Goal: Task Accomplishment & Management: Manage account settings

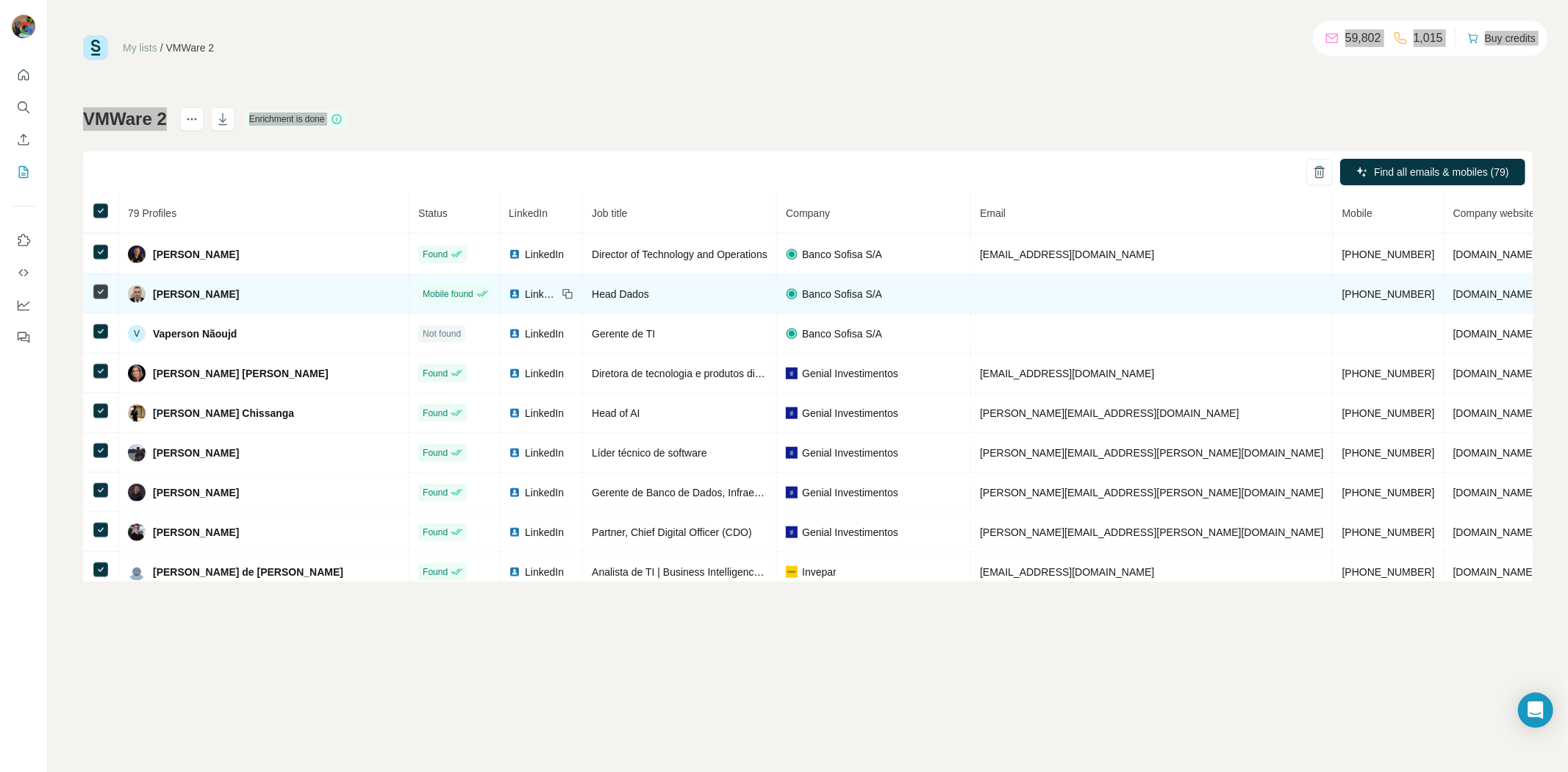
scroll to position [1470, 0]
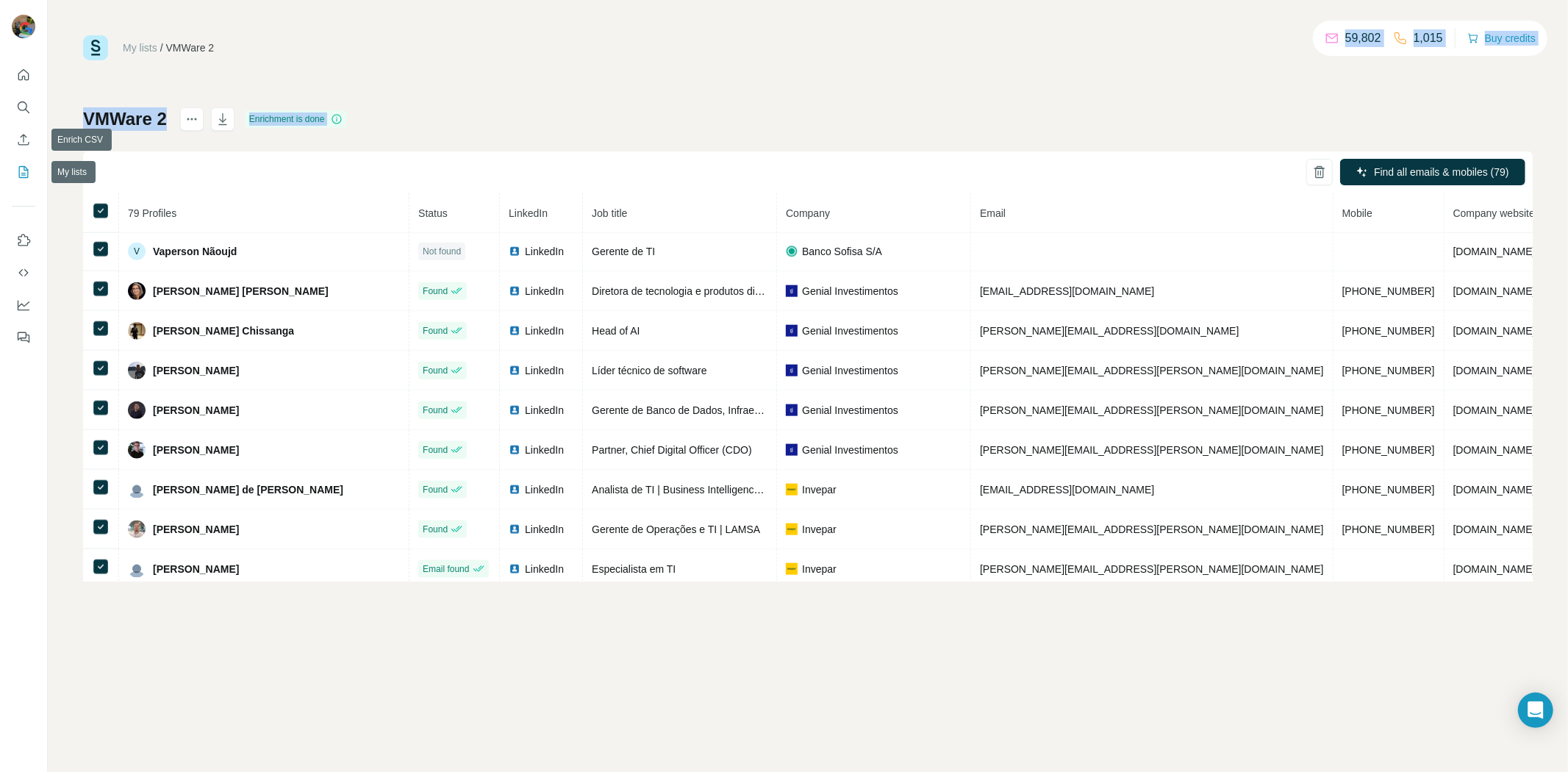
click at [26, 163] on button "My lists" at bounding box center [24, 172] width 24 height 26
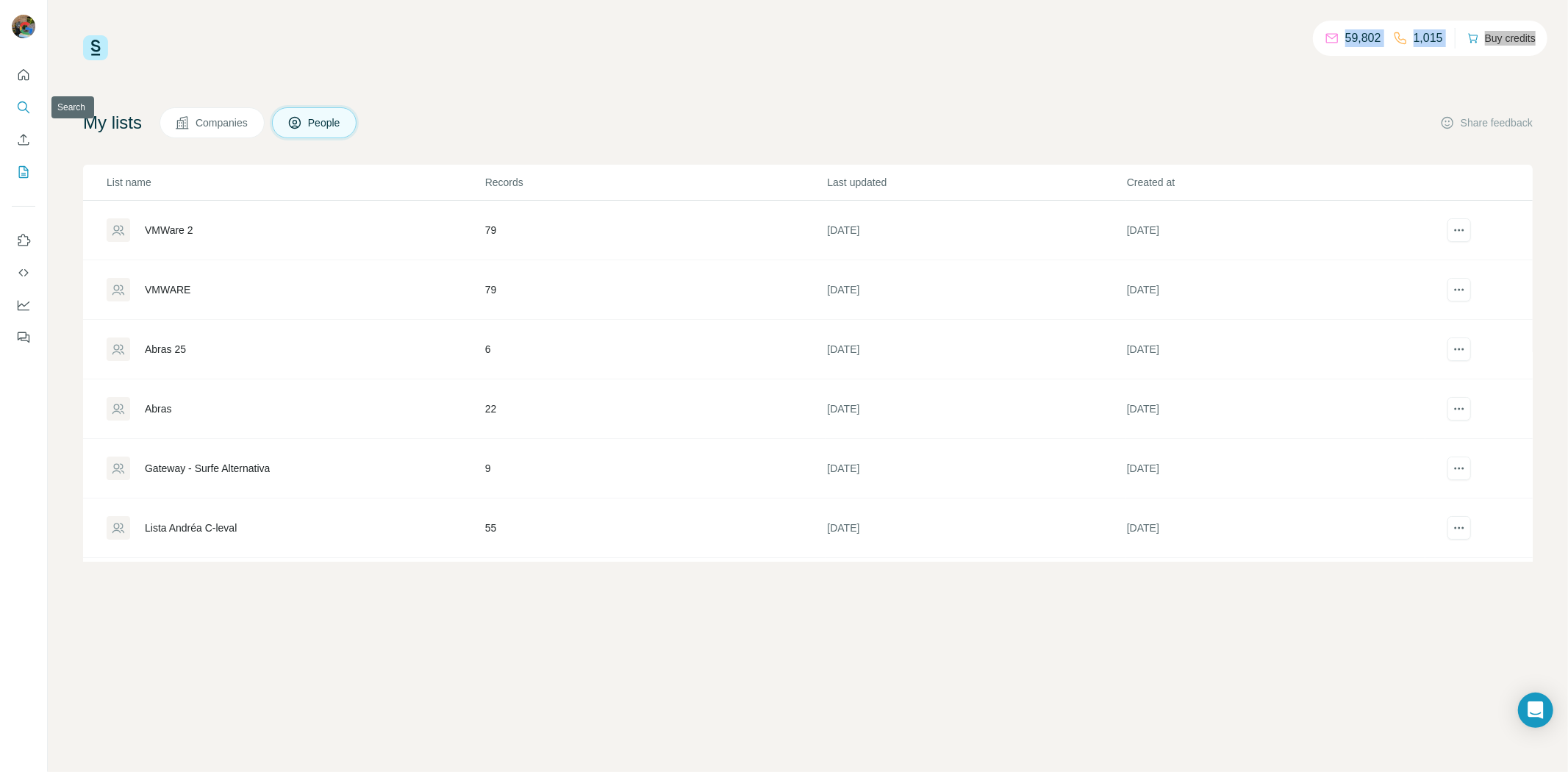
drag, startPoint x: 25, startPoint y: 116, endPoint x: 26, endPoint y: 124, distance: 8.1
click at [25, 116] on button "Search" at bounding box center [24, 107] width 24 height 26
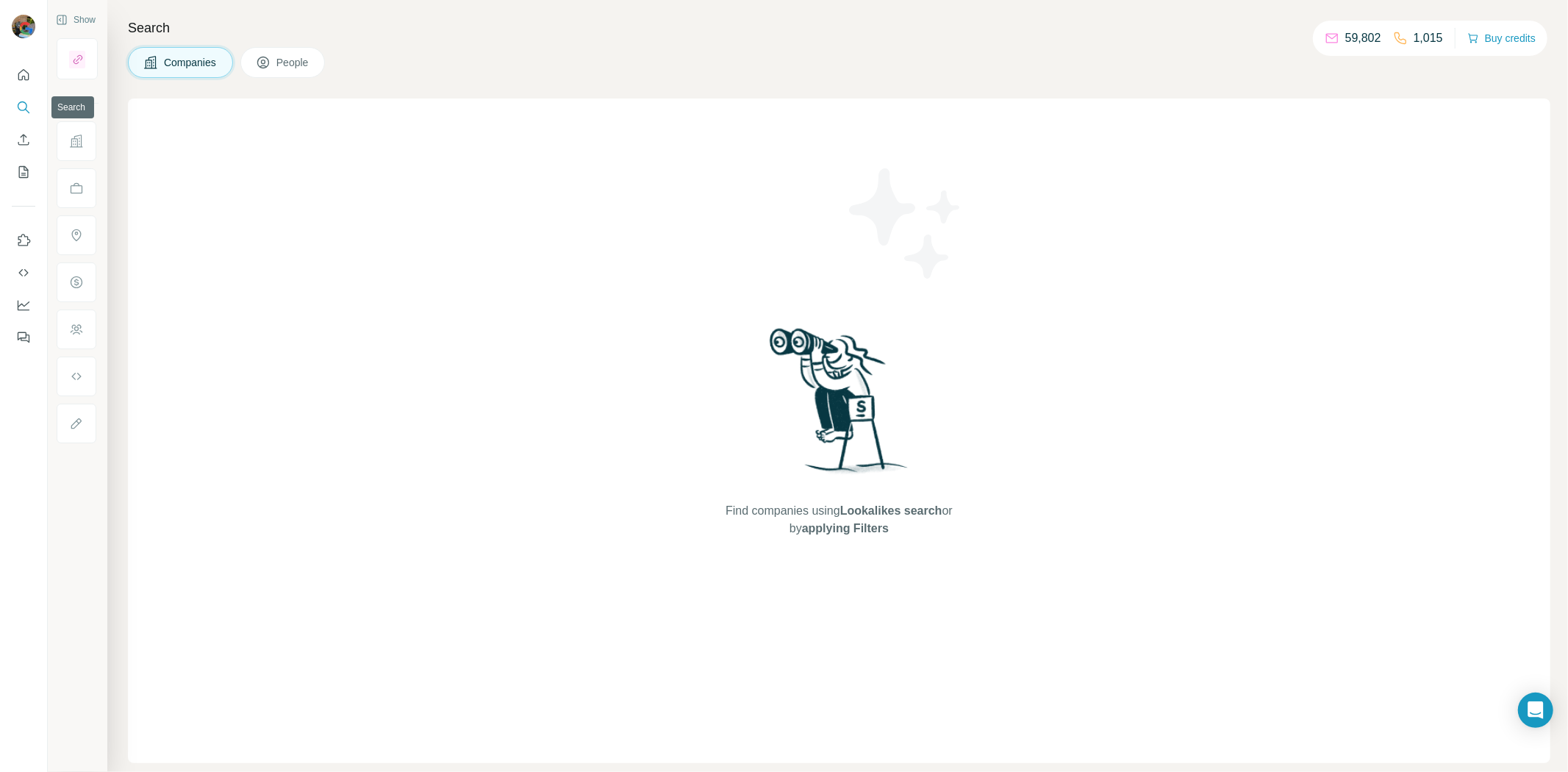
click at [19, 100] on icon "Search" at bounding box center [24, 107] width 15 height 15
click at [21, 104] on icon "Search" at bounding box center [24, 107] width 15 height 15
click at [20, 101] on icon "Search" at bounding box center [24, 107] width 15 height 15
click at [27, 106] on icon "Search" at bounding box center [24, 107] width 15 height 15
click at [26, 106] on icon "Search" at bounding box center [22, 106] width 10 height 10
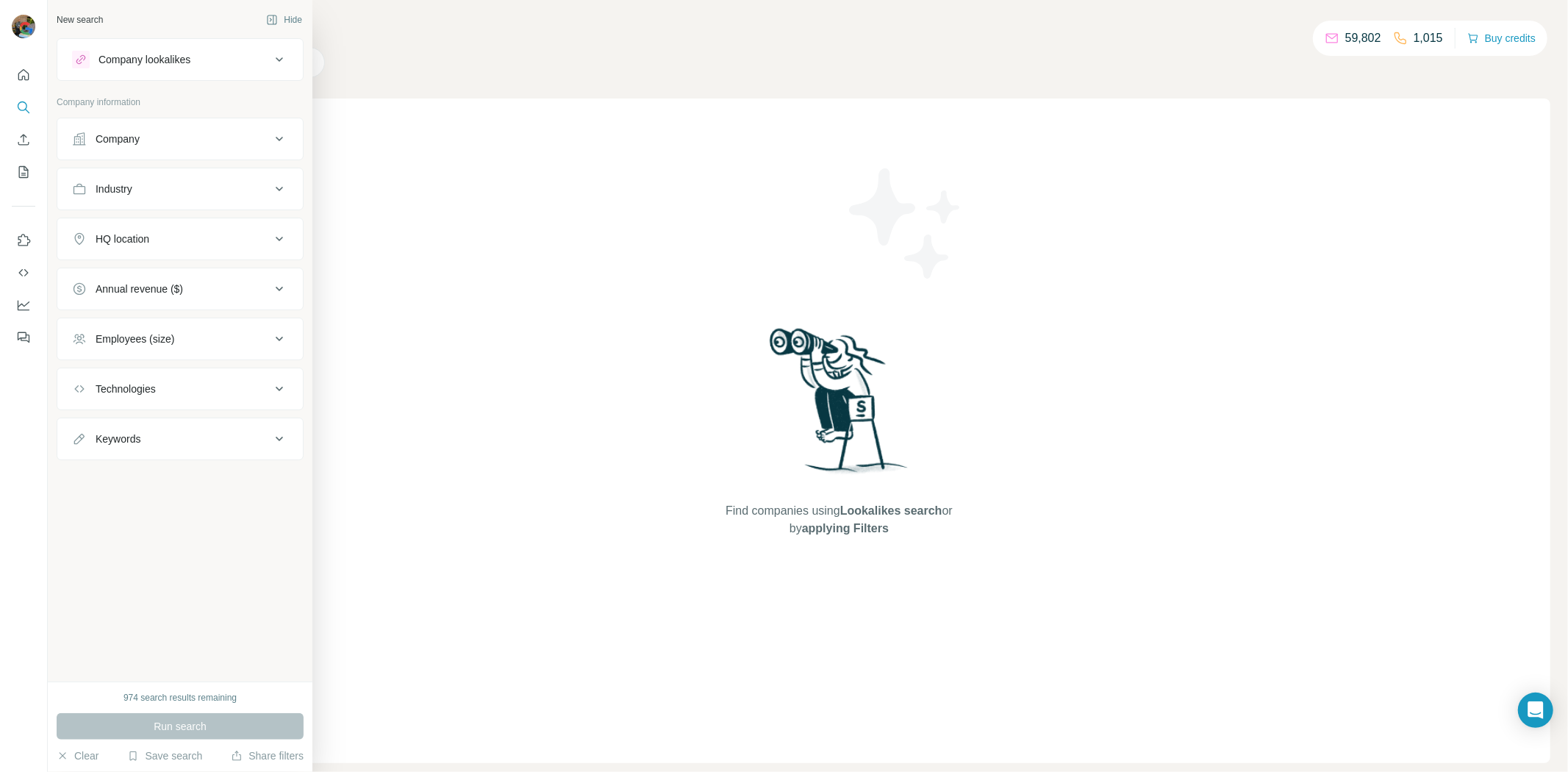
click at [149, 142] on div "Company" at bounding box center [171, 139] width 199 height 15
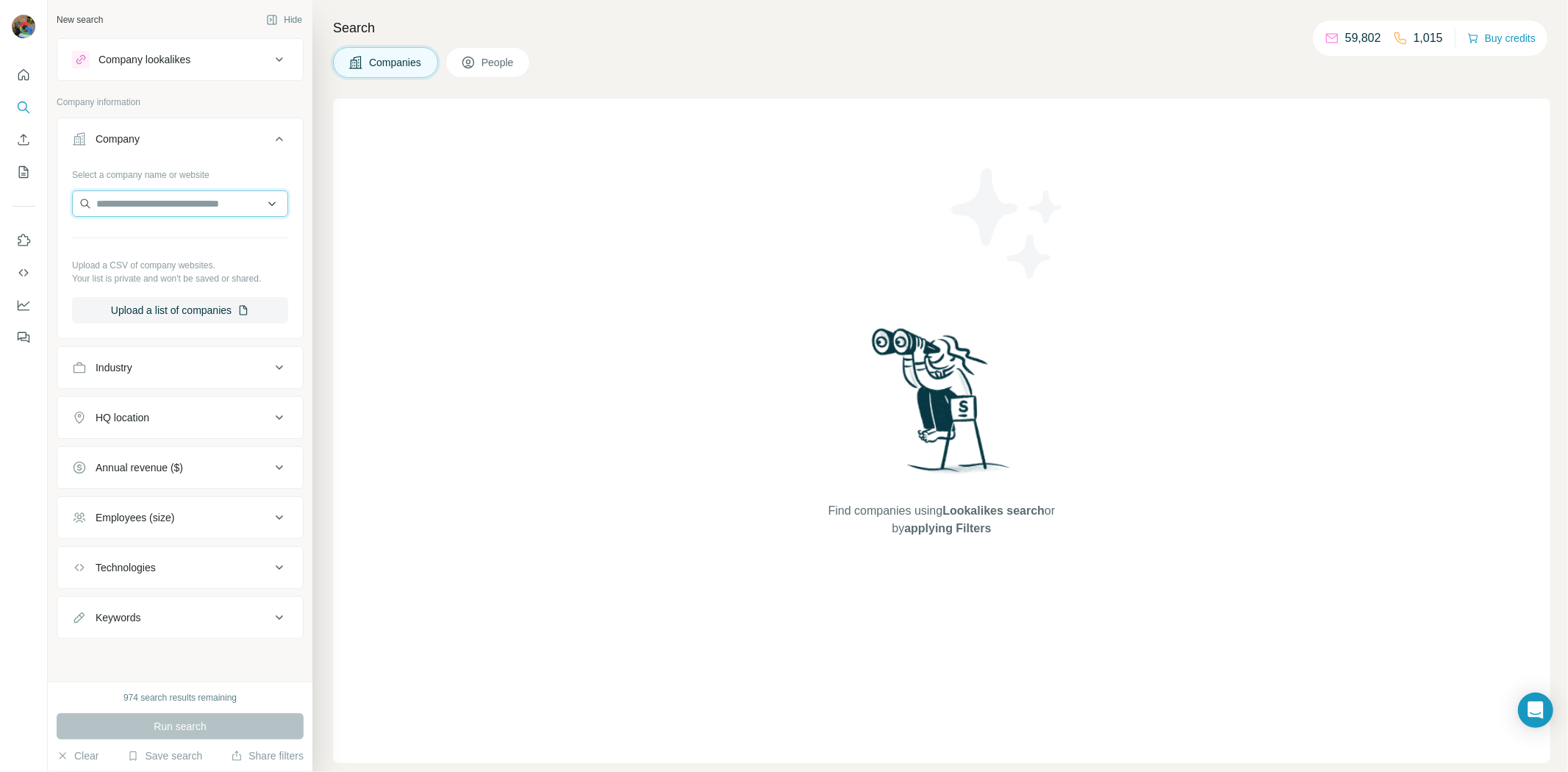
click at [166, 203] on input "text" at bounding box center [180, 203] width 216 height 26
paste input "**********"
type input "**********"
click at [195, 250] on p "[DOMAIN_NAME]" at bounding box center [168, 251] width 110 height 14
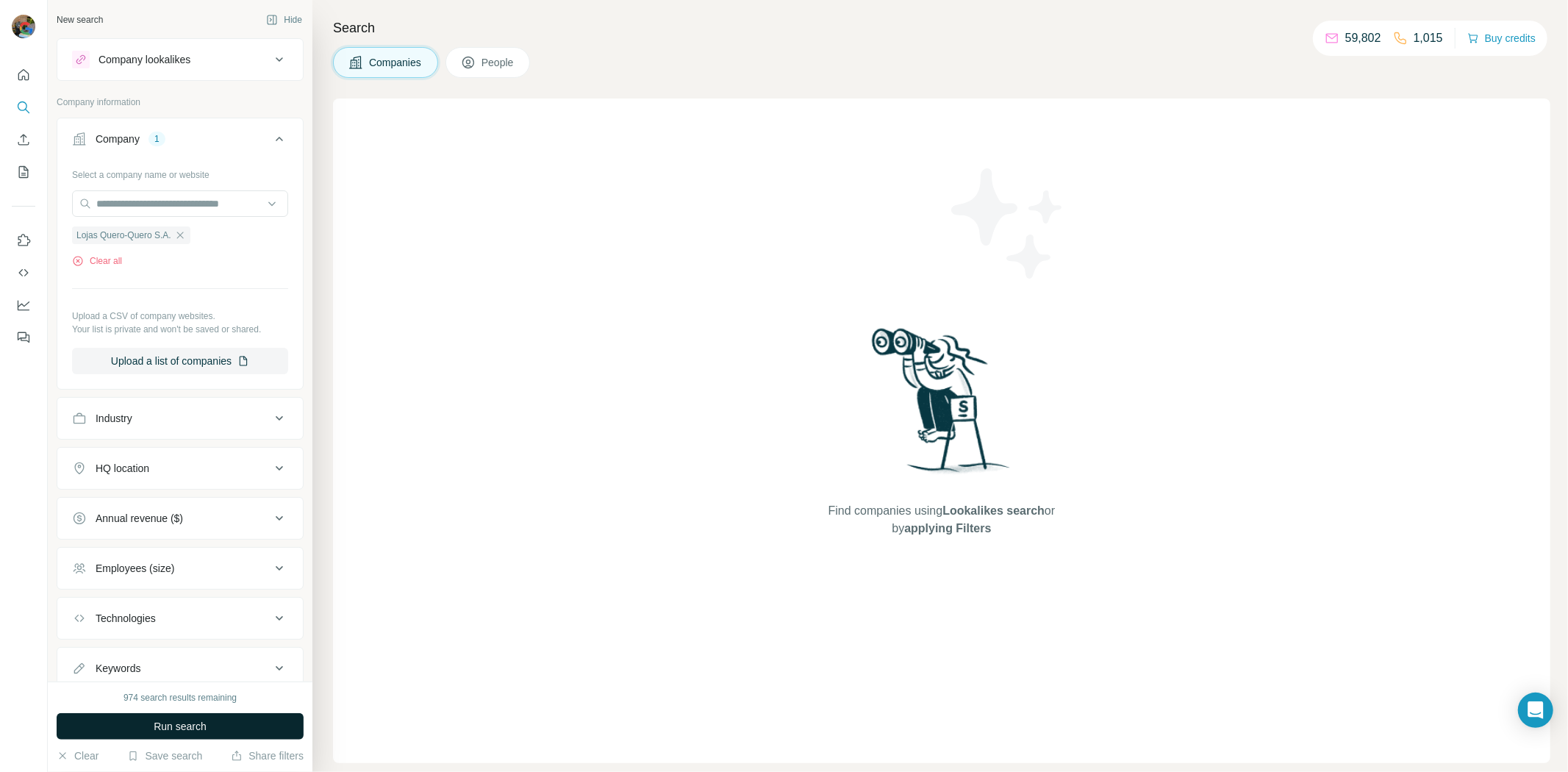
click at [246, 726] on button "Run search" at bounding box center [180, 726] width 247 height 26
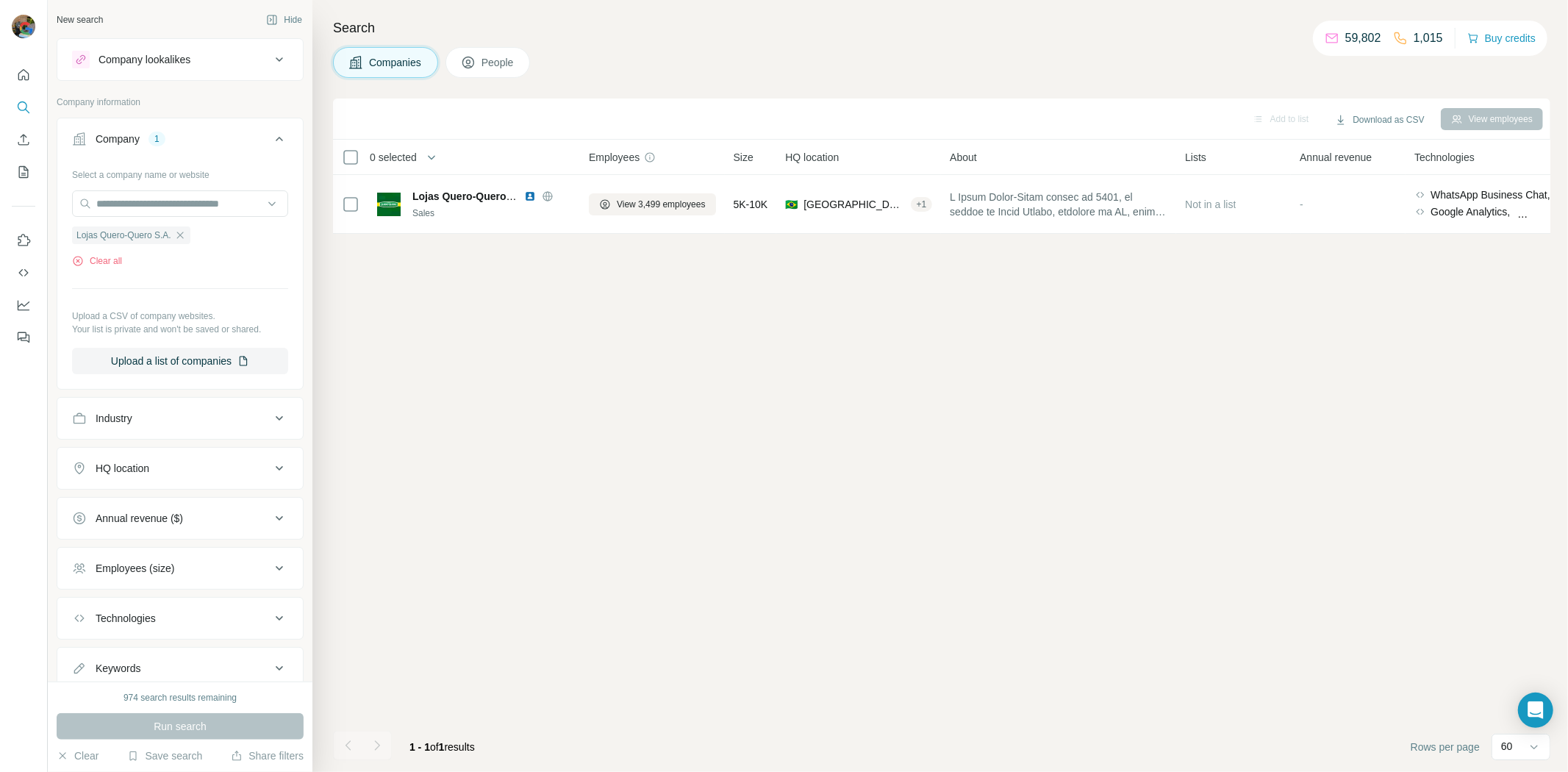
click at [509, 55] on span "People" at bounding box center [498, 63] width 34 height 15
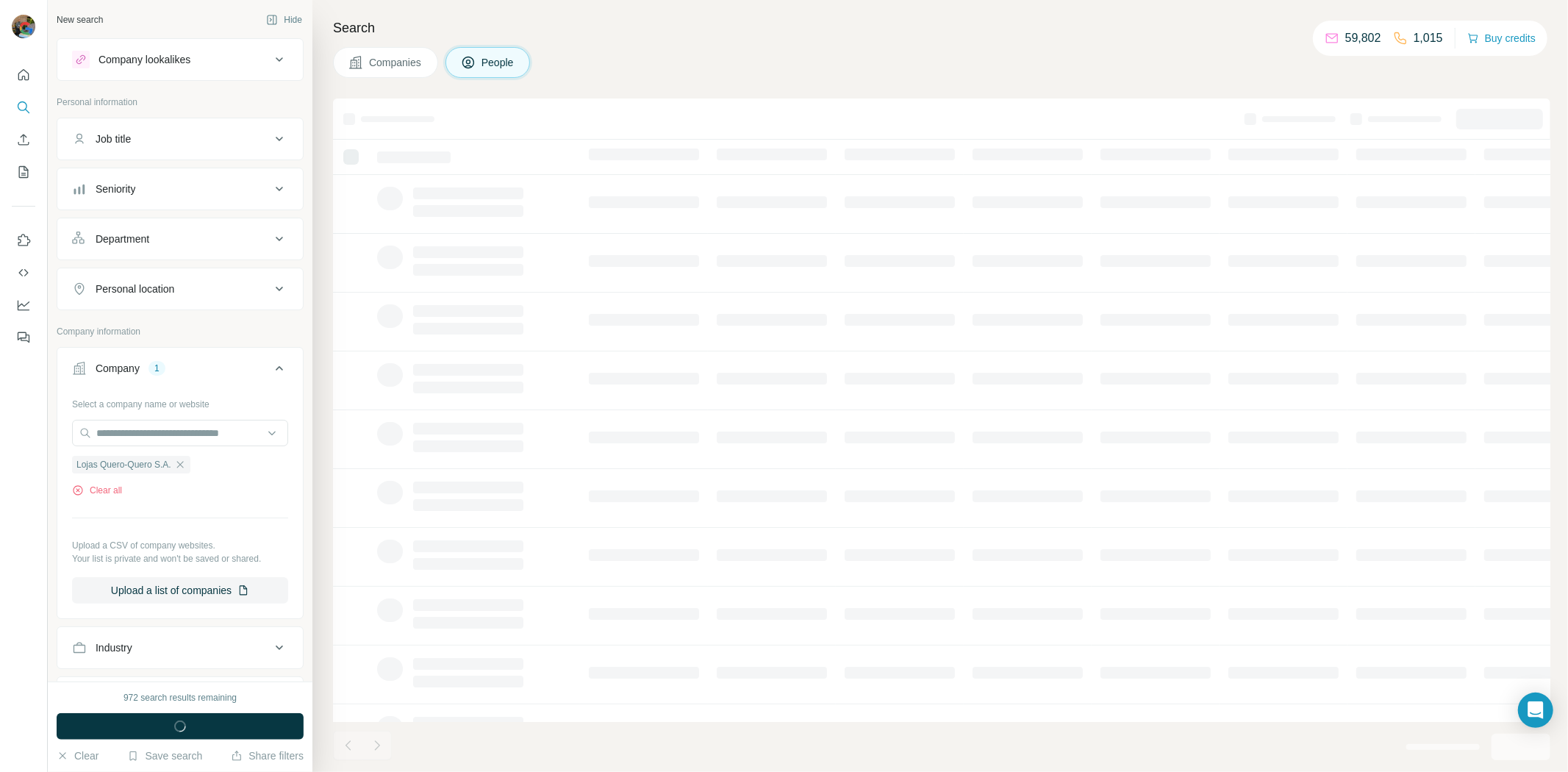
click at [151, 199] on button "Seniority" at bounding box center [180, 189] width 245 height 35
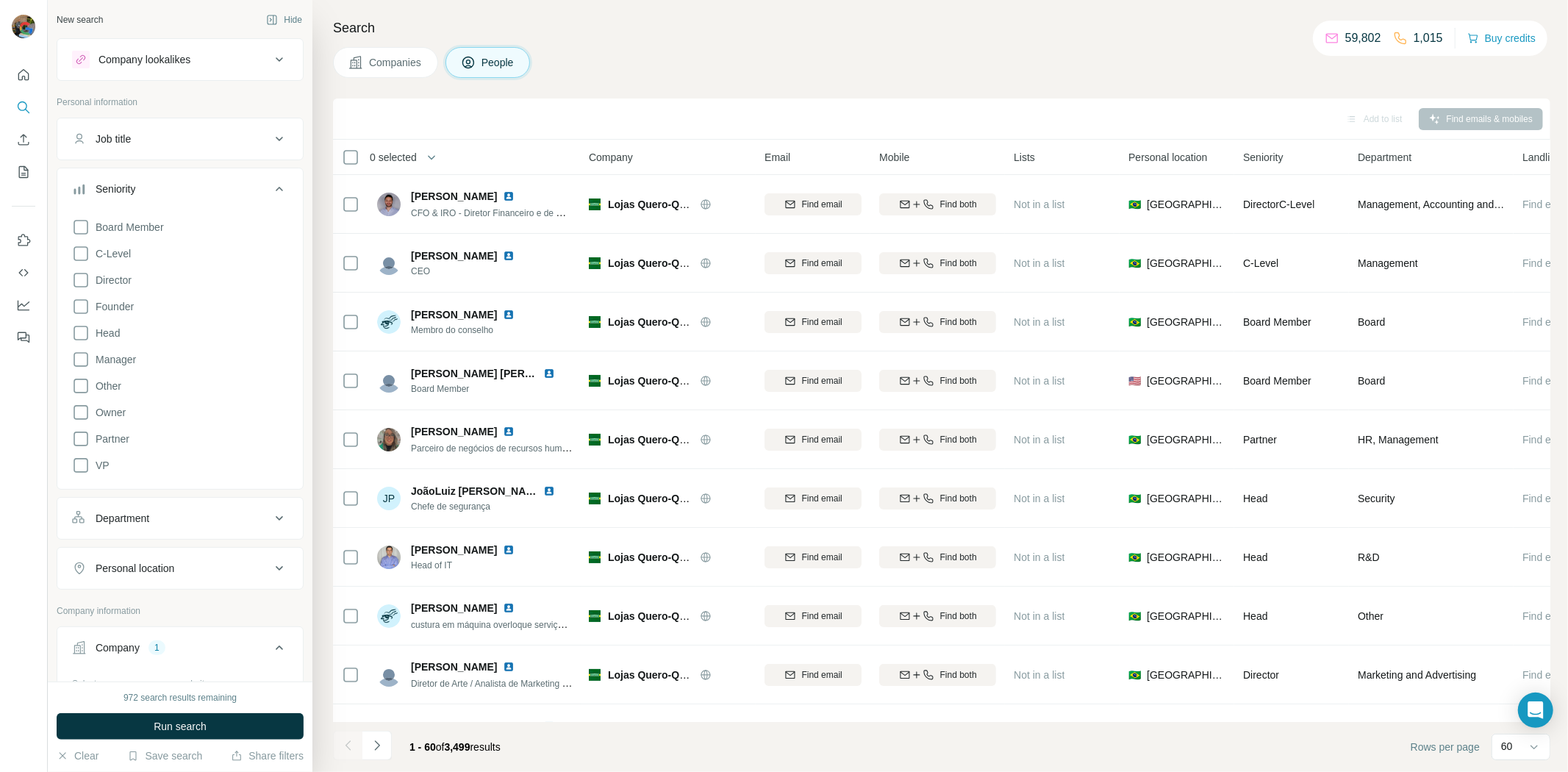
click at [79, 258] on icon at bounding box center [80, 252] width 17 height 17
click at [88, 283] on icon at bounding box center [80, 280] width 17 height 17
click at [82, 312] on icon at bounding box center [80, 306] width 17 height 17
click at [82, 335] on icon at bounding box center [80, 332] width 17 height 17
click at [88, 357] on icon at bounding box center [80, 359] width 17 height 17
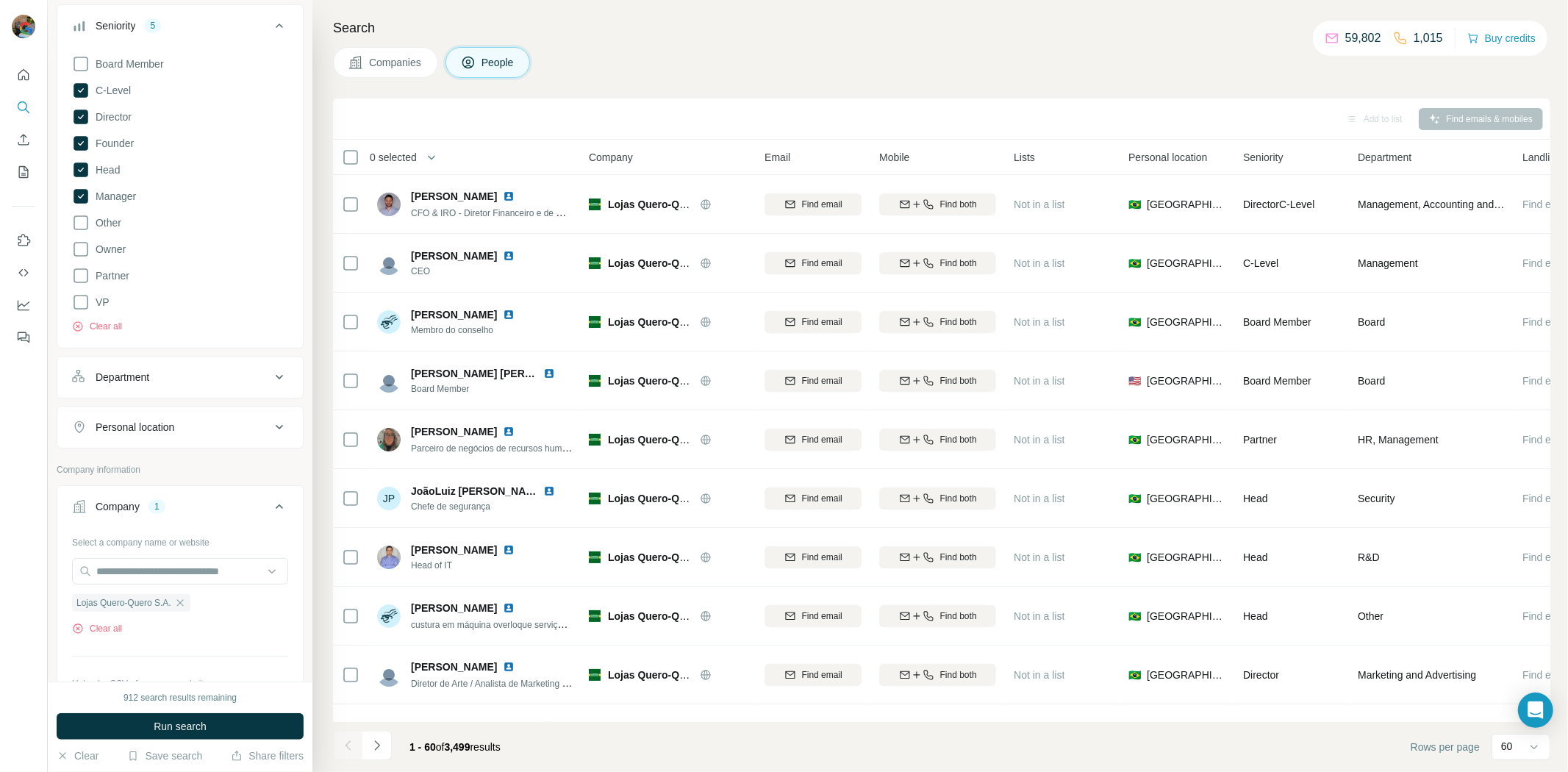
click at [171, 378] on div "Department" at bounding box center [171, 377] width 199 height 15
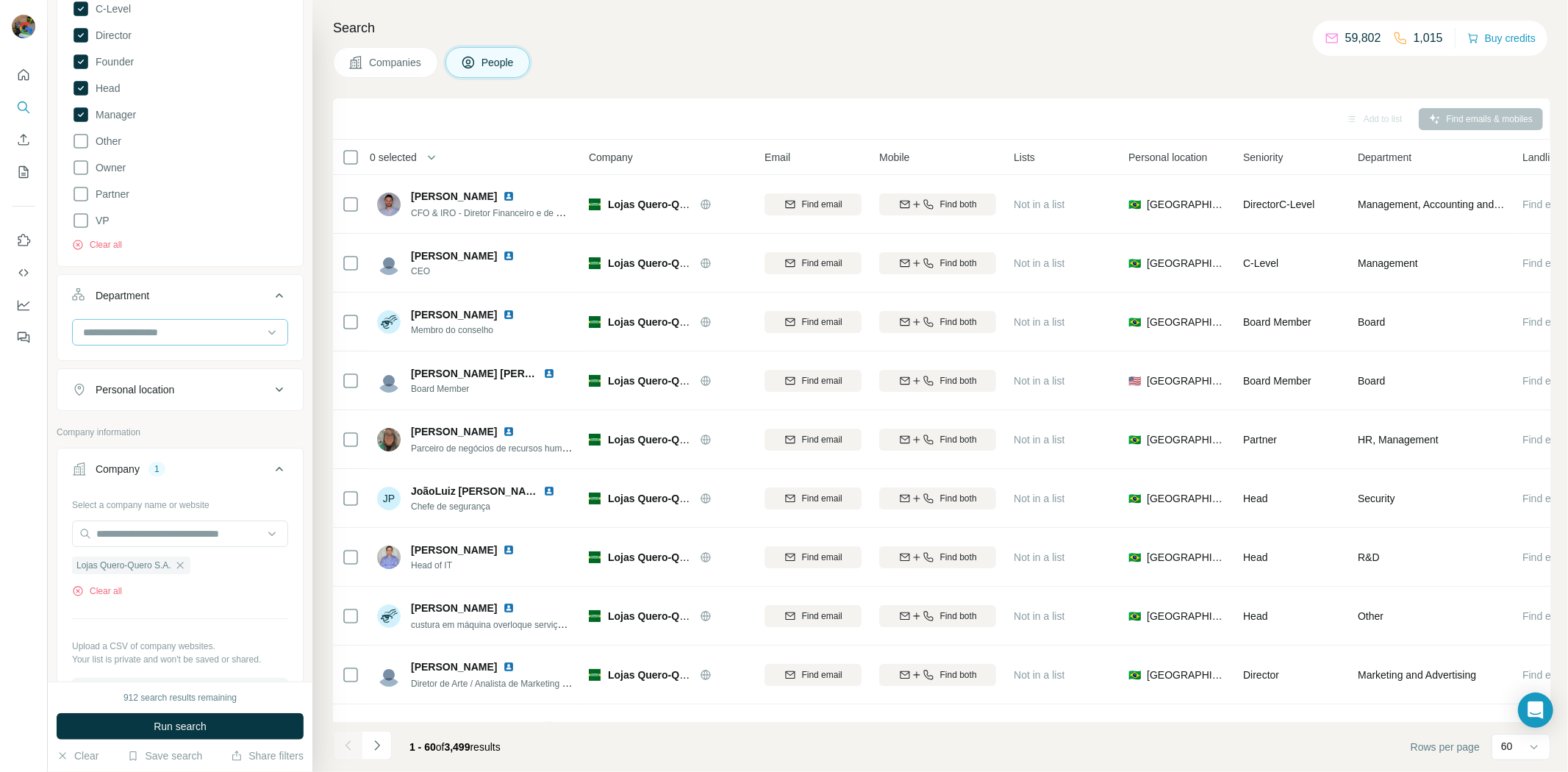
click at [148, 329] on input at bounding box center [173, 332] width 182 height 16
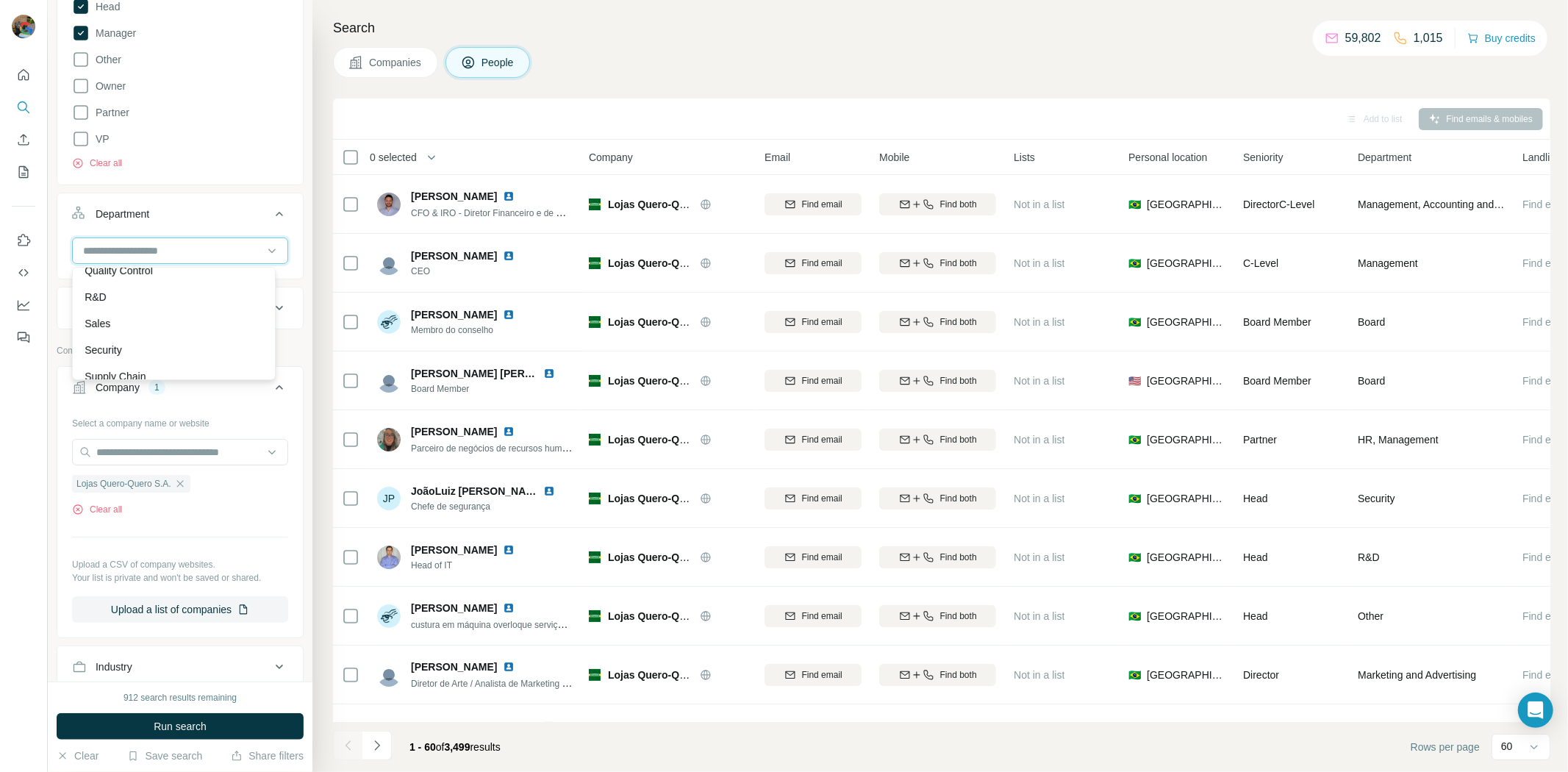
scroll to position [528, 0]
click at [121, 283] on div "R&D" at bounding box center [174, 285] width 179 height 15
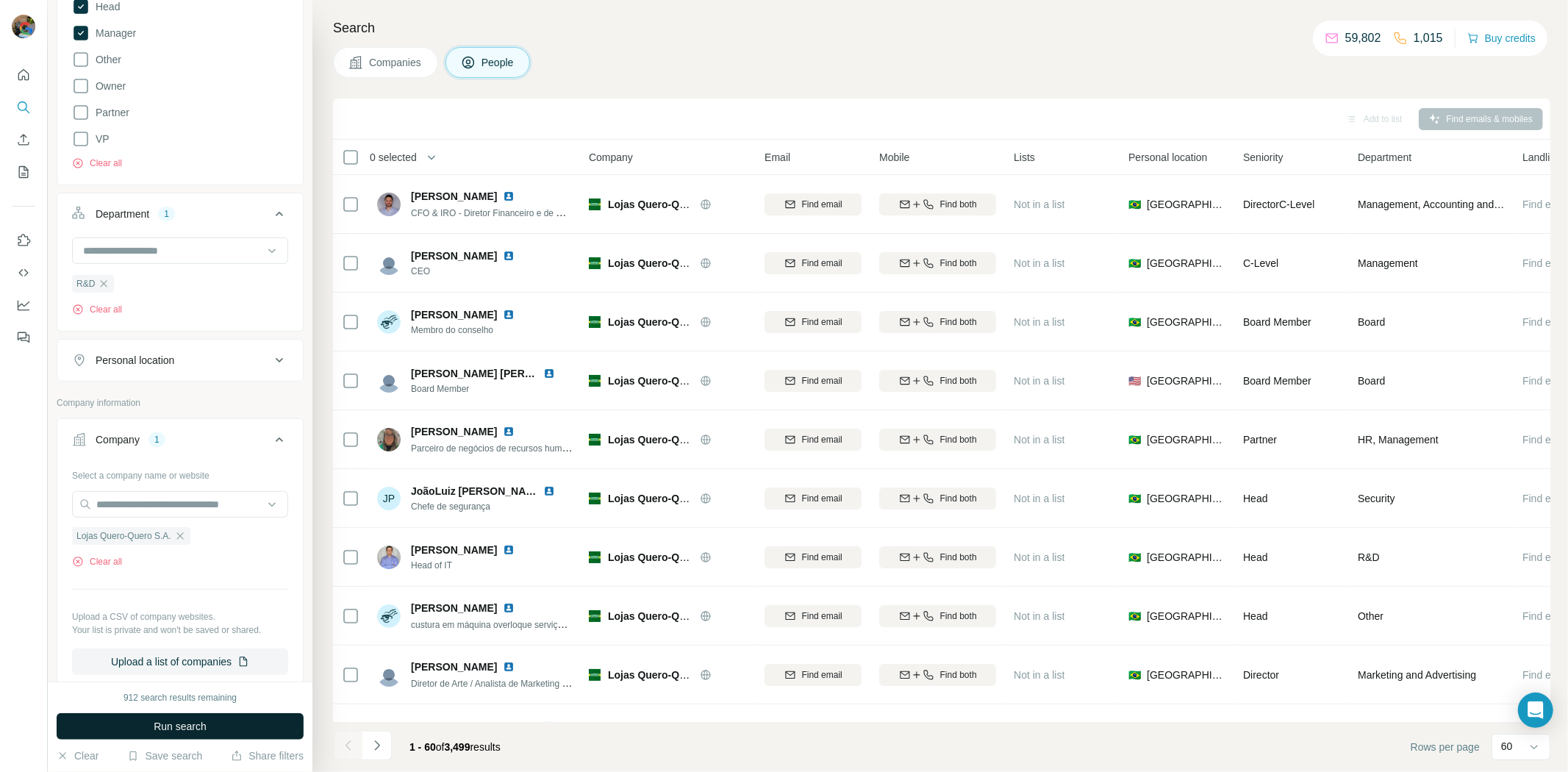
click at [210, 715] on button "Run search" at bounding box center [180, 726] width 247 height 26
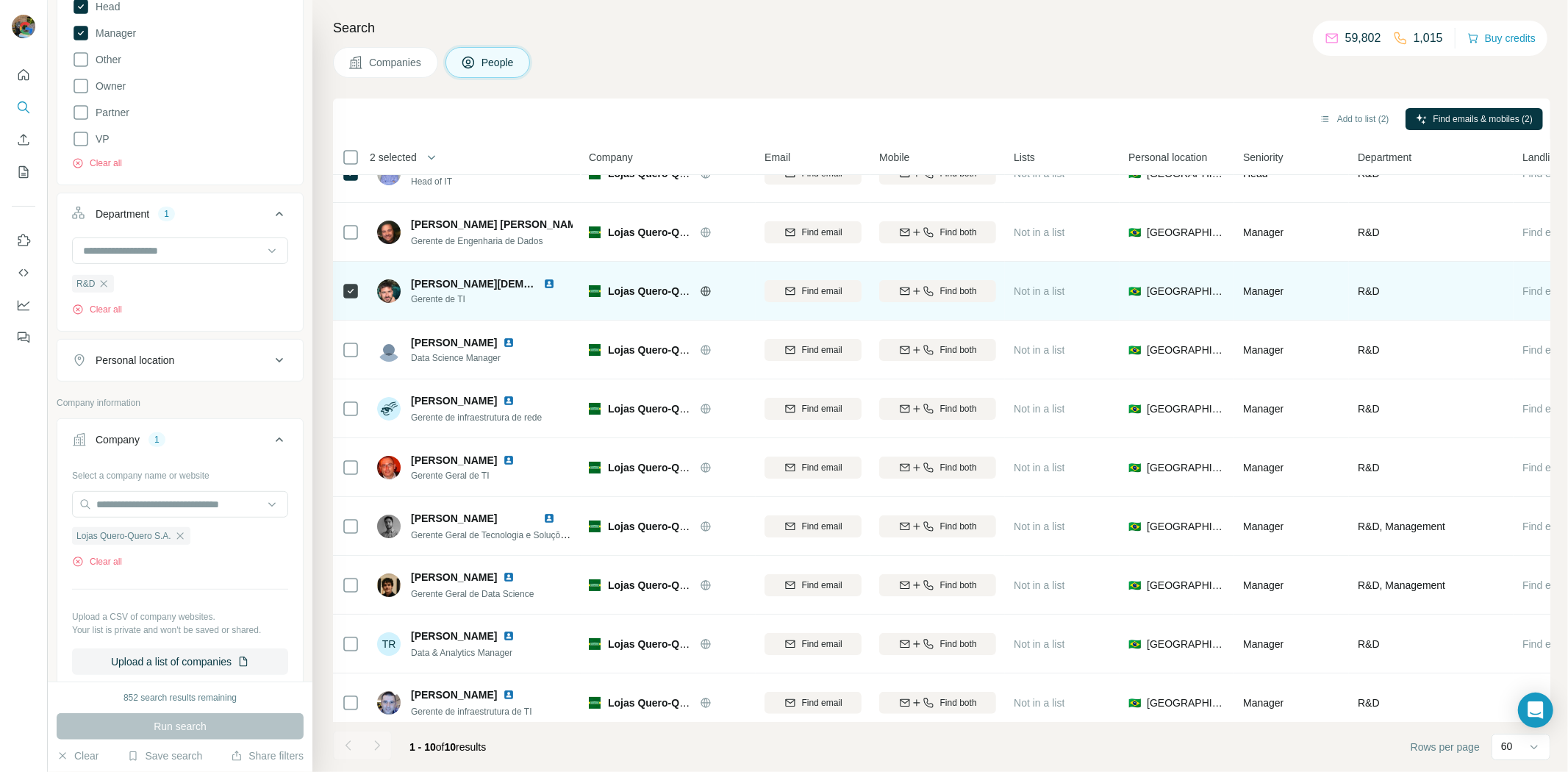
scroll to position [48, 0]
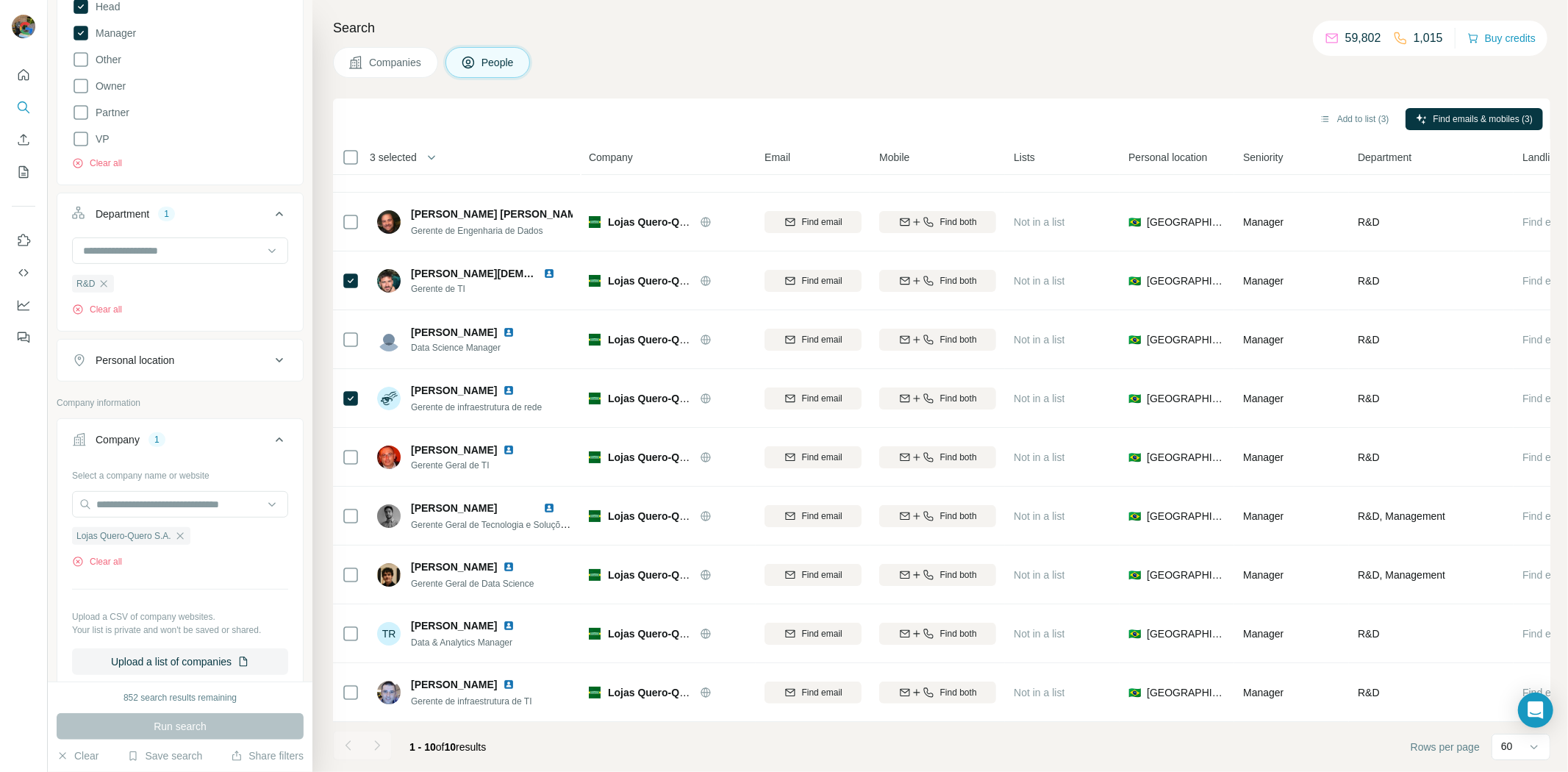
click at [324, 451] on div "Search Companies People Add to list (3) Find emails & mobiles (3) 3 selected Pe…" at bounding box center [940, 386] width 1255 height 772
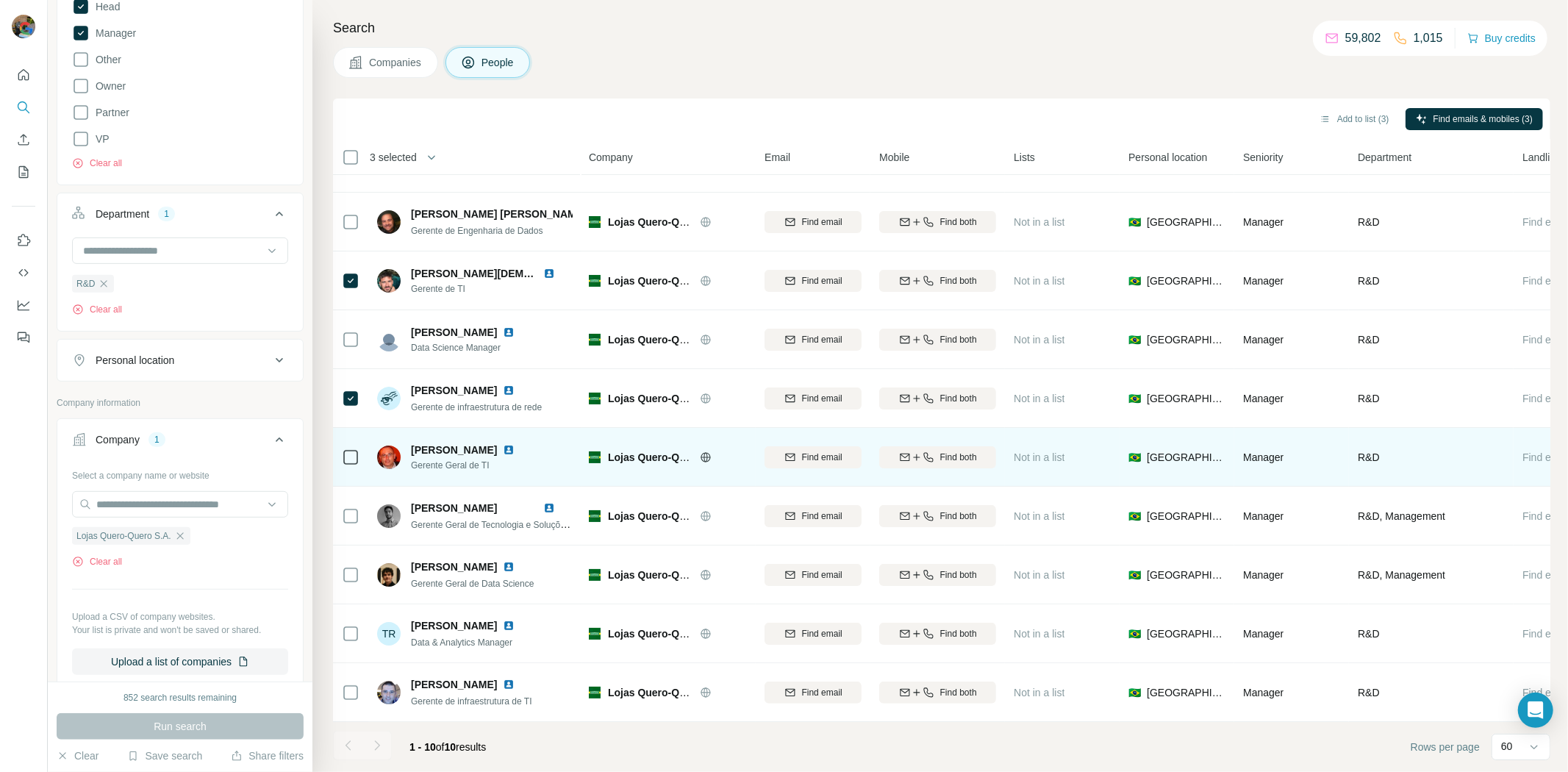
click at [338, 450] on td at bounding box center [351, 457] width 35 height 59
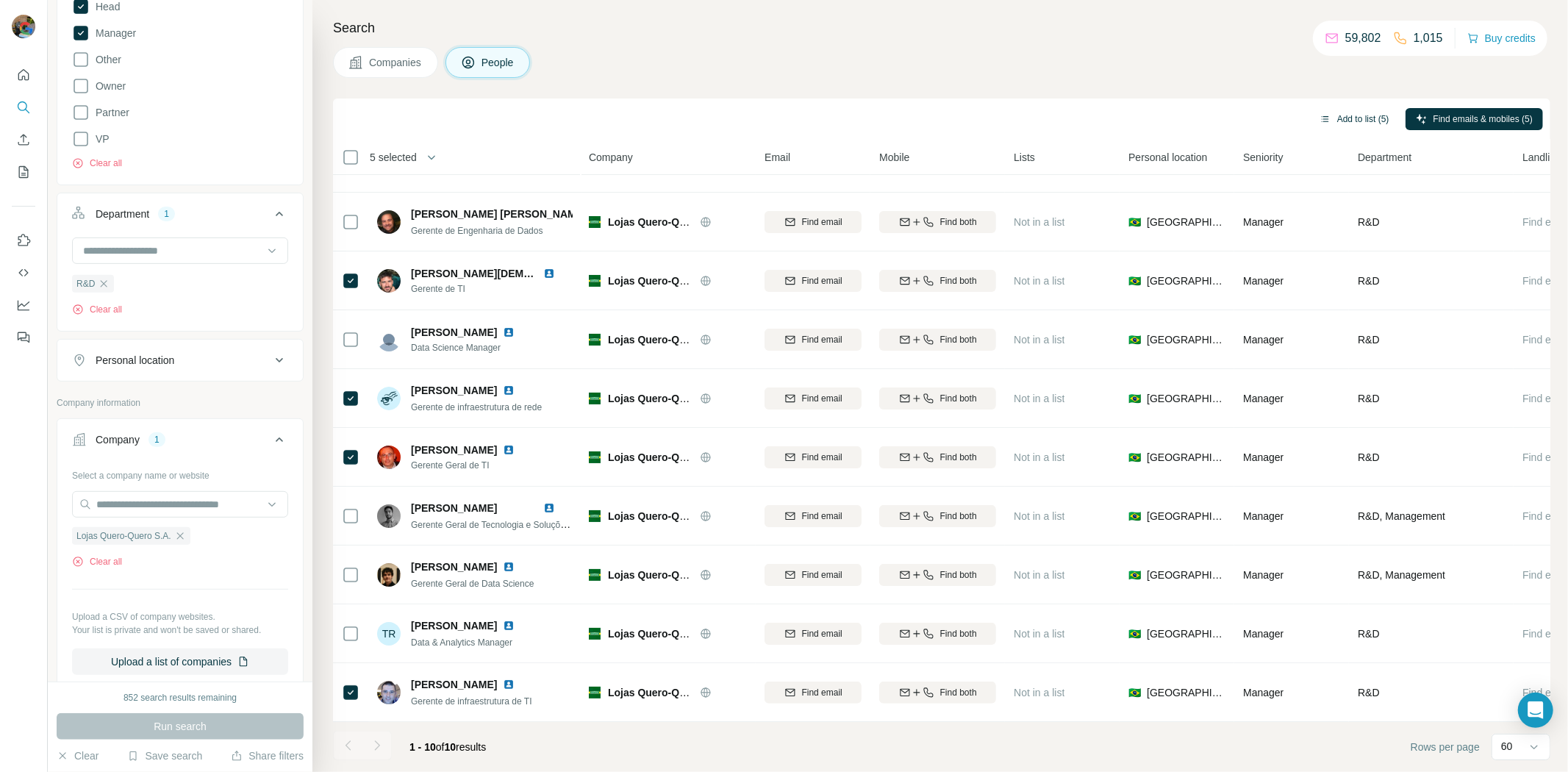
click at [1387, 120] on button "Add to list (5)" at bounding box center [1355, 119] width 91 height 22
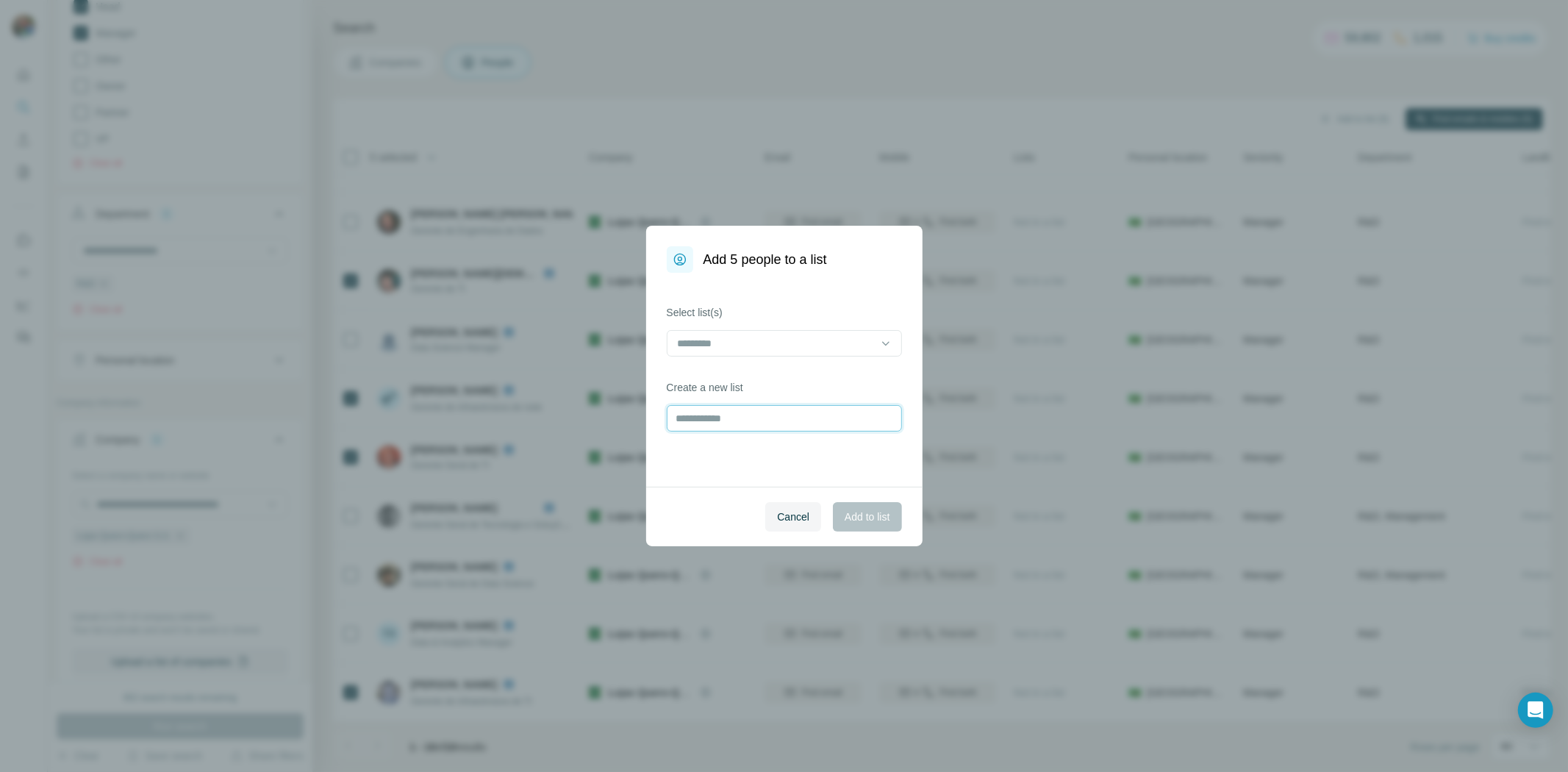
click at [723, 417] on input "text" at bounding box center [784, 418] width 235 height 26
type input "**********"
click at [901, 508] on div "Cancel Add to list" at bounding box center [784, 517] width 276 height 60
click at [885, 511] on span "Add to list" at bounding box center [867, 517] width 45 height 15
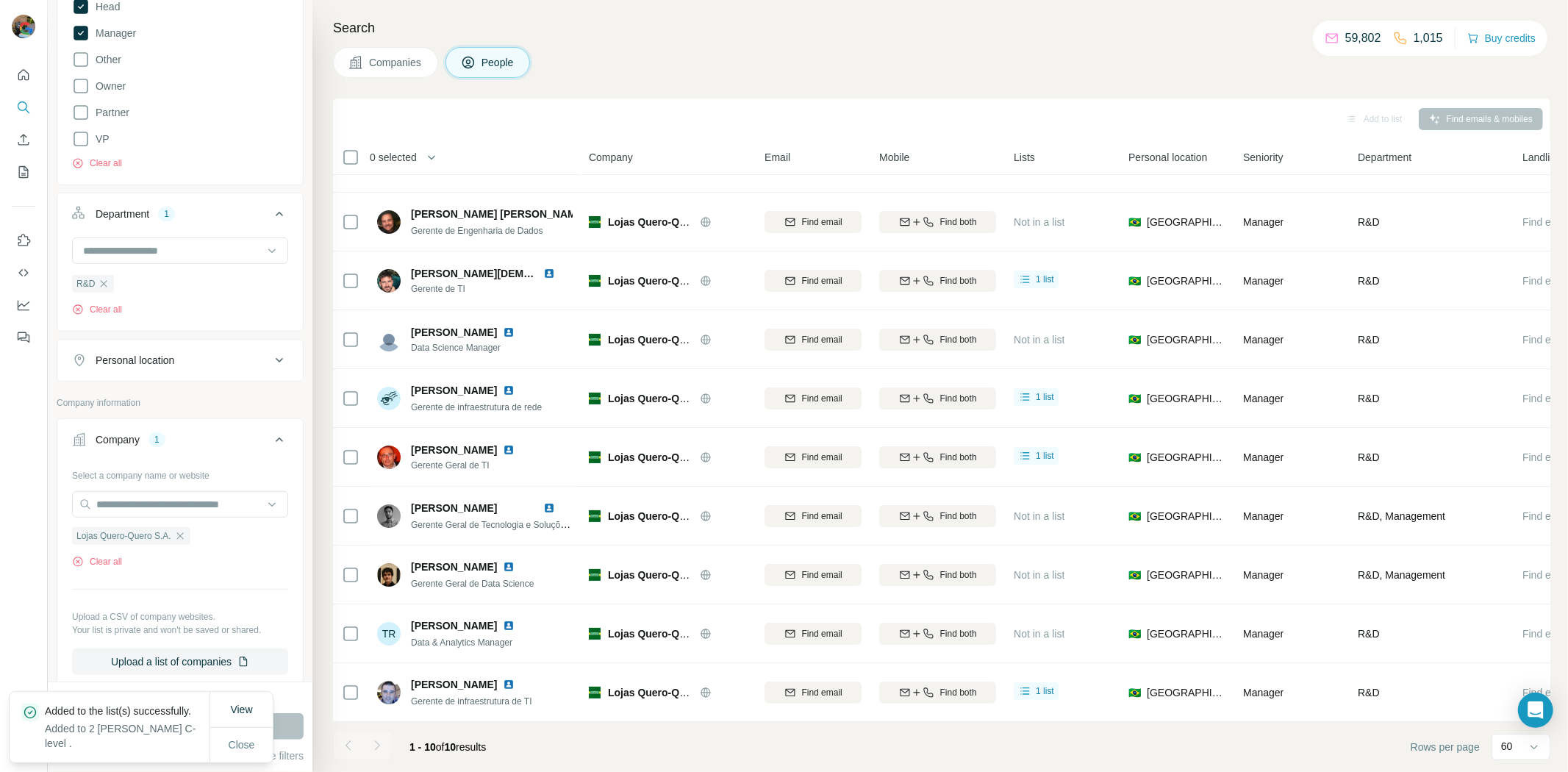
scroll to position [408, 0]
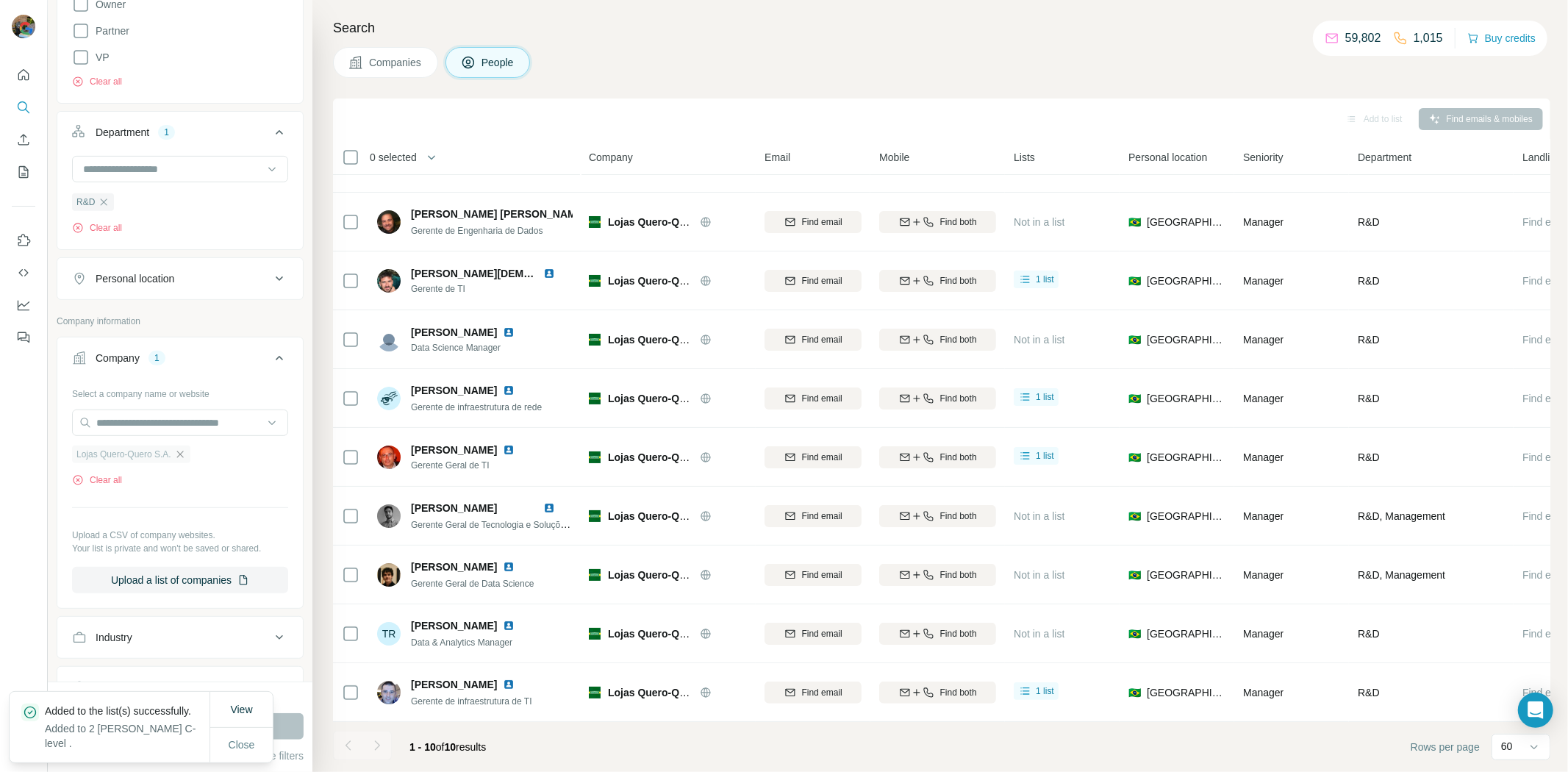
click at [183, 456] on icon "button" at bounding box center [180, 454] width 12 height 12
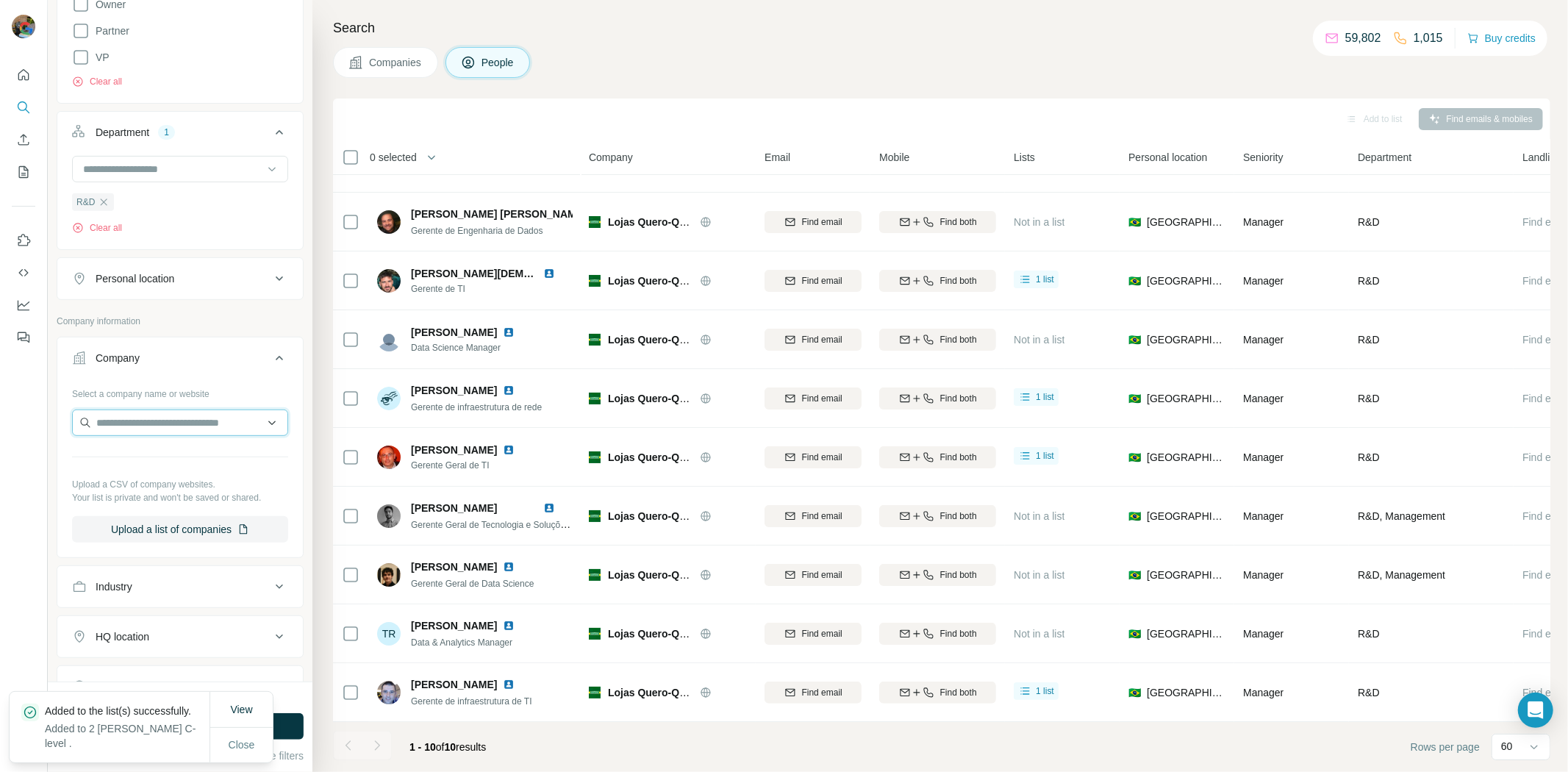
click at [179, 423] on input "text" at bounding box center [180, 422] width 216 height 26
paste input "*****"
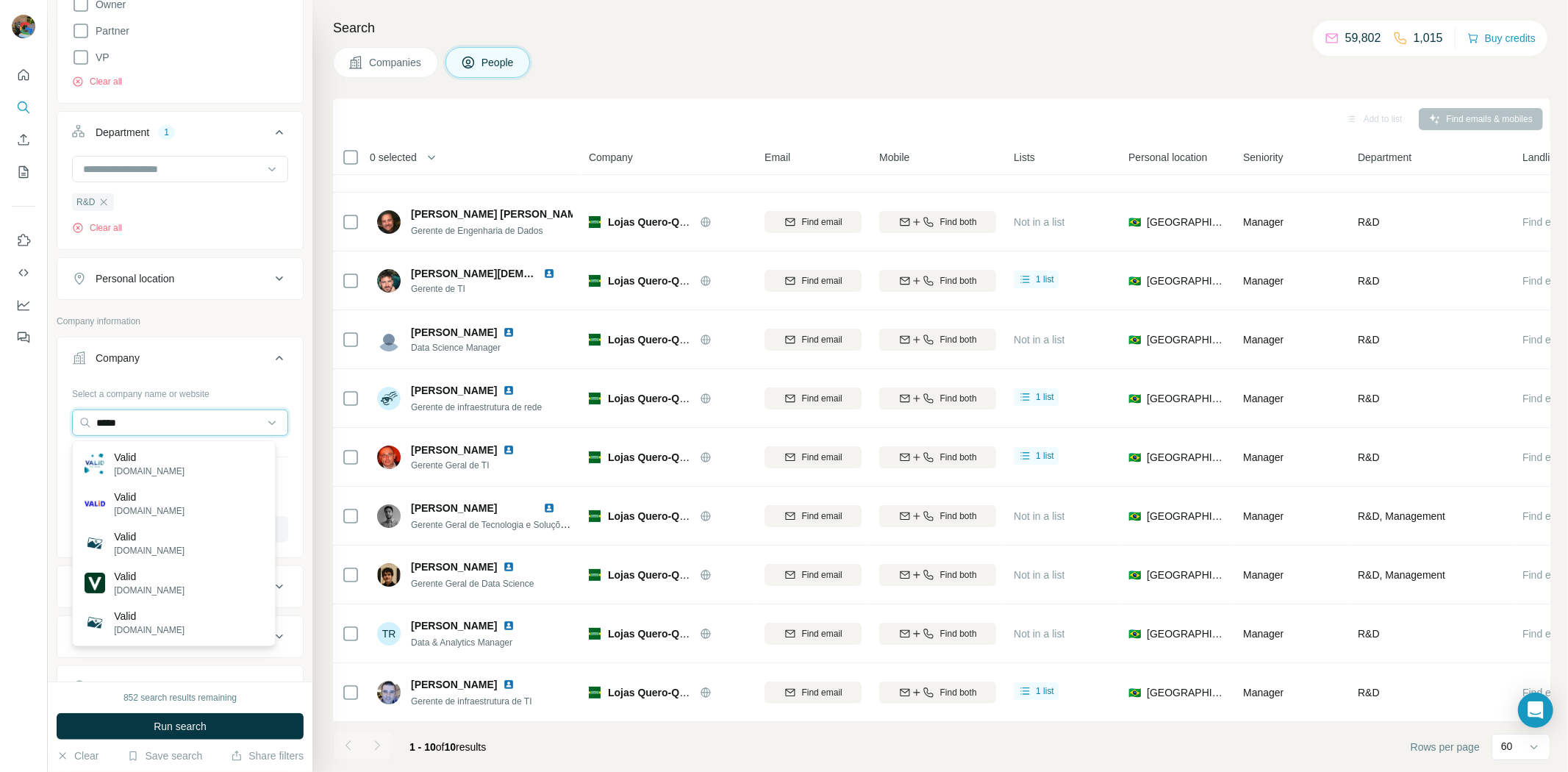
type input "*****"
click at [137, 394] on div "Select a company name or website" at bounding box center [180, 391] width 216 height 19
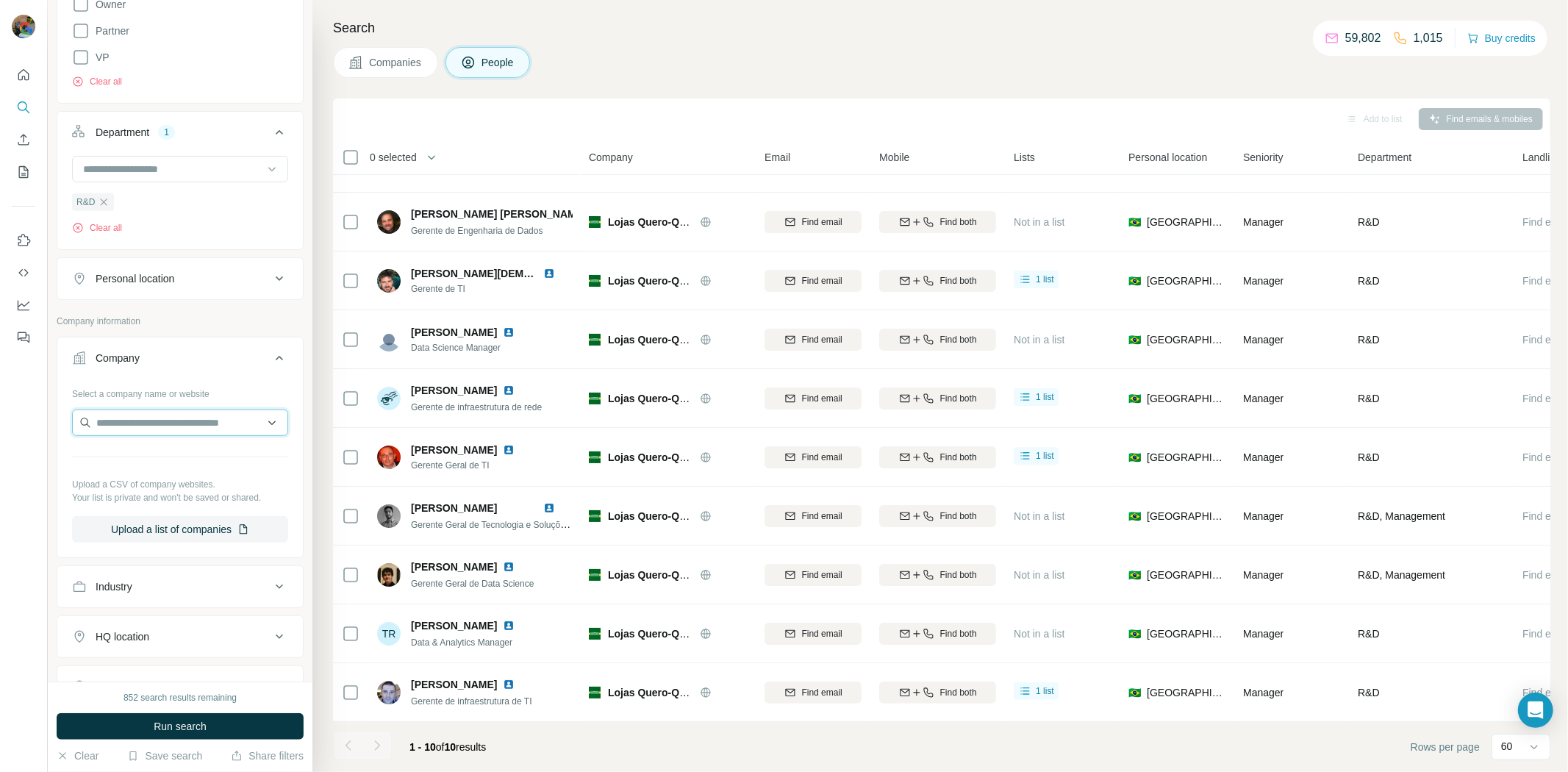
click at [143, 415] on input "text" at bounding box center [180, 422] width 216 height 26
paste input "**********"
type input "**********"
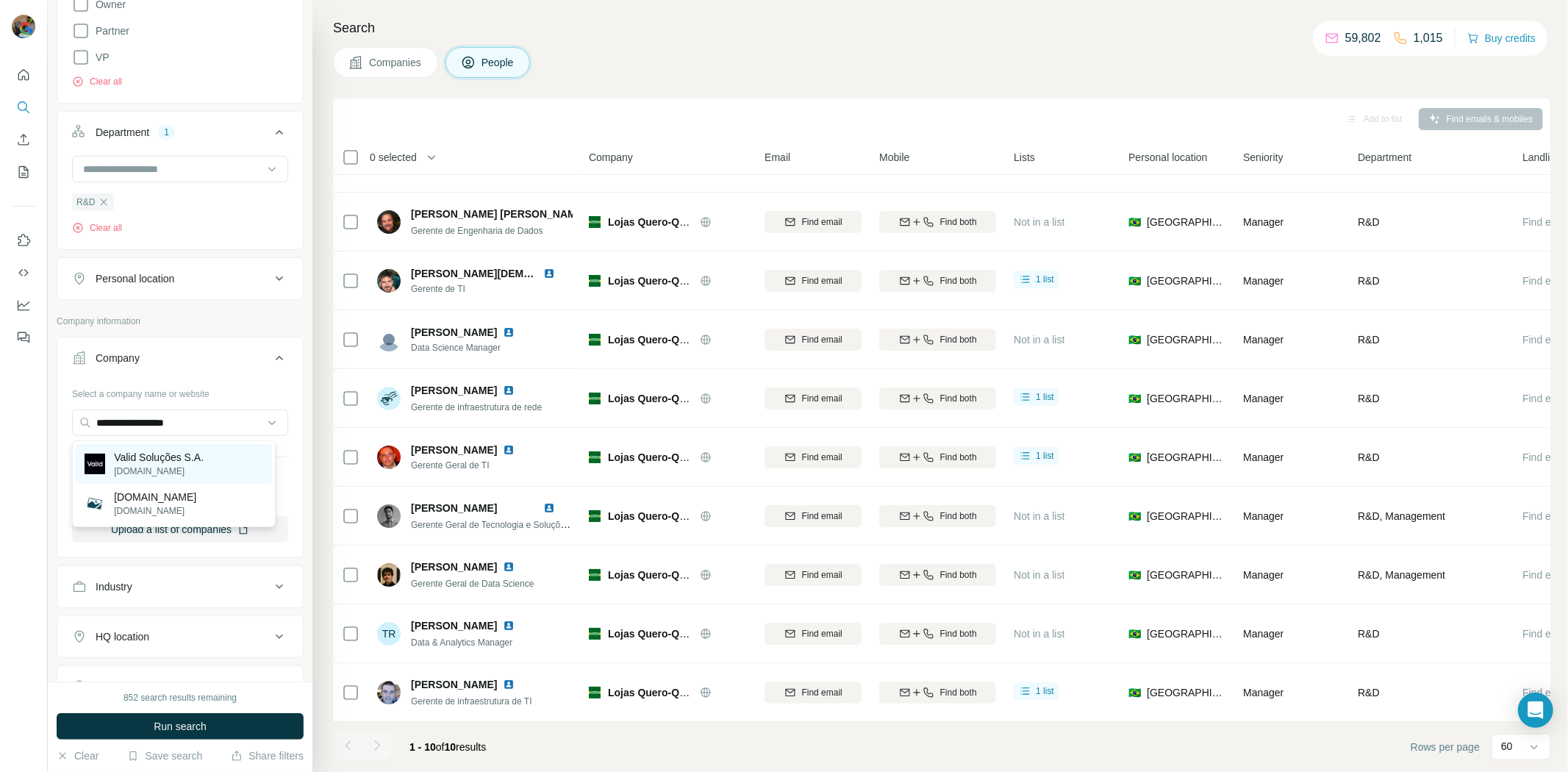
click at [185, 458] on p "Valid Soluções S.A." at bounding box center [158, 457] width 90 height 15
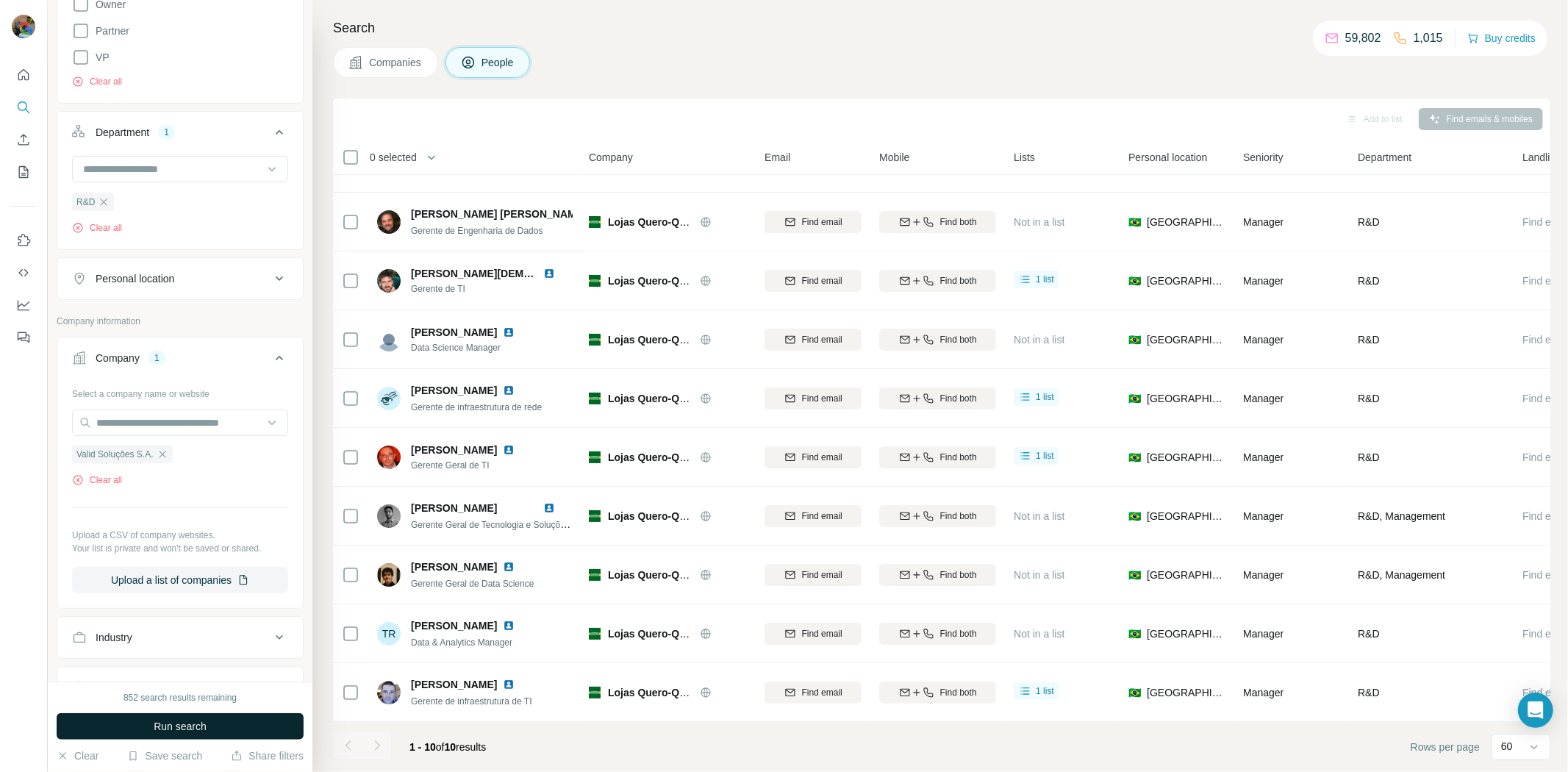
click at [180, 717] on button "Run search" at bounding box center [180, 726] width 247 height 26
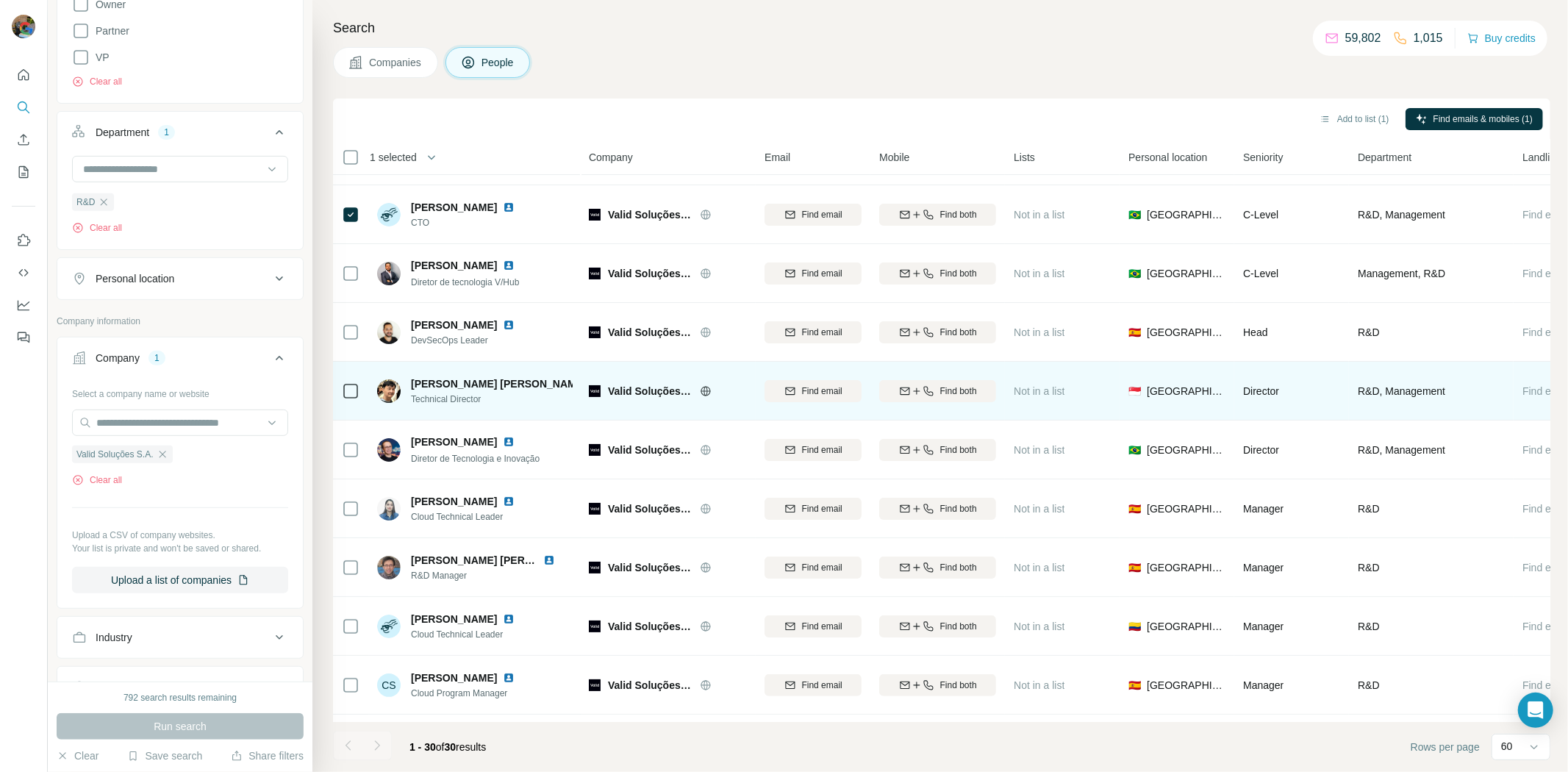
click at [362, 388] on td at bounding box center [351, 391] width 35 height 59
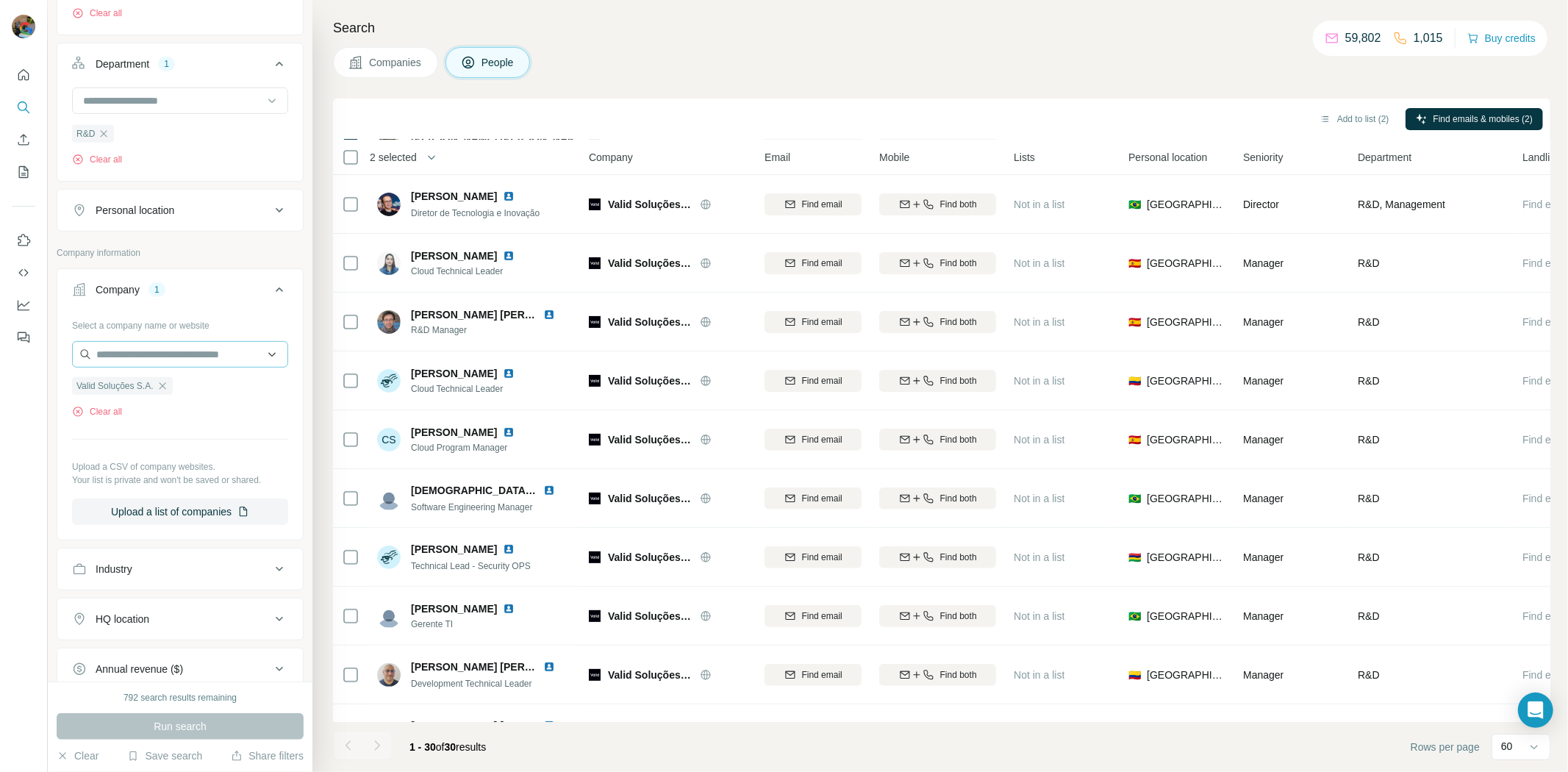
scroll to position [571, 0]
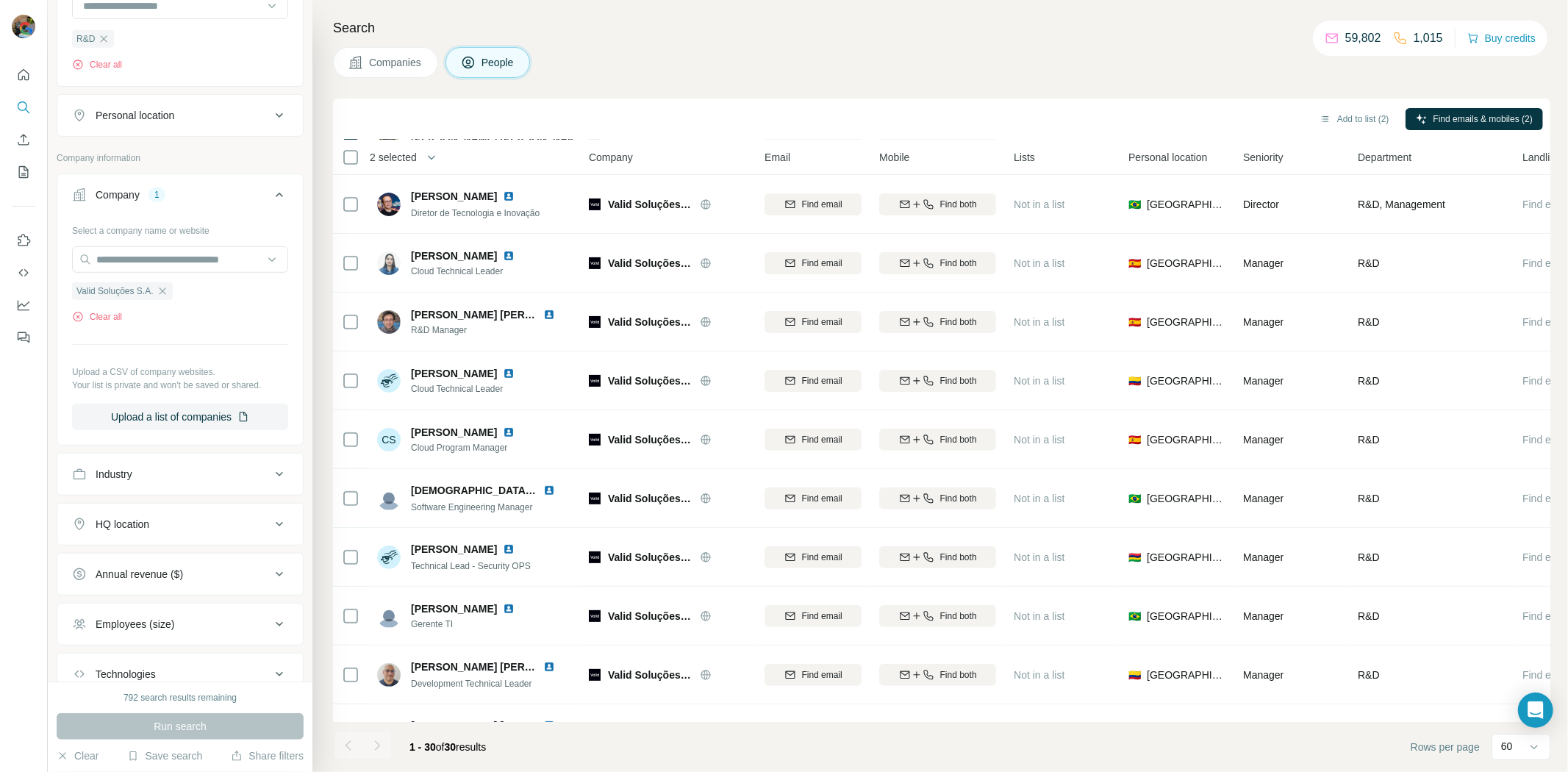
click at [178, 531] on div "HQ location" at bounding box center [171, 524] width 199 height 15
click at [130, 563] on input "text" at bounding box center [180, 560] width 216 height 26
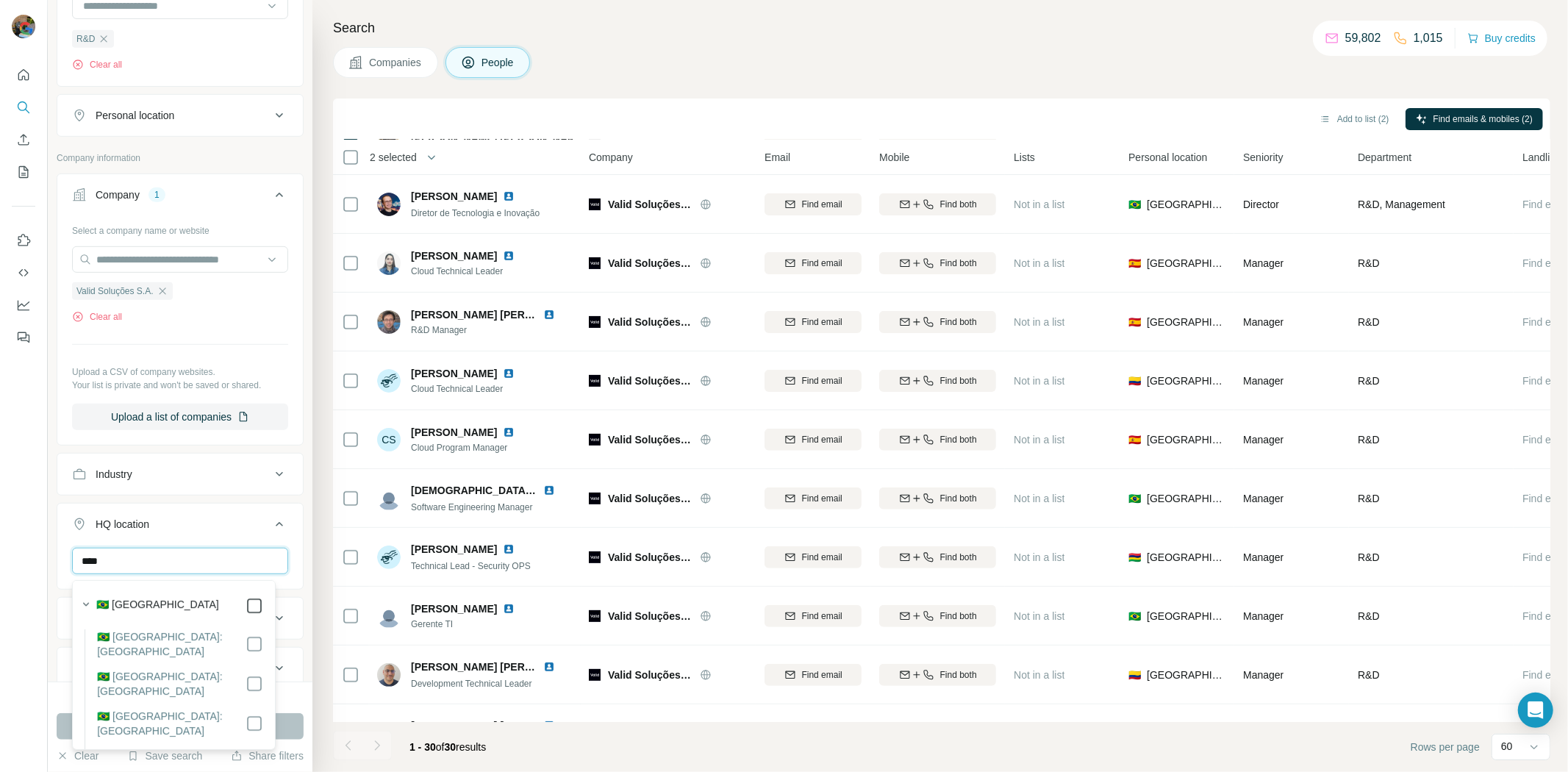
type input "****"
click at [291, 718] on button "Run search" at bounding box center [180, 726] width 247 height 26
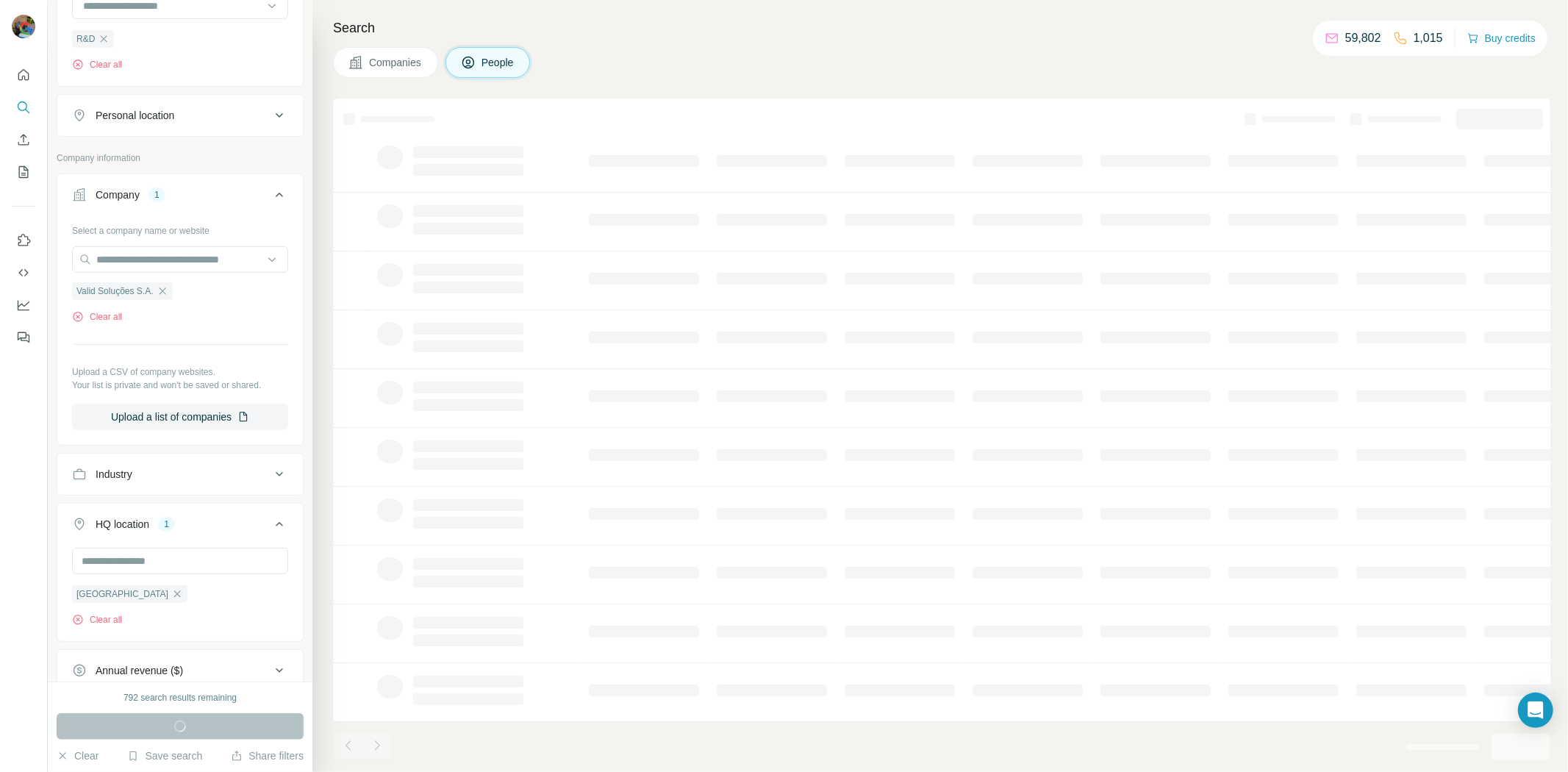
scroll to position [48, 0]
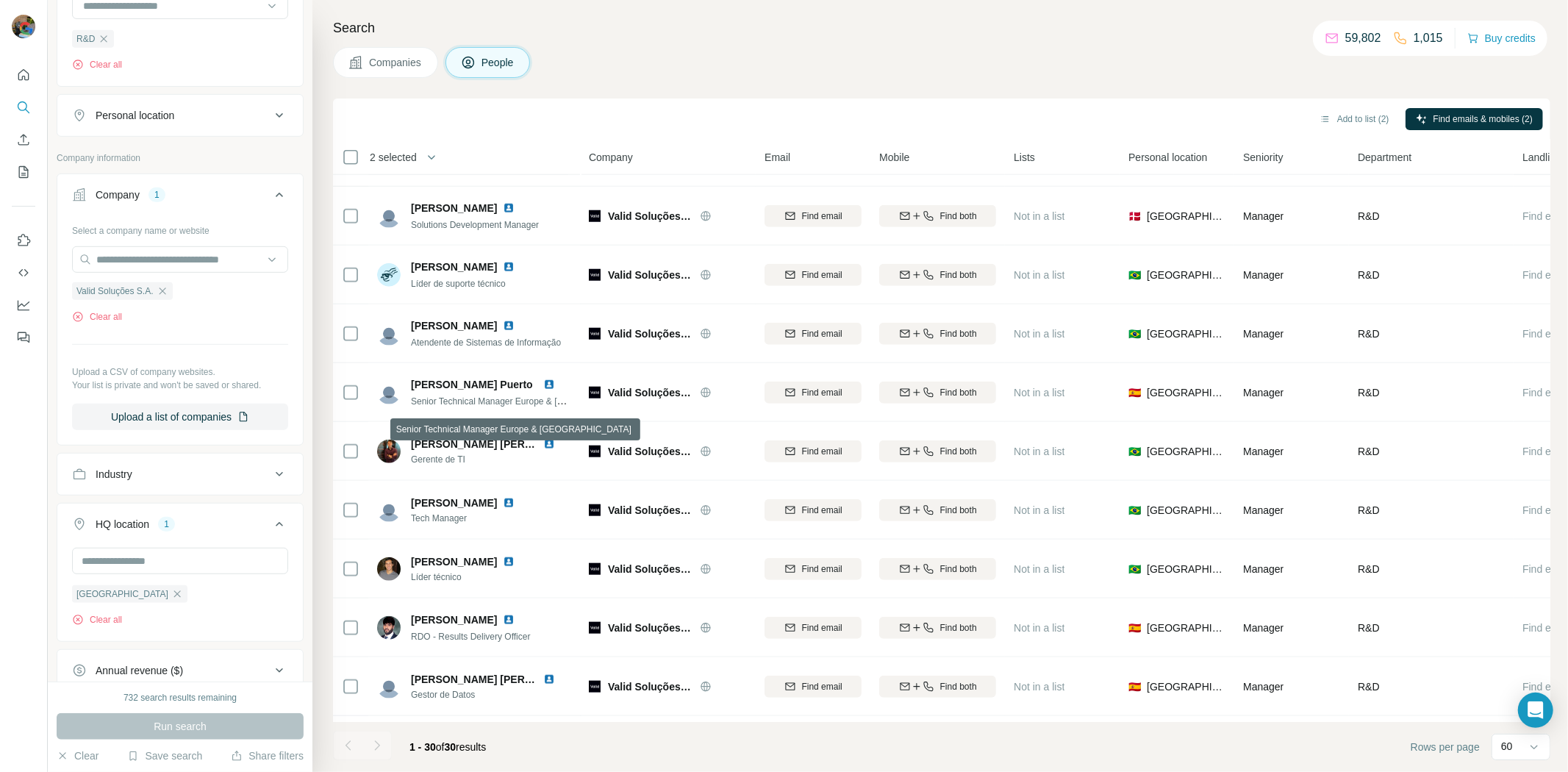
scroll to position [1193, 0]
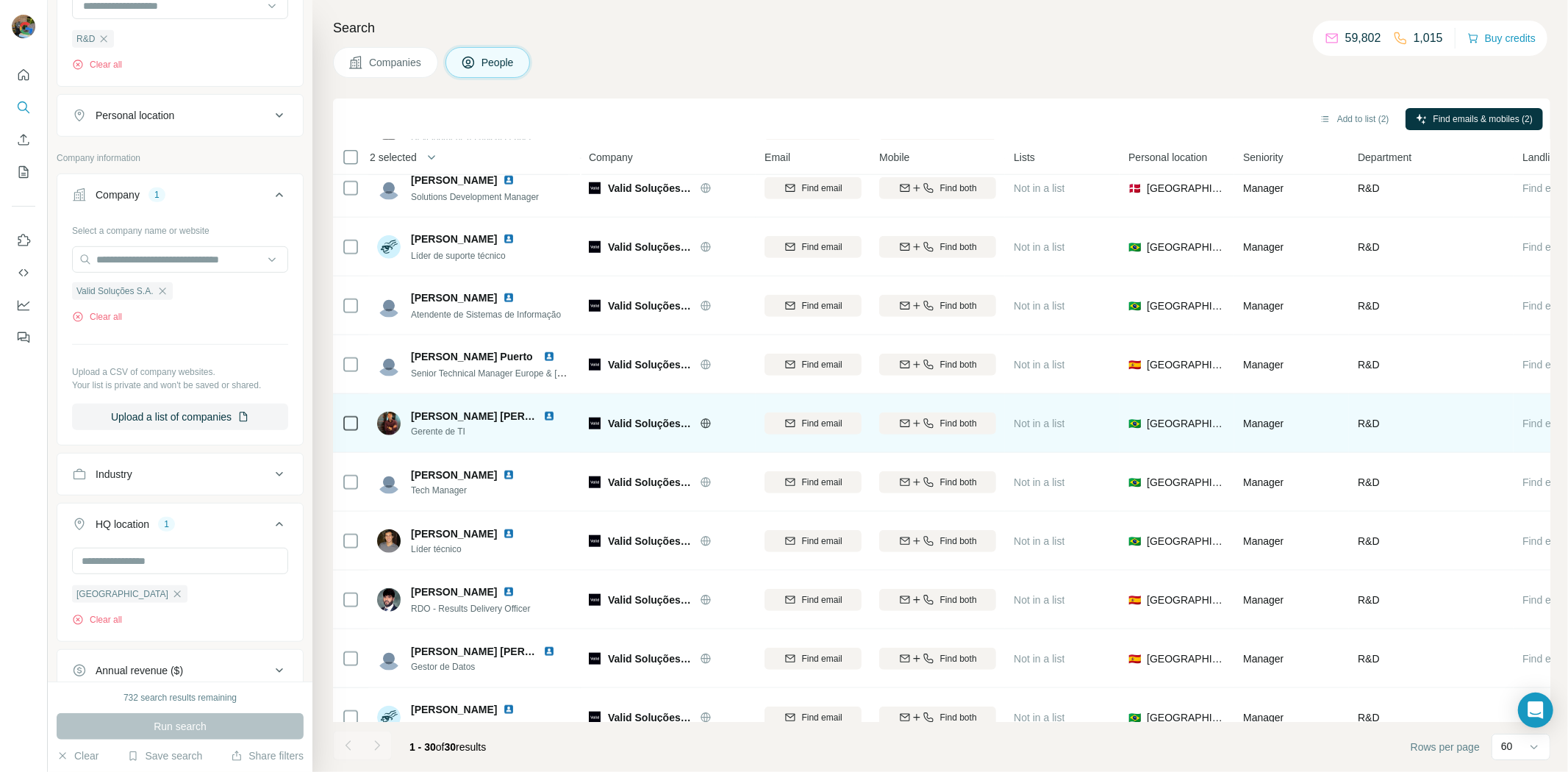
click at [365, 425] on td at bounding box center [351, 423] width 35 height 59
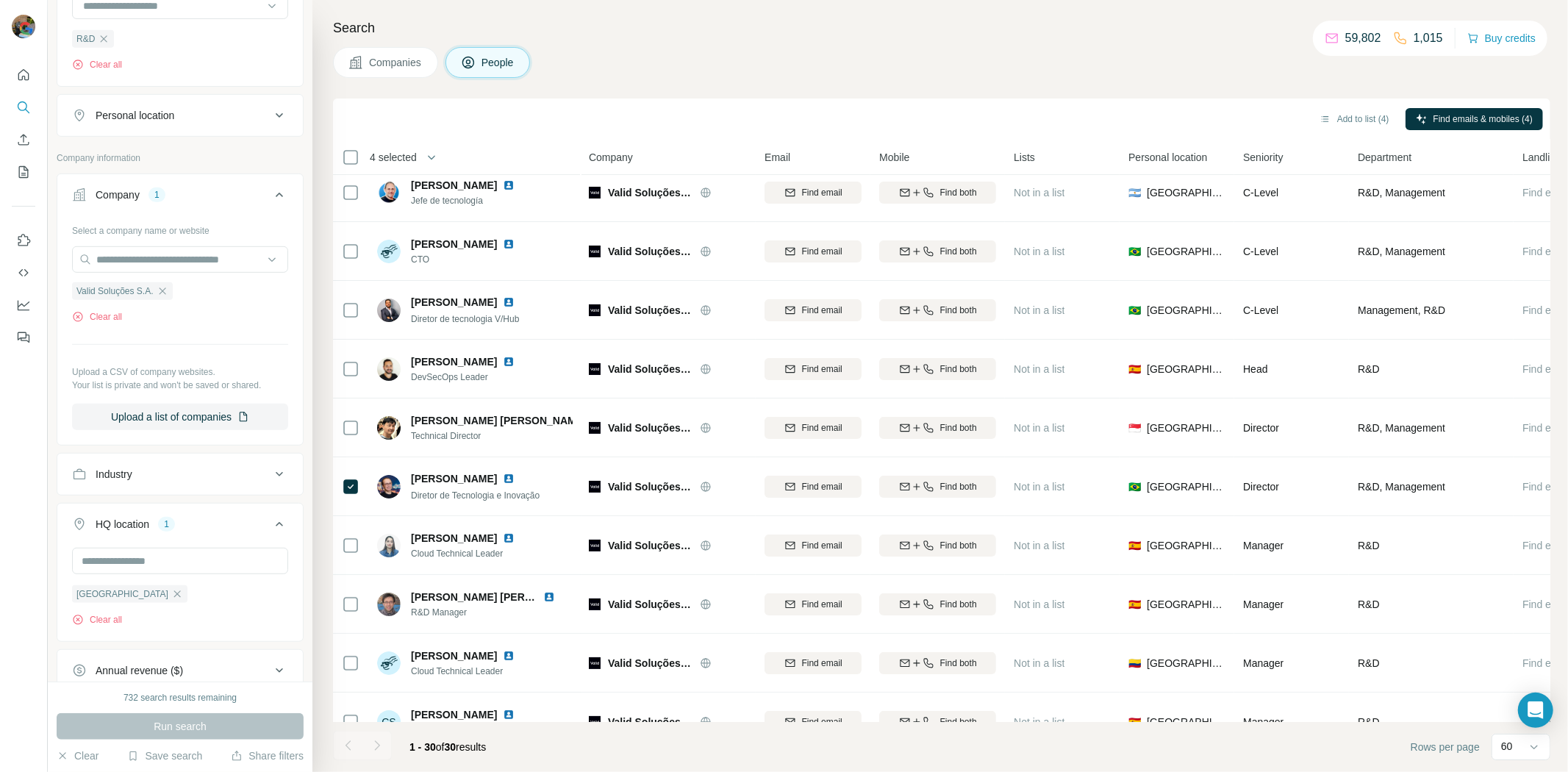
scroll to position [0, 0]
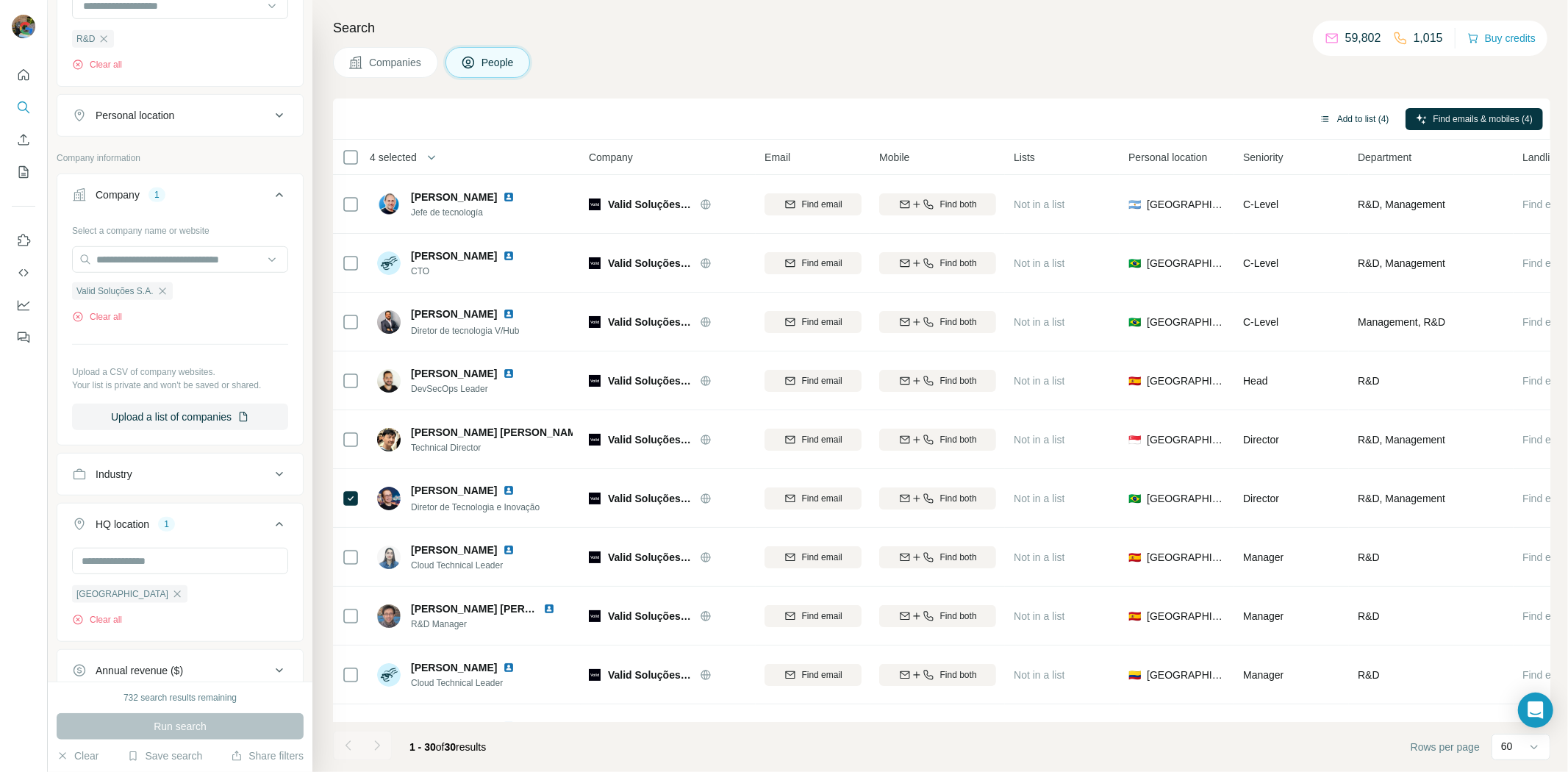
click at [1361, 111] on button "Add to list (4)" at bounding box center [1355, 119] width 91 height 22
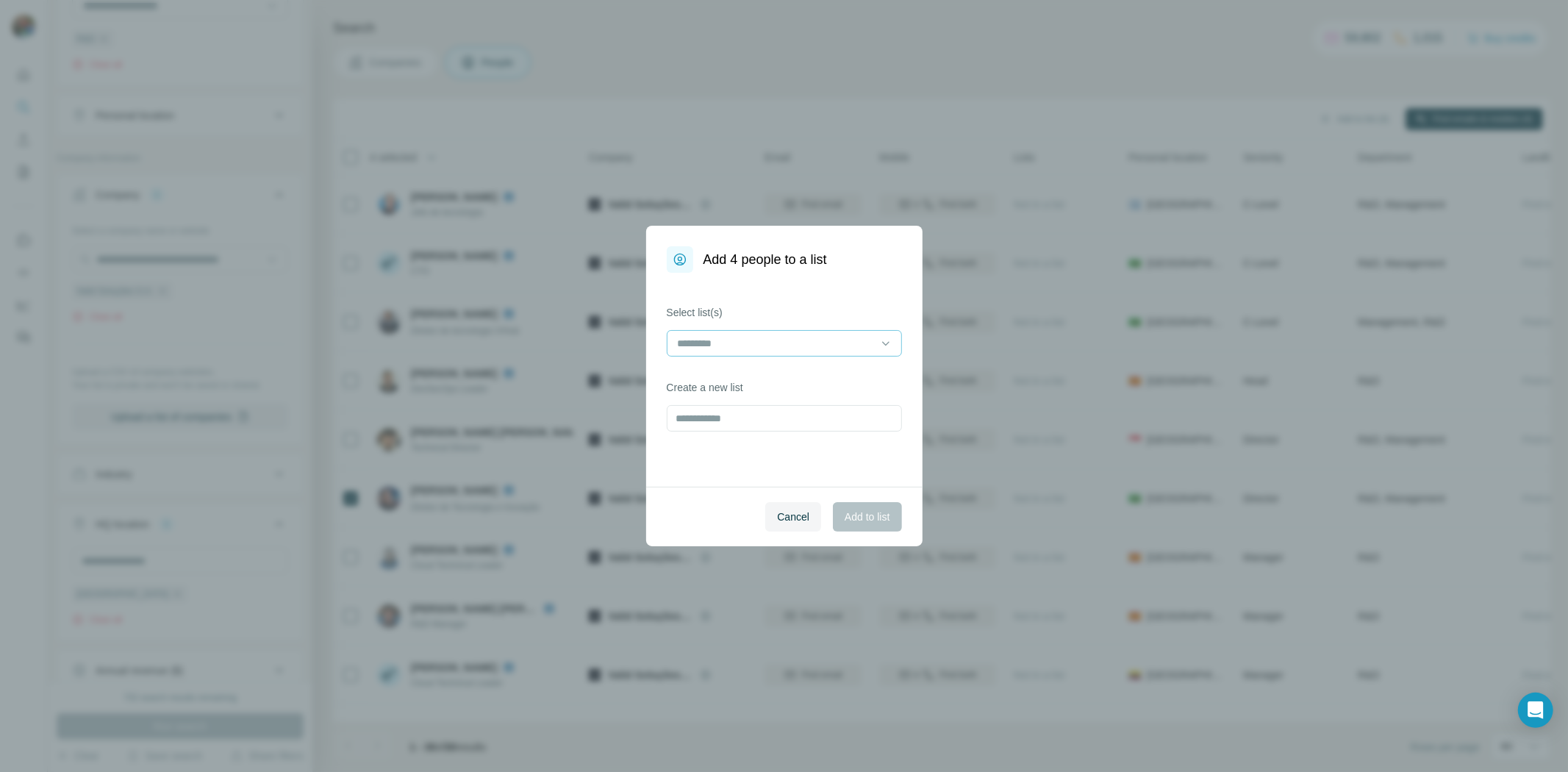
click at [731, 334] on div at bounding box center [776, 343] width 199 height 25
click at [777, 380] on p "2 Lista Andria C-level" at bounding box center [728, 376] width 97 height 15
click at [879, 530] on button "Add to list" at bounding box center [867, 517] width 68 height 29
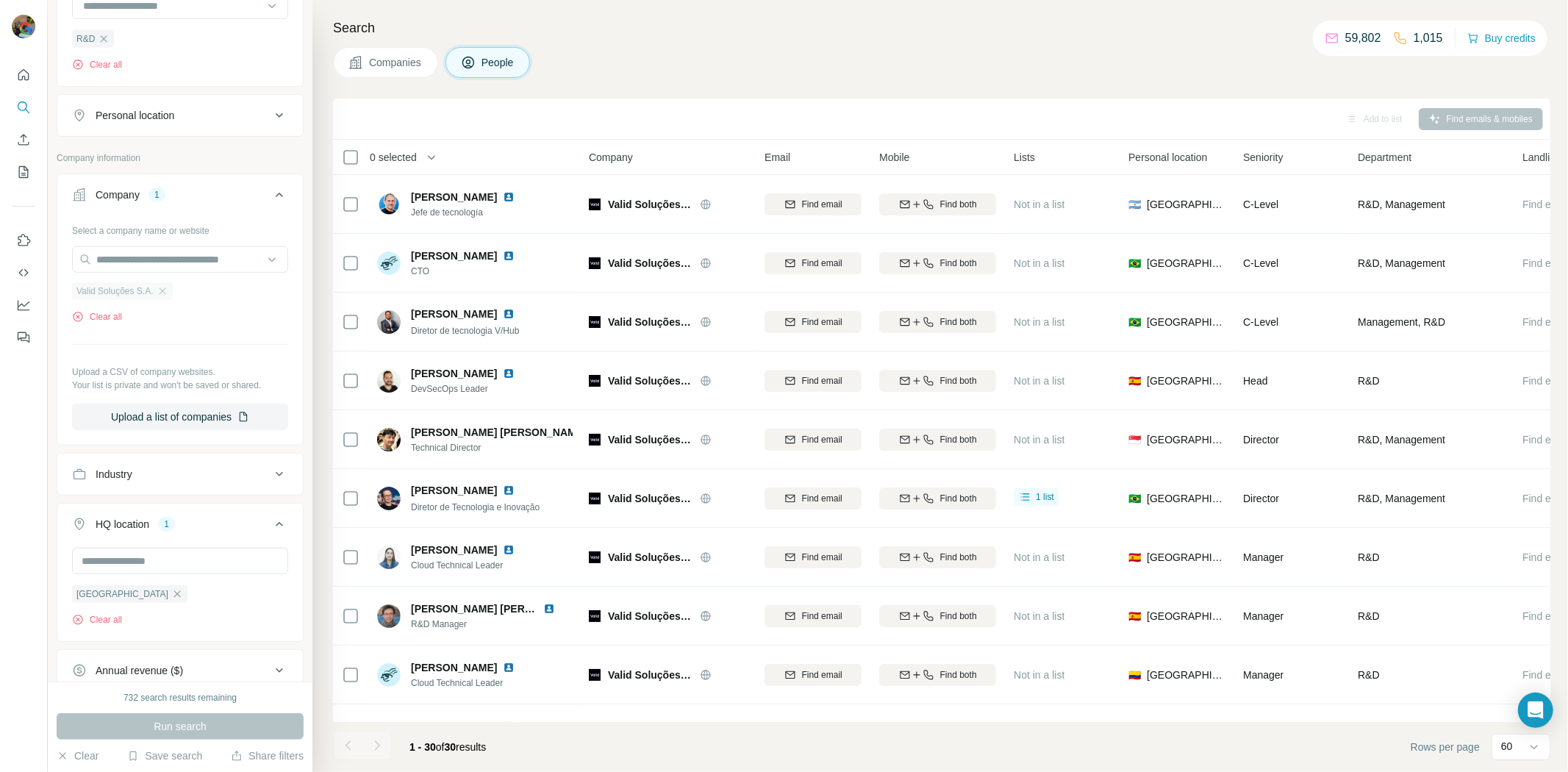
click at [172, 291] on div "Valid Soluções S.A." at bounding box center [122, 291] width 101 height 17
click at [184, 260] on input "text" at bounding box center [180, 259] width 216 height 26
paste input "**********"
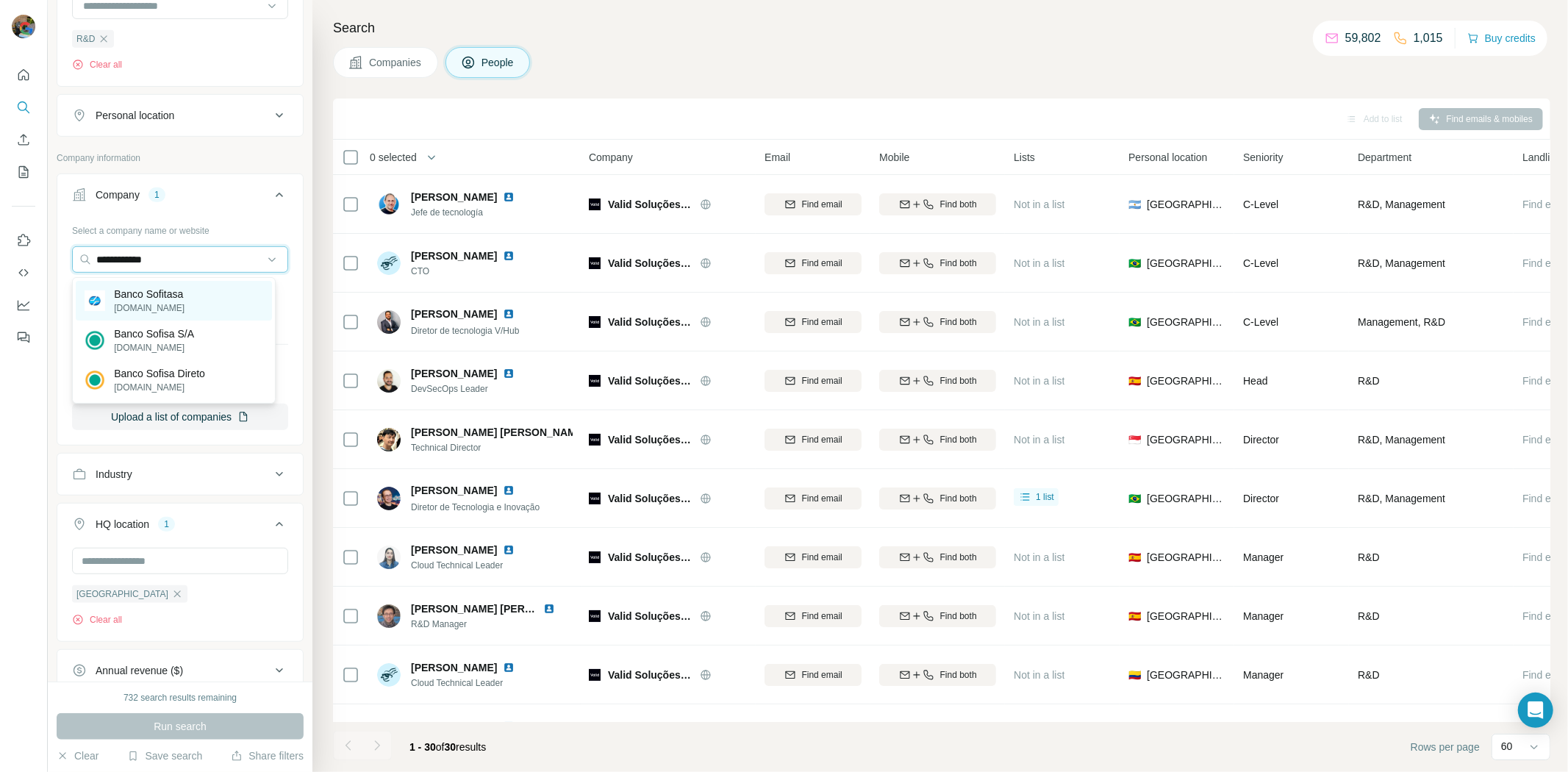
type input "**********"
click at [184, 299] on p "Banco Sofitasa" at bounding box center [149, 294] width 71 height 15
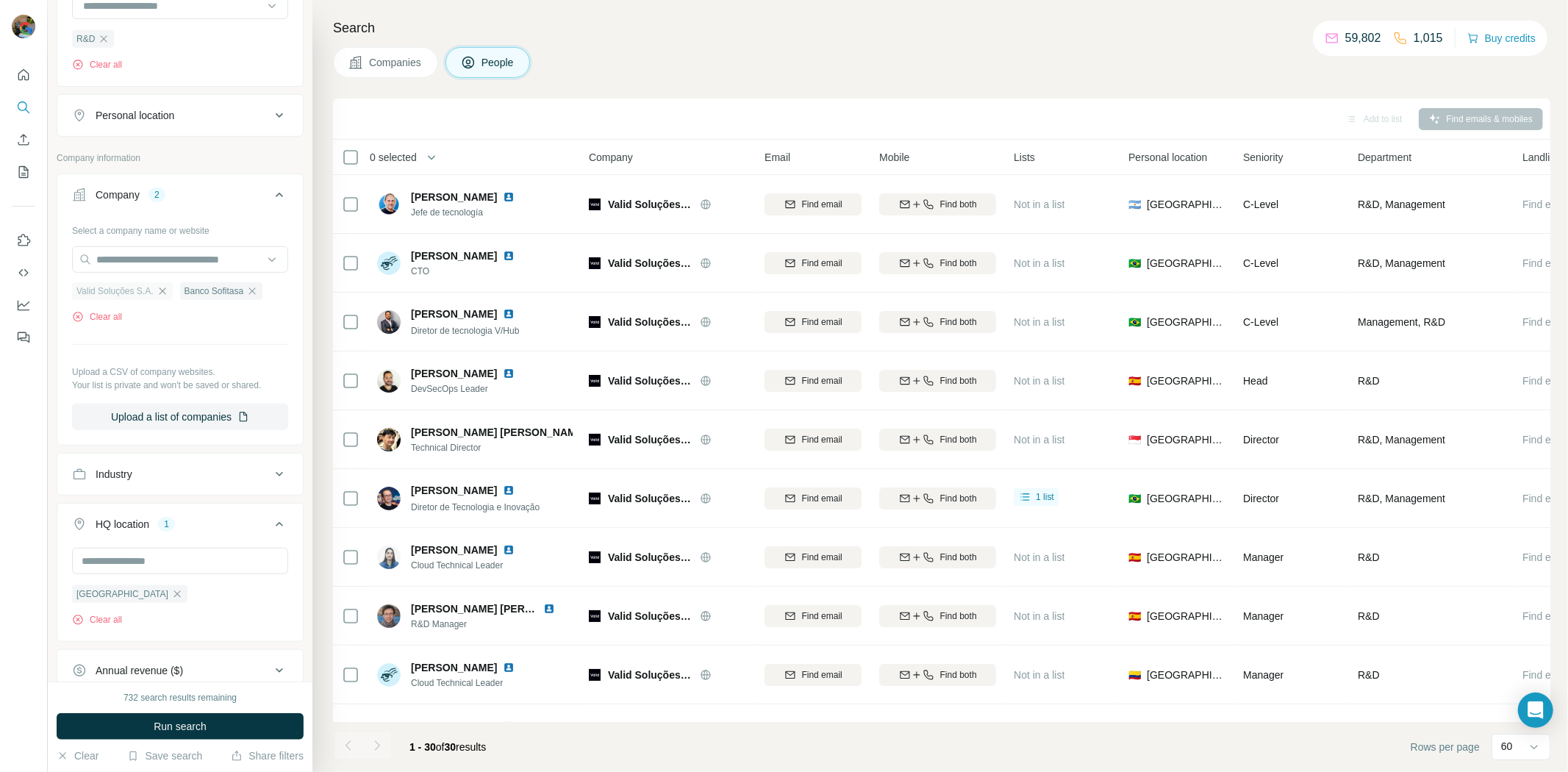
click at [168, 292] on icon "button" at bounding box center [162, 291] width 12 height 12
click at [262, 727] on button "Run search" at bounding box center [180, 726] width 247 height 26
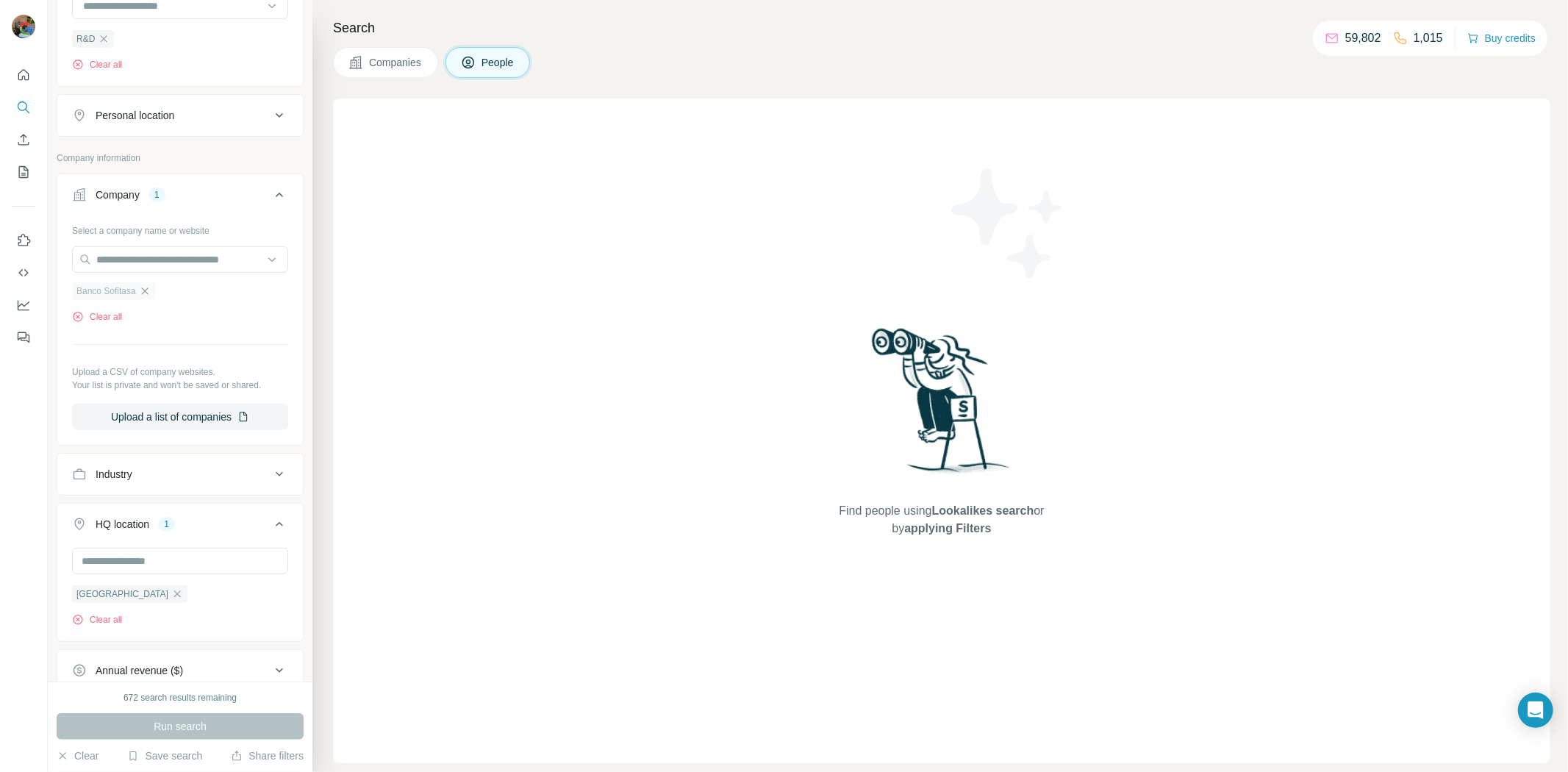
click at [144, 295] on icon "button" at bounding box center [144, 291] width 12 height 12
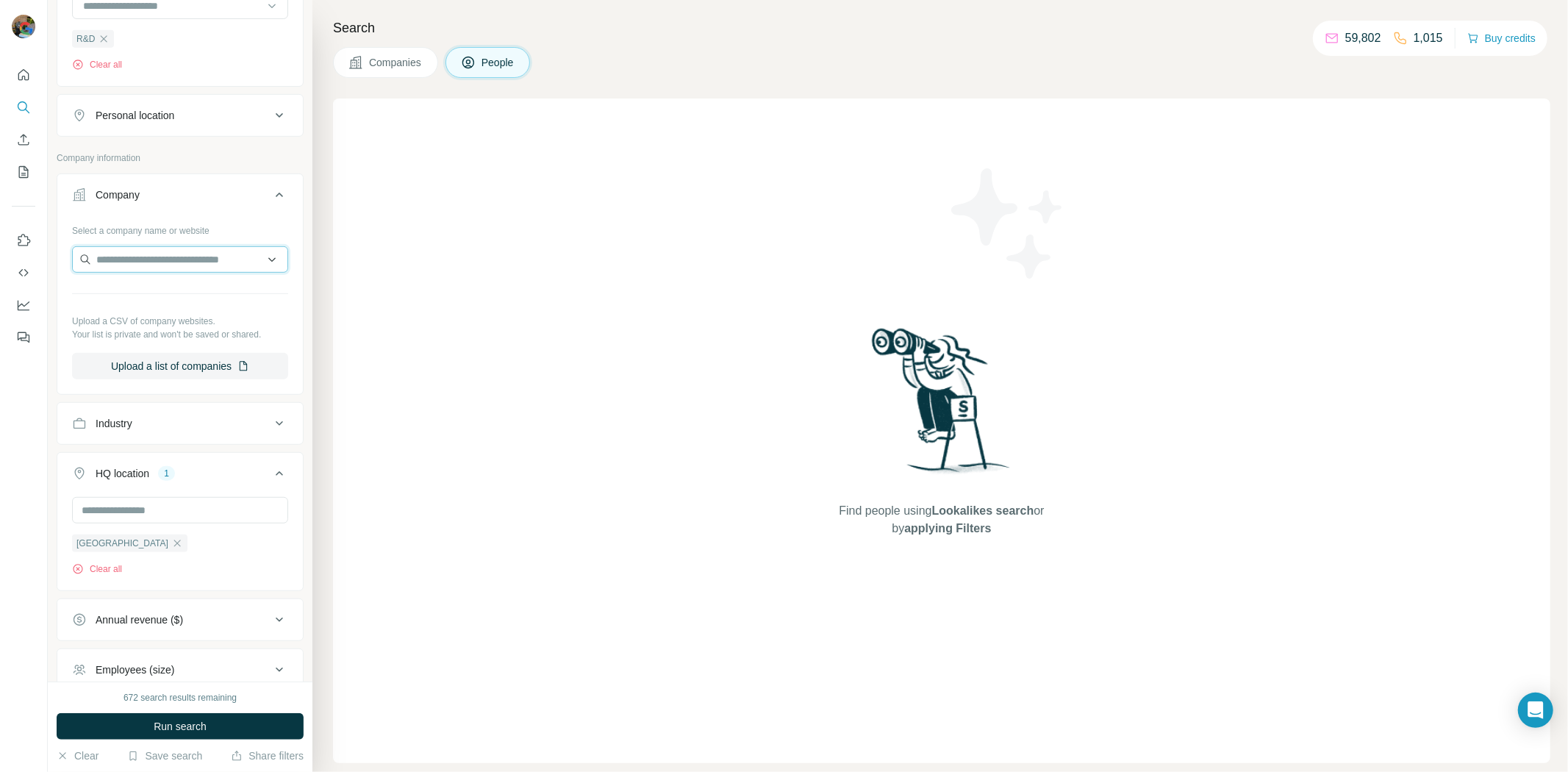
click at [152, 257] on input "text" at bounding box center [180, 259] width 216 height 26
paste input "**********"
type input "**********"
click at [189, 302] on p "[DOMAIN_NAME]" at bounding box center [159, 308] width 91 height 14
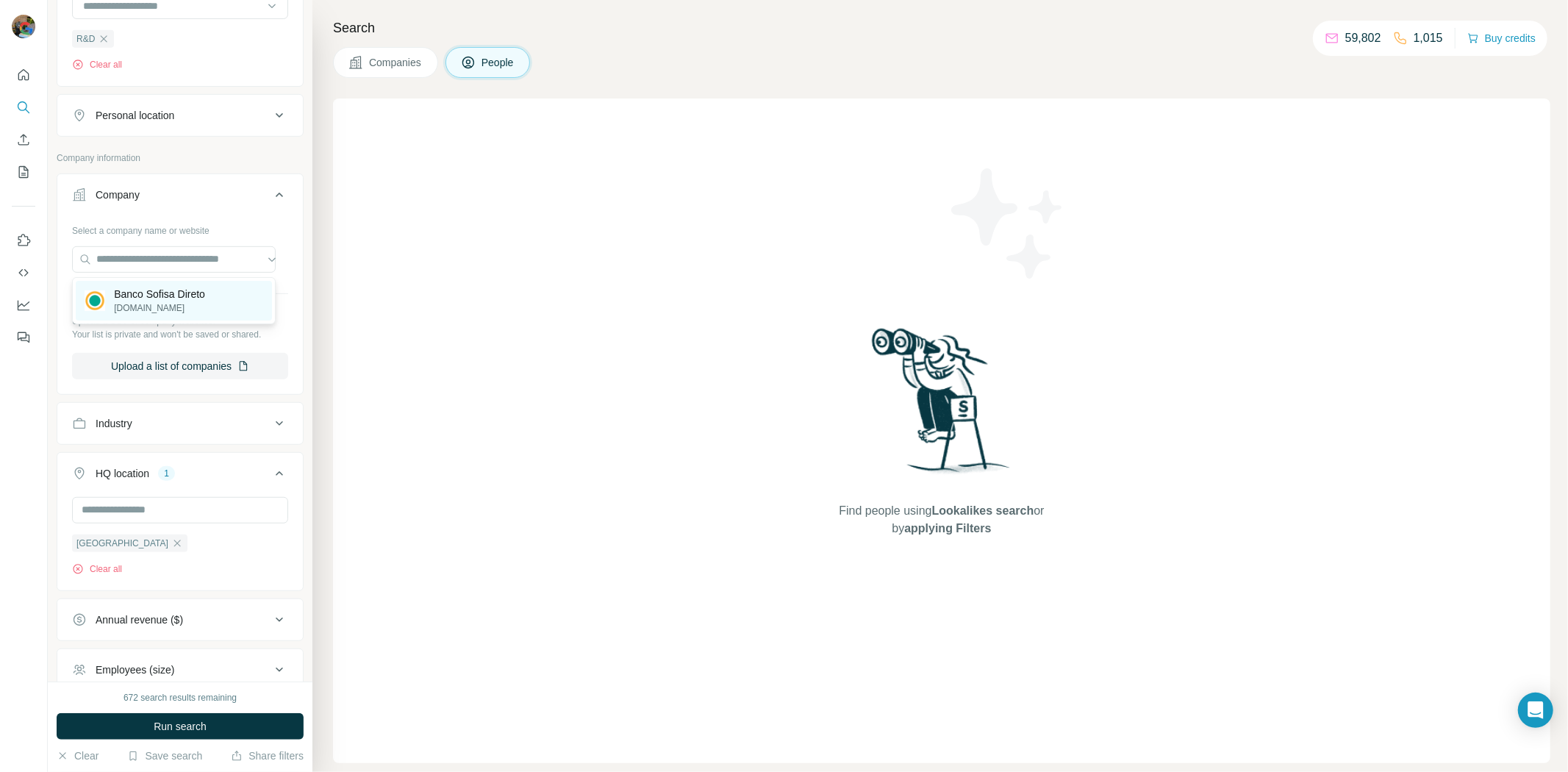
scroll to position [0, 0]
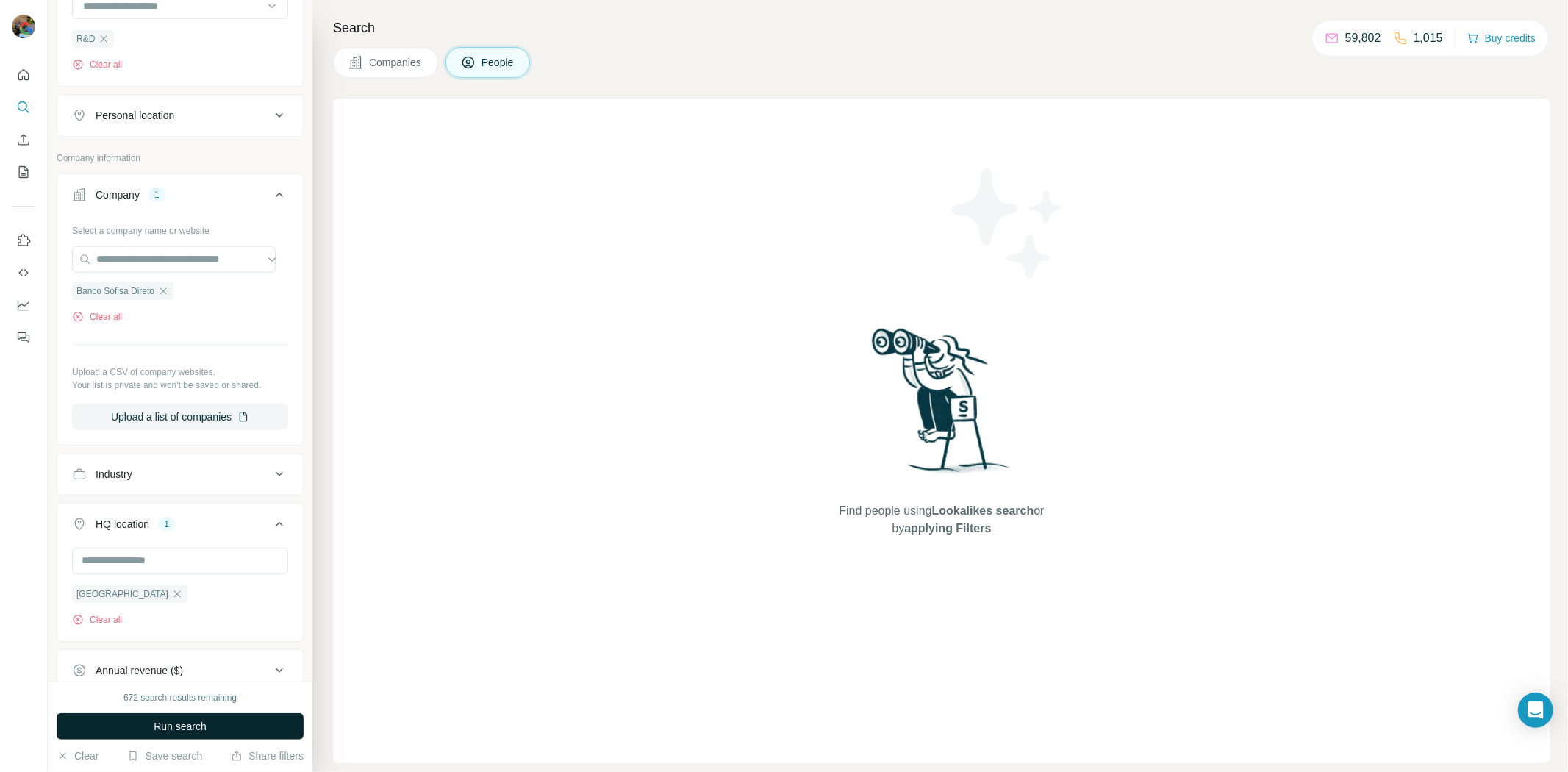
click at [202, 716] on button "Run search" at bounding box center [180, 726] width 247 height 26
click at [411, 55] on span "Companies" at bounding box center [395, 63] width 54 height 15
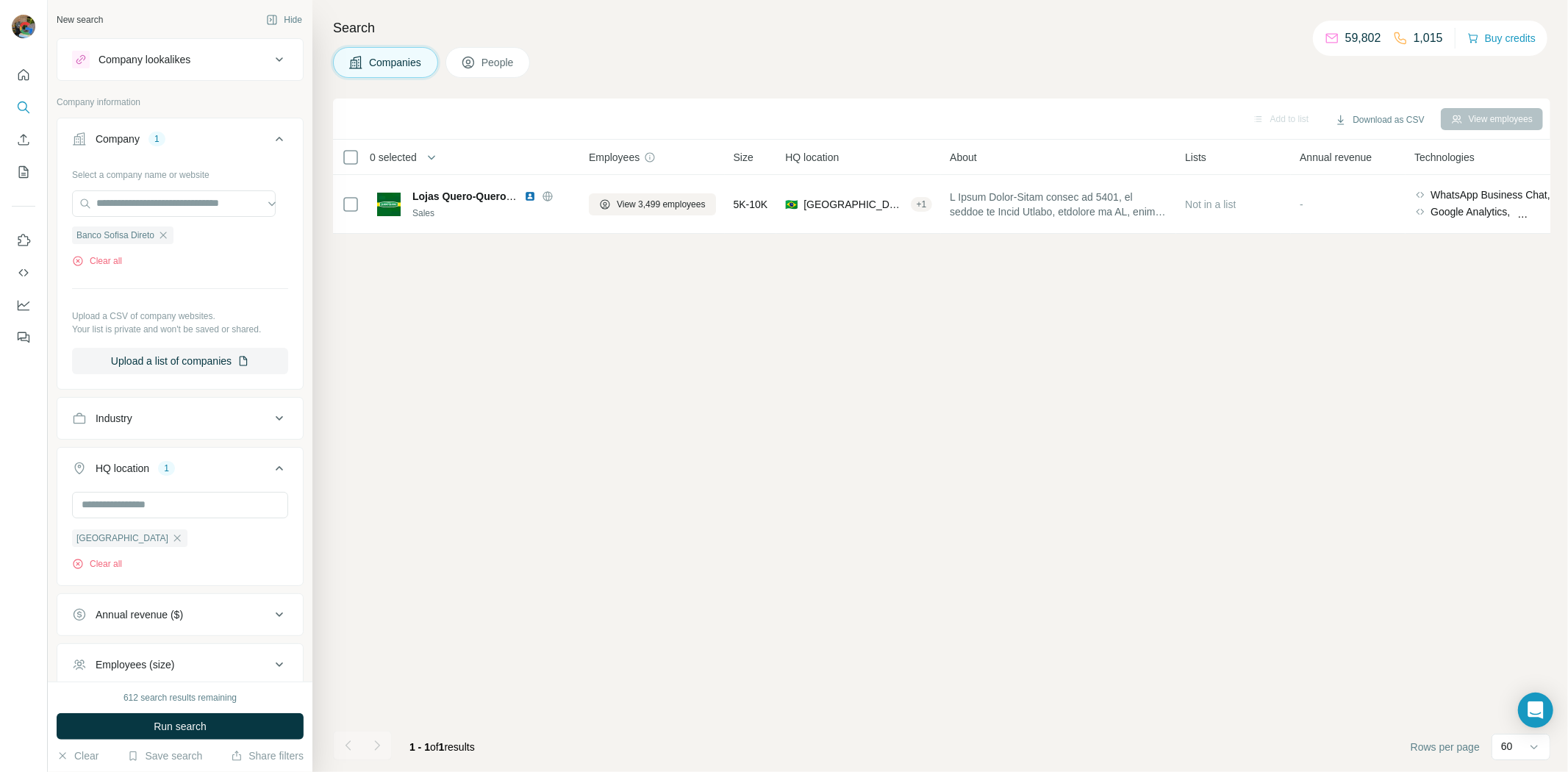
click at [172, 541] on icon "button" at bounding box center [177, 538] width 12 height 12
click at [511, 74] on button "People" at bounding box center [488, 63] width 85 height 31
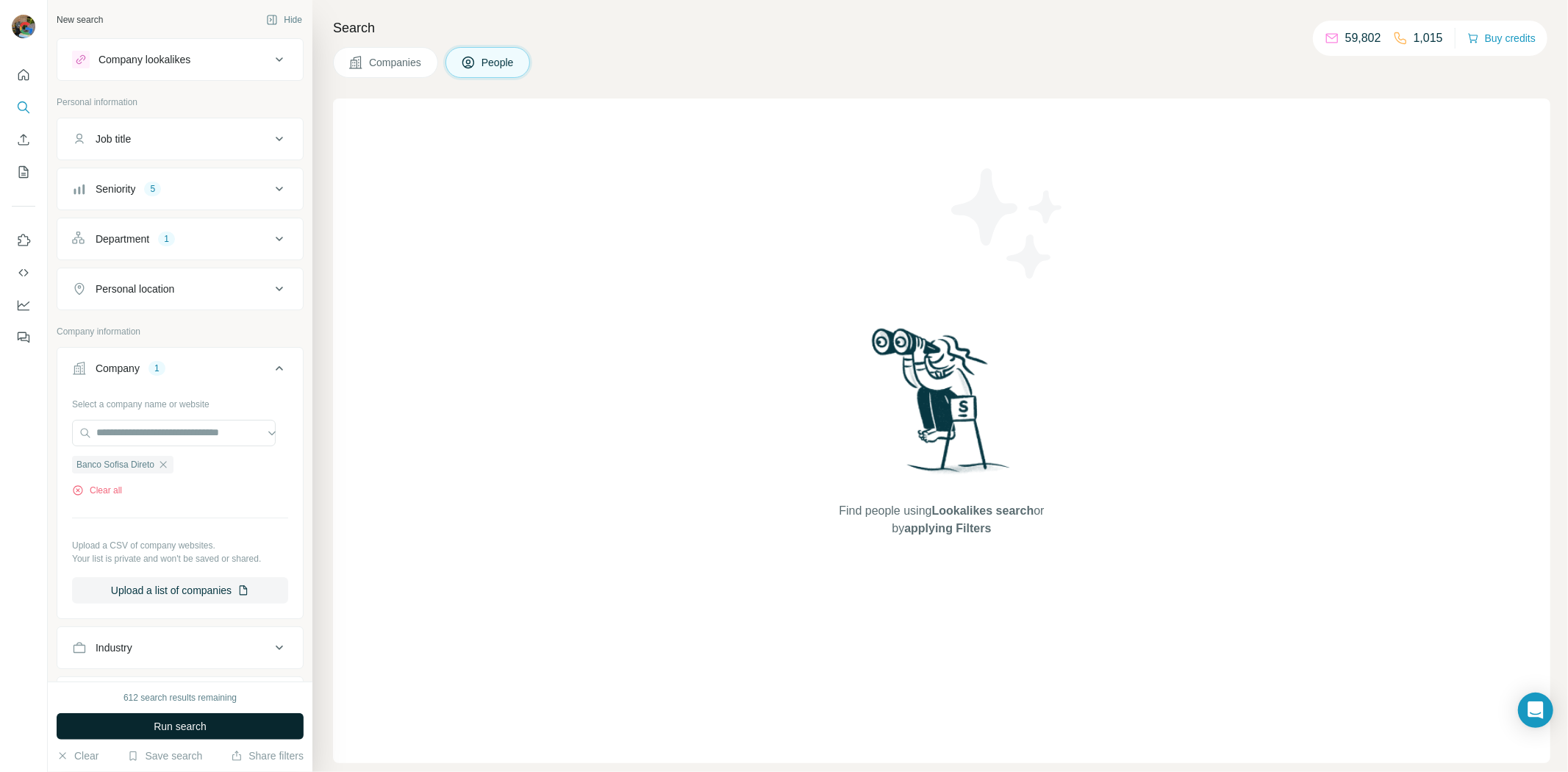
click at [230, 738] on button "Run search" at bounding box center [180, 726] width 247 height 26
click at [384, 79] on div "Search Companies People Find people using Lookalikes search or by applying Filt…" at bounding box center [940, 386] width 1255 height 772
click at [393, 59] on span "Companies" at bounding box center [395, 63] width 54 height 15
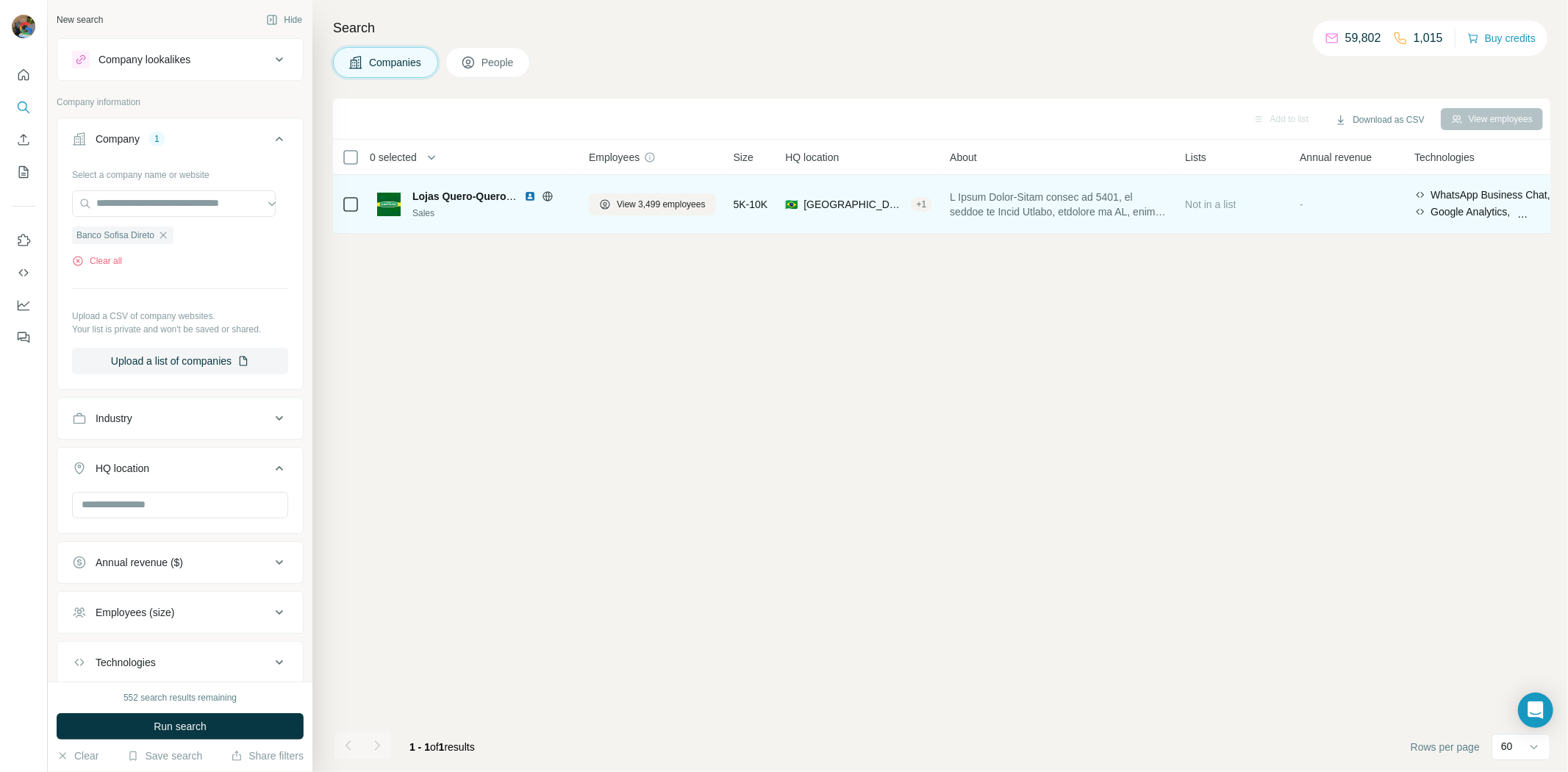
click at [660, 187] on div "View 3,499 employees" at bounding box center [652, 203] width 127 height 41
click at [658, 193] on button "View 3,499 employees" at bounding box center [652, 204] width 127 height 22
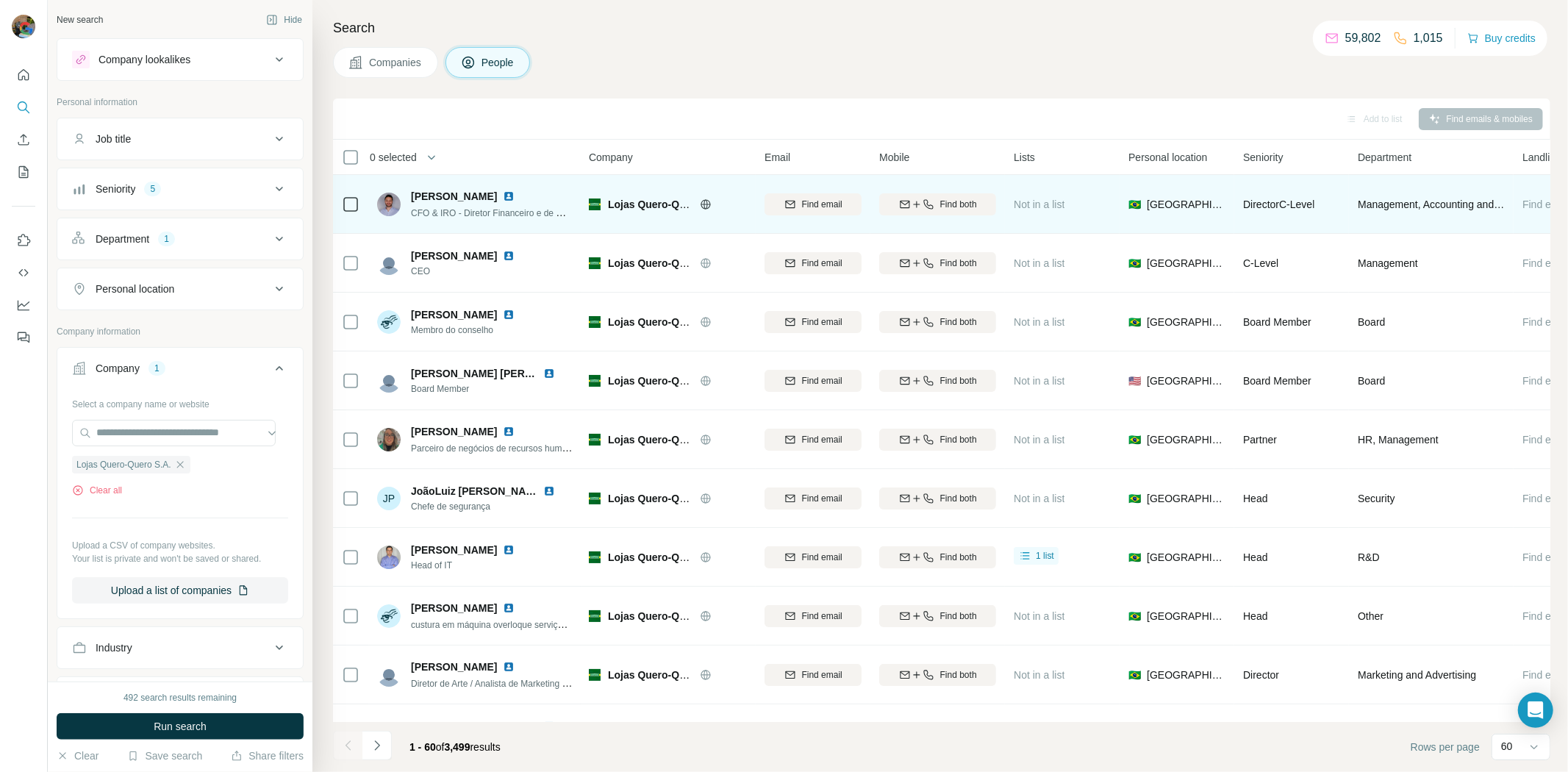
click at [362, 203] on td at bounding box center [351, 204] width 35 height 59
click at [353, 195] on icon at bounding box center [350, 203] width 17 height 17
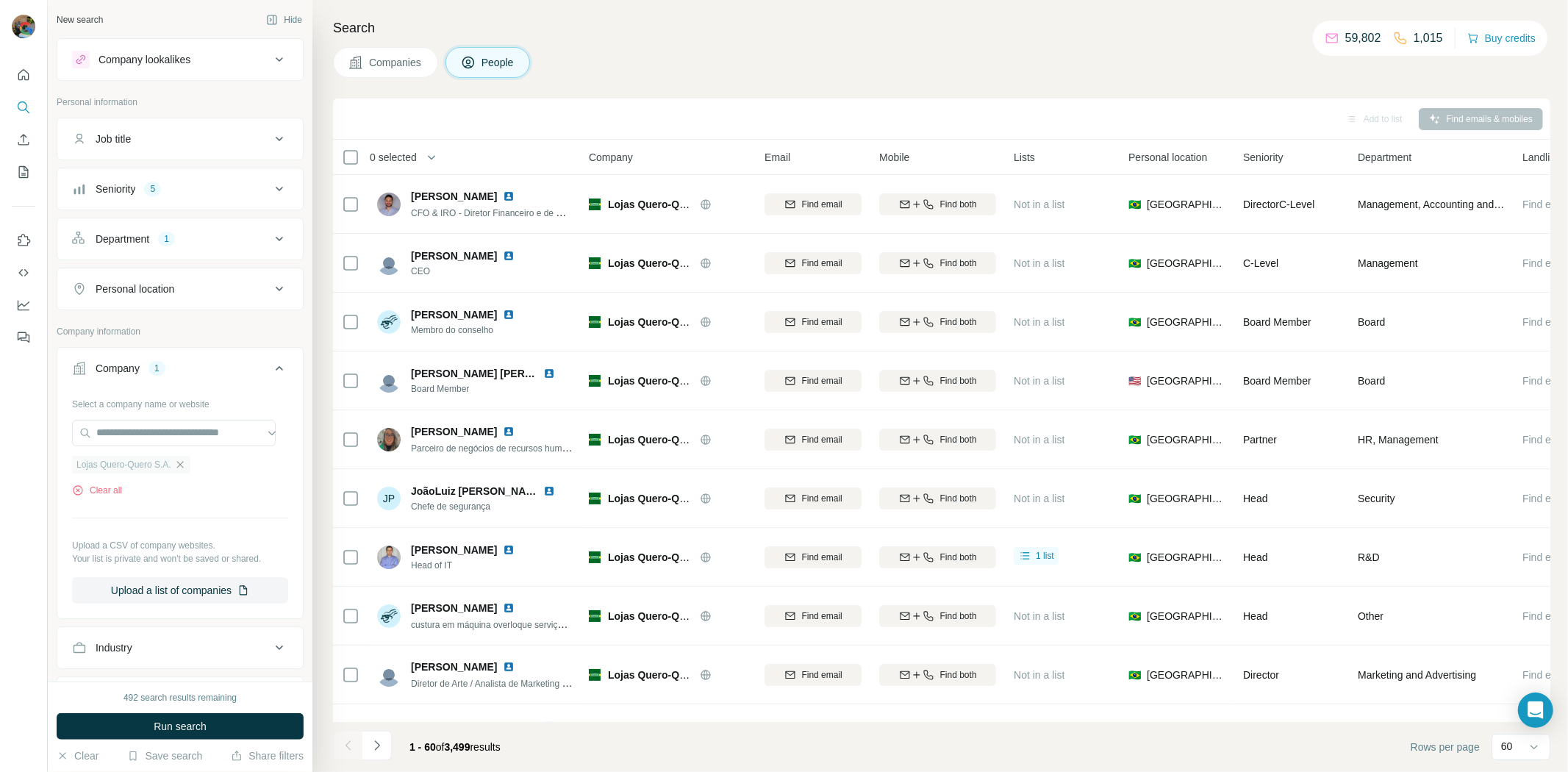
click at [184, 464] on icon "button" at bounding box center [180, 464] width 12 height 12
click at [171, 449] on div at bounding box center [180, 434] width 216 height 29
click at [182, 440] on input "text" at bounding box center [174, 432] width 203 height 26
paste input "**********"
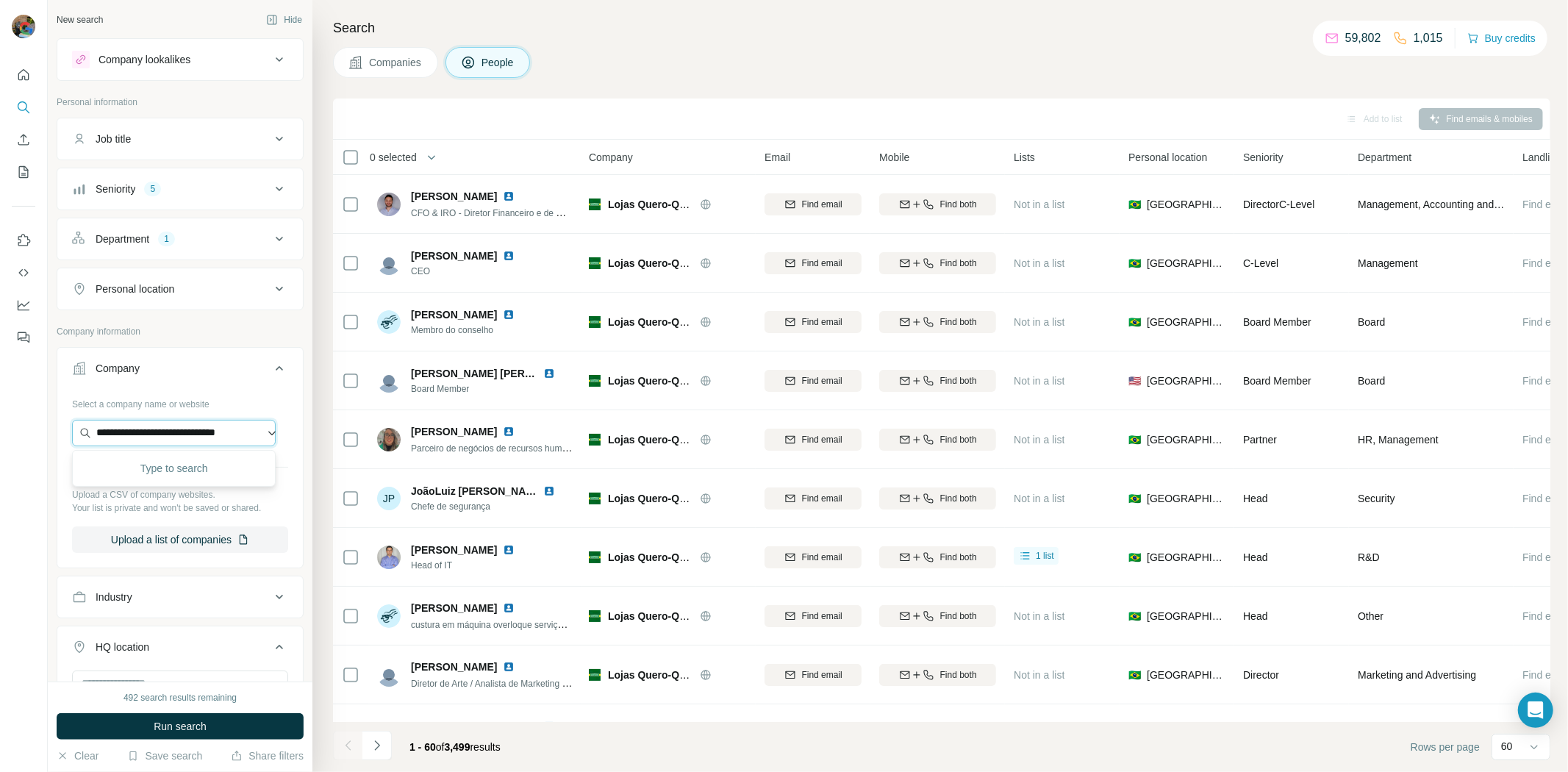
scroll to position [0, 10]
type input "**********"
click at [200, 466] on p "Banco Sofisa Direto" at bounding box center [159, 467] width 91 height 15
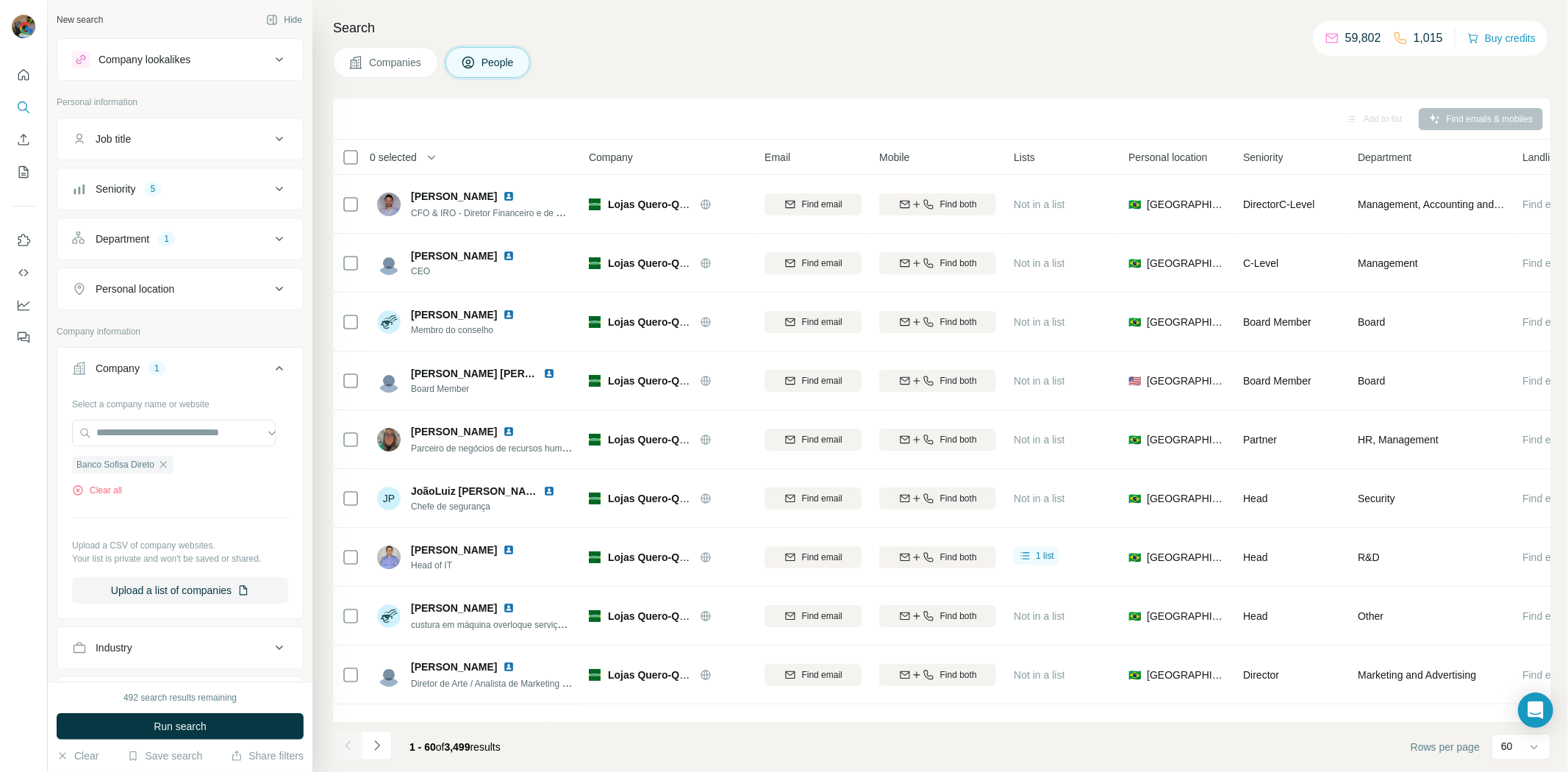
scroll to position [0, 0]
click at [216, 722] on button "Run search" at bounding box center [180, 726] width 247 height 26
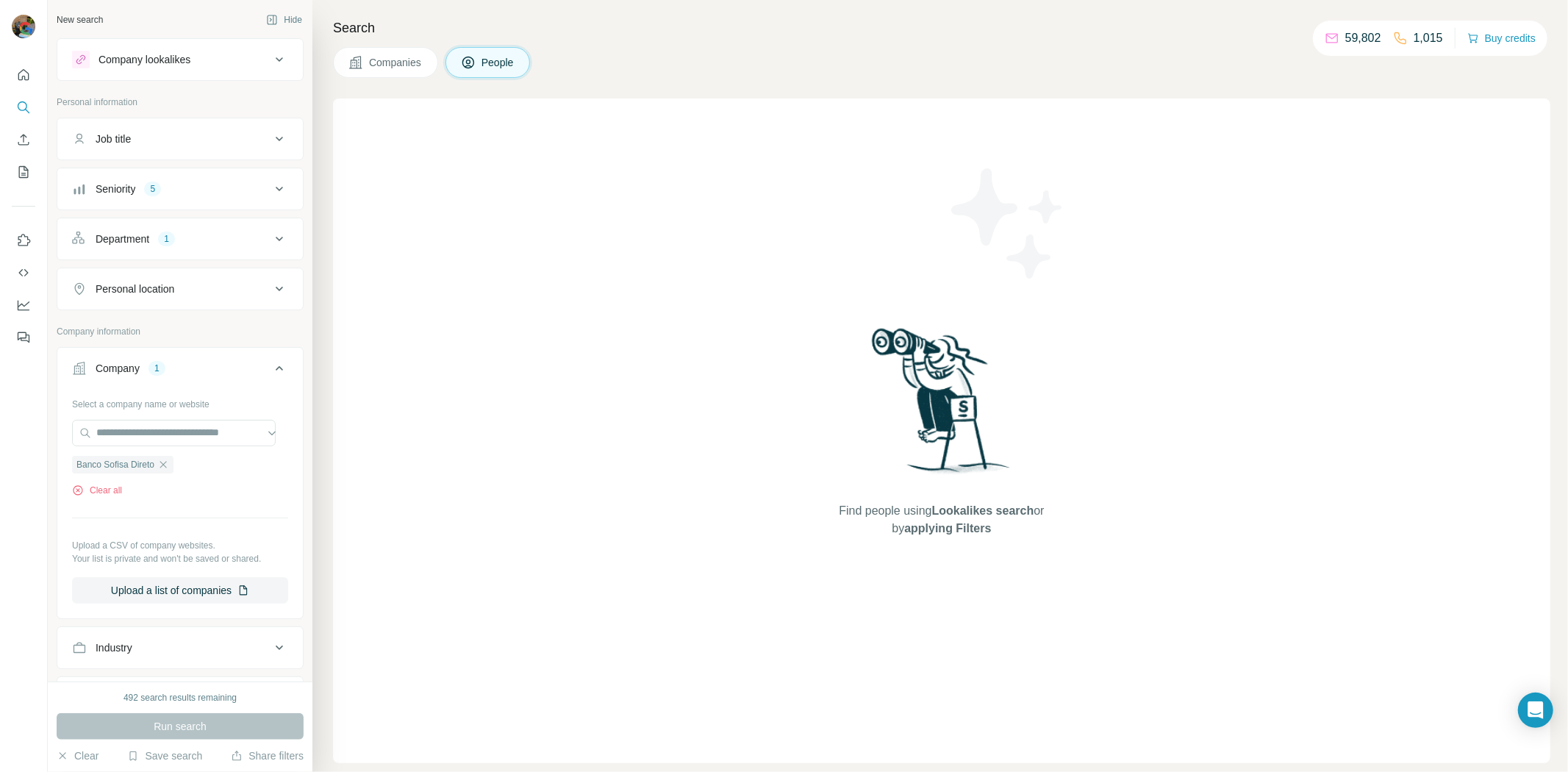
click at [417, 93] on div "Search Companies People Find people using Lookalikes search or by applying Filt…" at bounding box center [940, 386] width 1255 height 772
click at [411, 74] on button "Companies" at bounding box center [386, 63] width 105 height 31
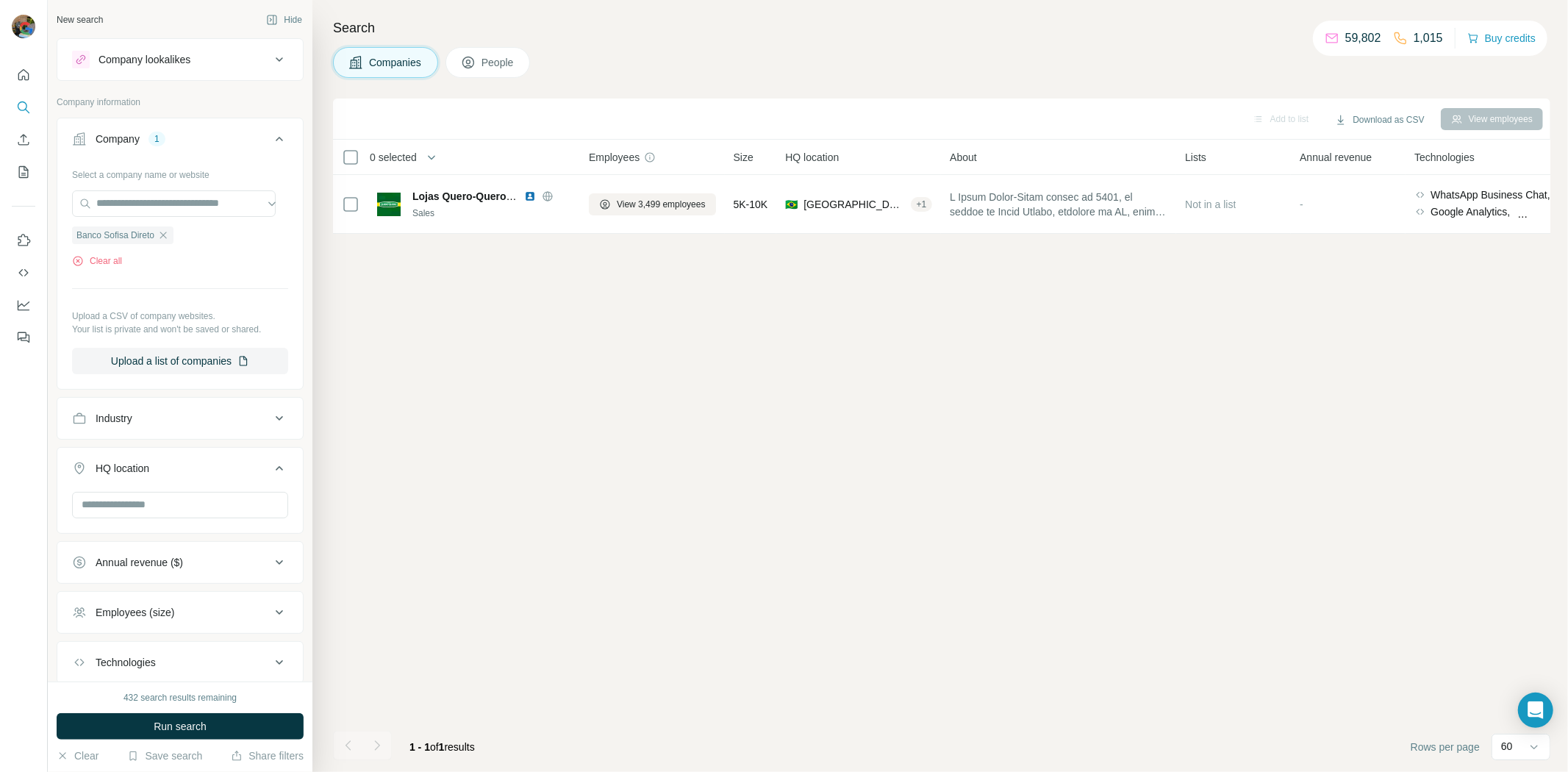
click at [240, 722] on button "Run search" at bounding box center [180, 726] width 247 height 26
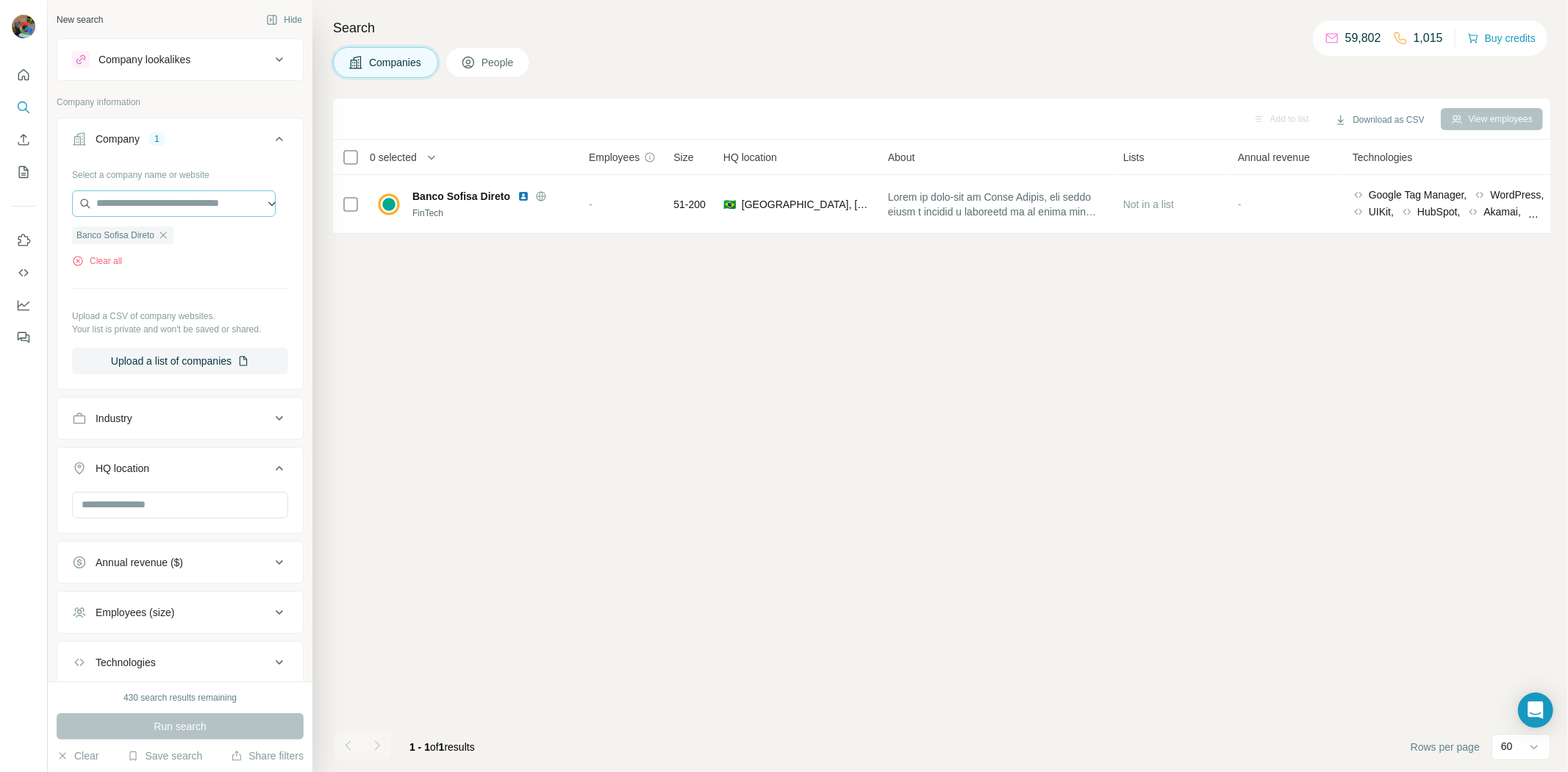
drag, startPoint x: 168, startPoint y: 237, endPoint x: 178, endPoint y: 214, distance: 25.1
click at [168, 237] on icon "button" at bounding box center [163, 235] width 12 height 12
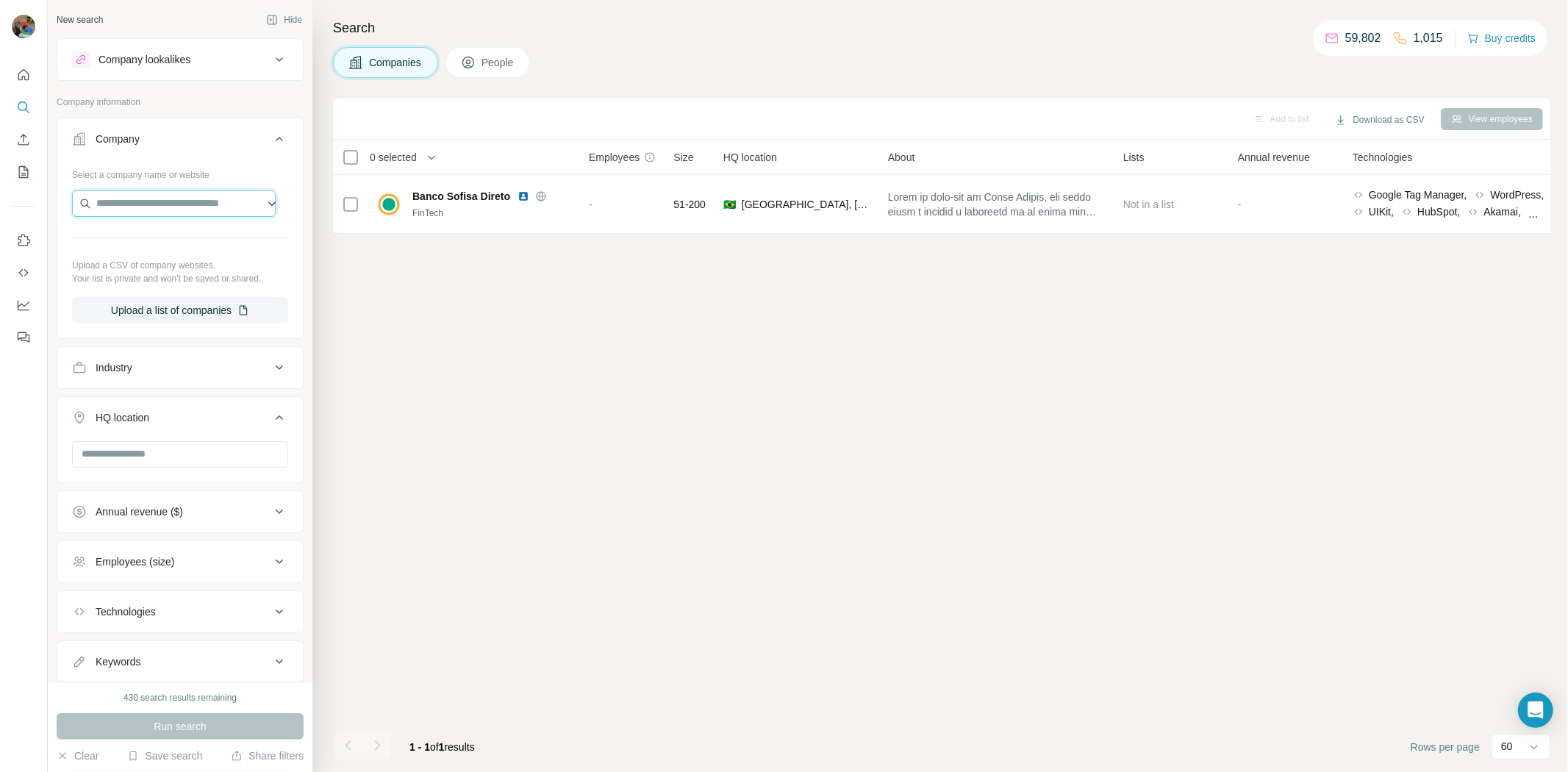
click at [180, 207] on input "text" at bounding box center [174, 203] width 203 height 26
paste input "**********"
type input "**********"
click at [160, 250] on p "[DOMAIN_NAME]" at bounding box center [154, 251] width 80 height 14
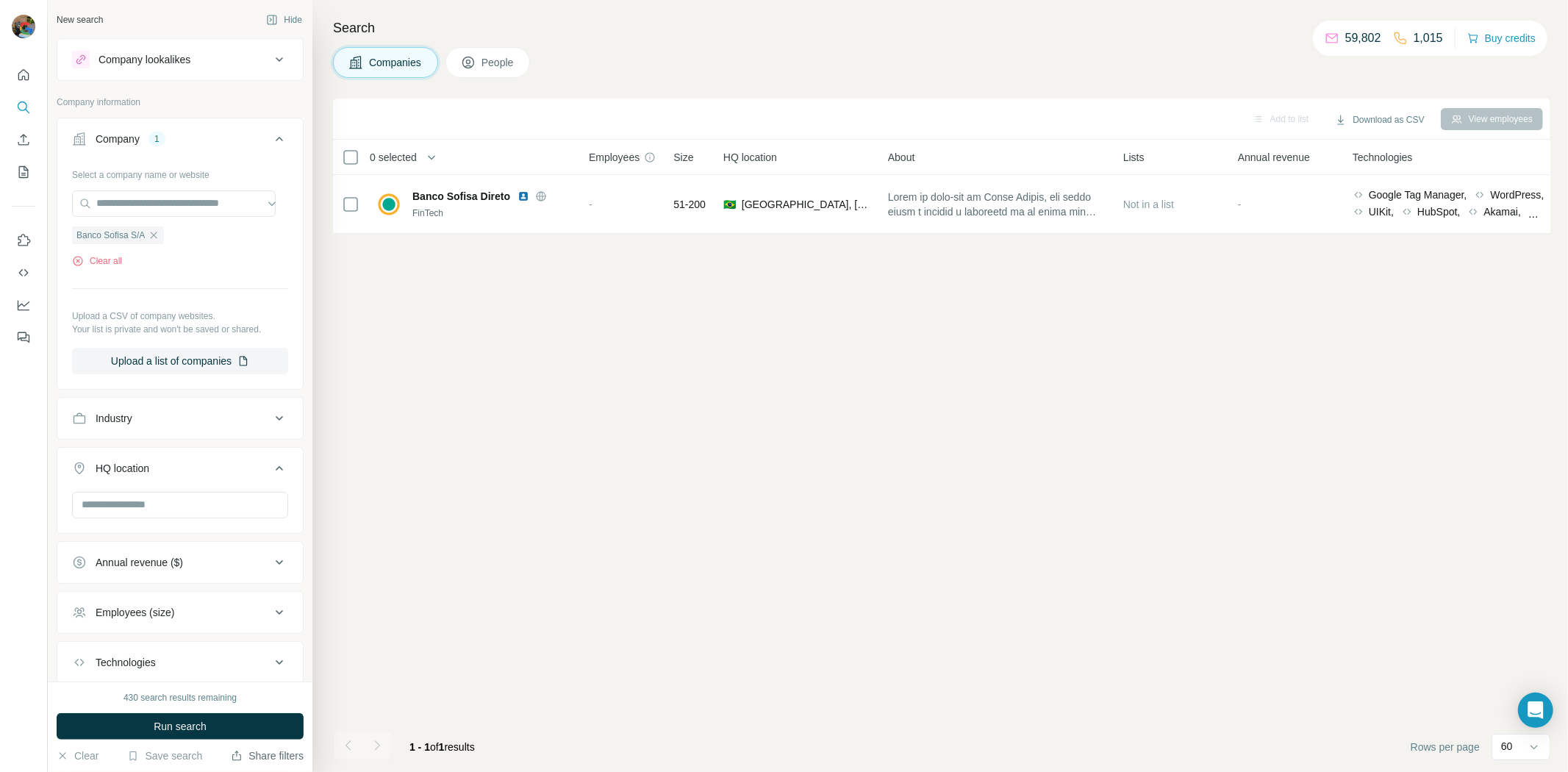
click at [218, 728] on button "Run search" at bounding box center [180, 726] width 247 height 26
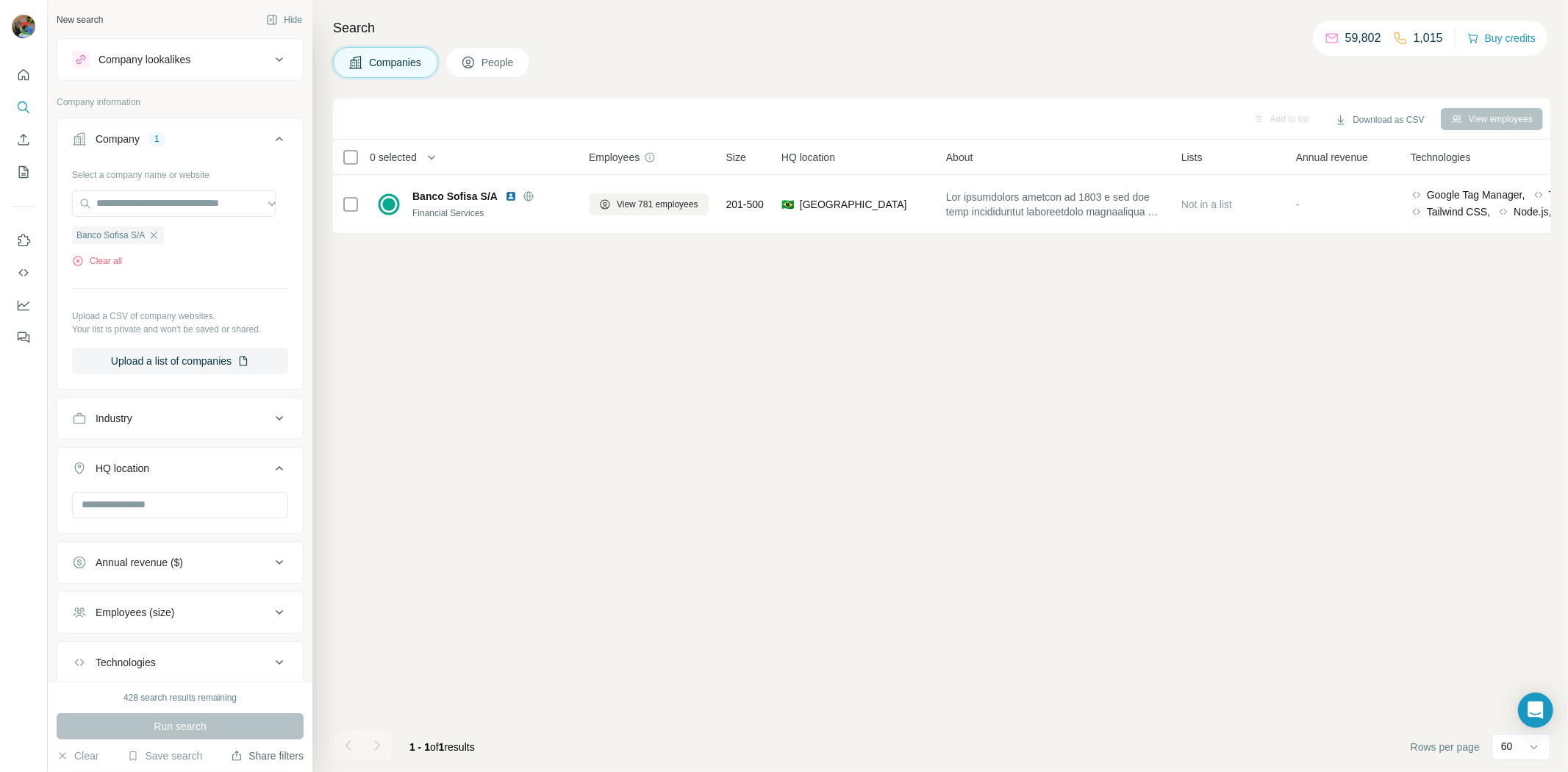
click at [515, 68] on span "People" at bounding box center [498, 63] width 34 height 15
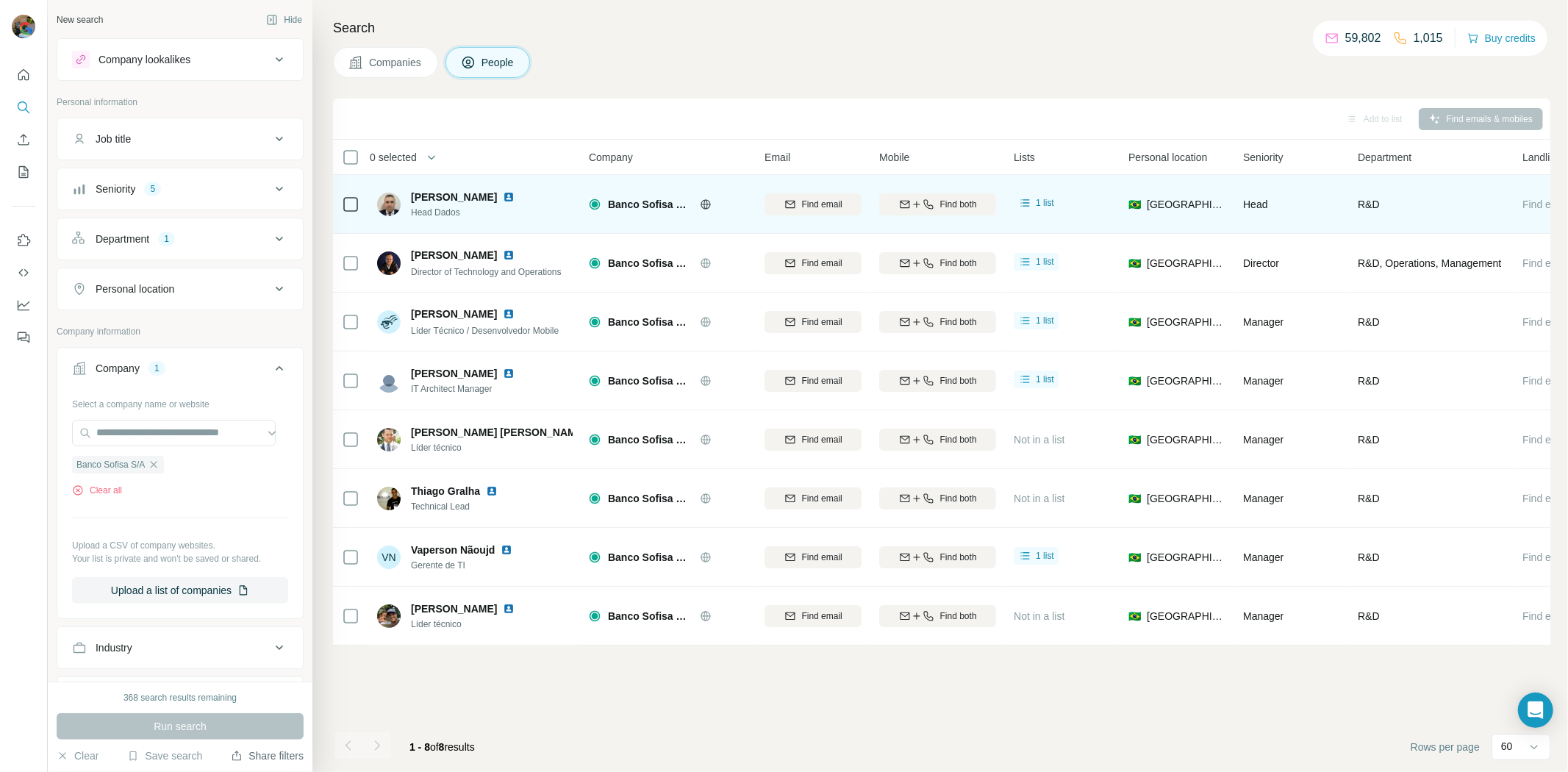
click at [347, 194] on div at bounding box center [350, 203] width 17 height 41
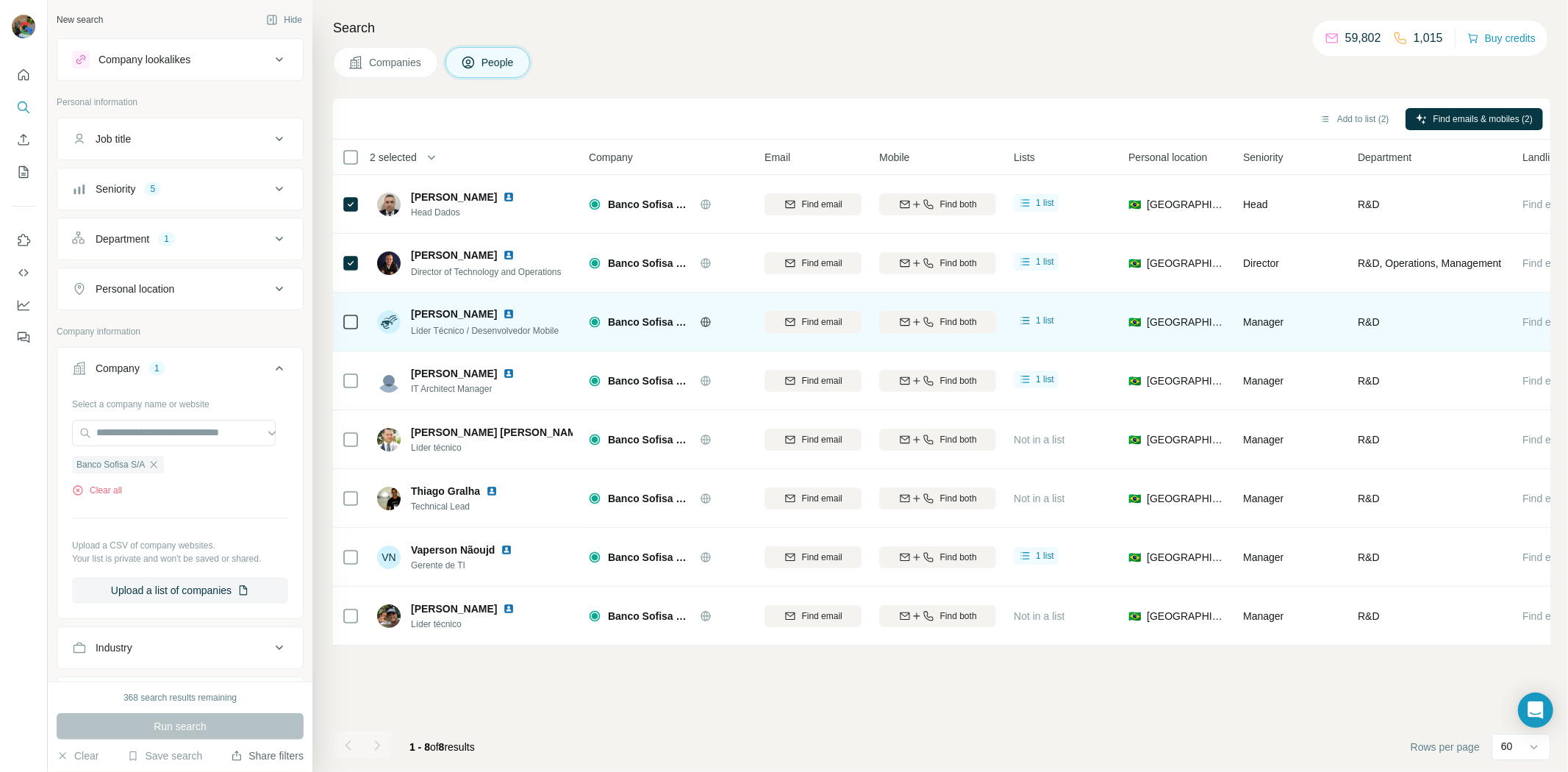
click at [342, 313] on icon at bounding box center [350, 322] width 17 height 17
click at [342, 327] on div at bounding box center [350, 322] width 17 height 17
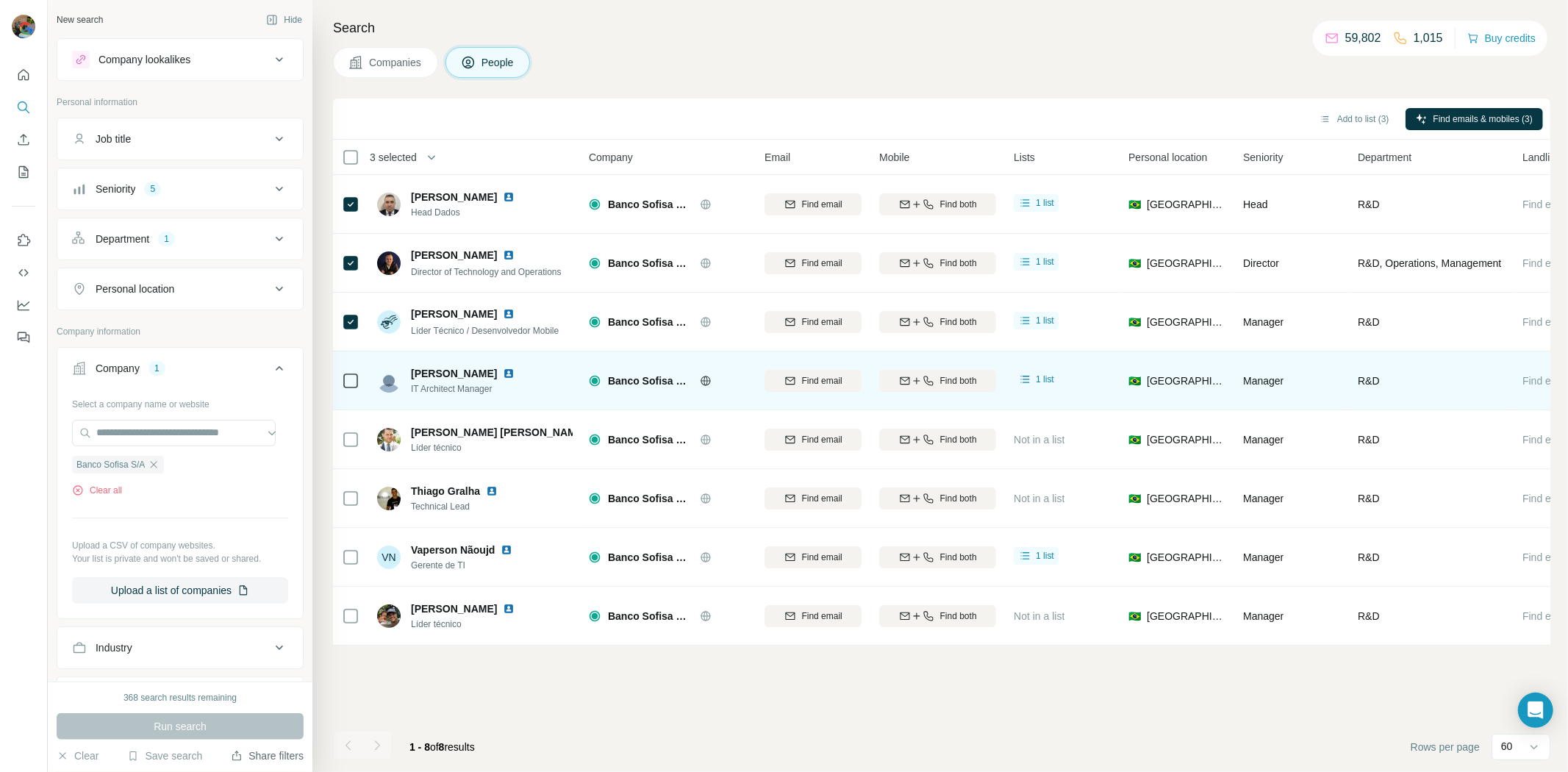
click at [352, 391] on div at bounding box center [350, 381] width 17 height 41
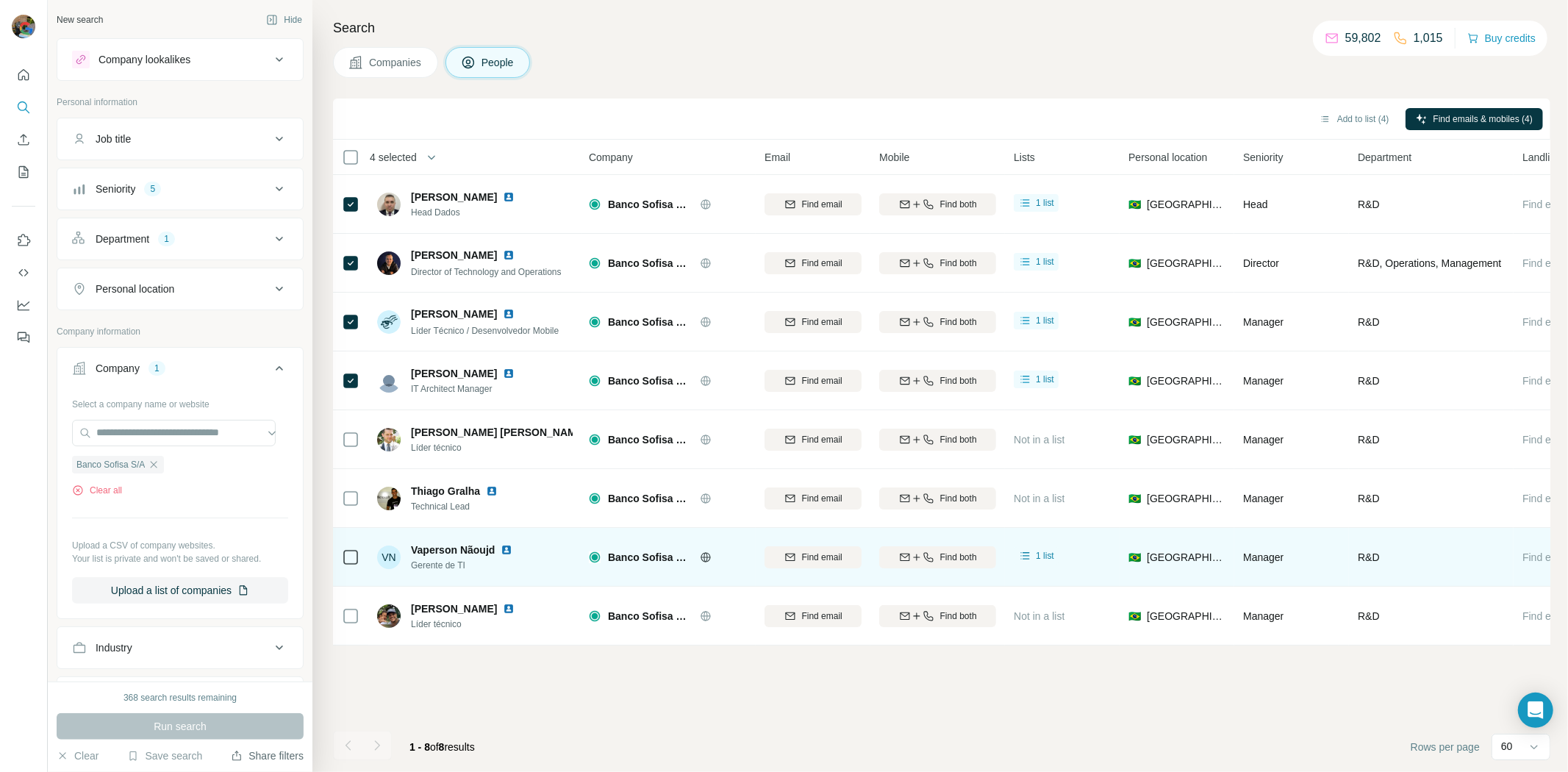
click at [342, 555] on icon at bounding box center [350, 557] width 17 height 17
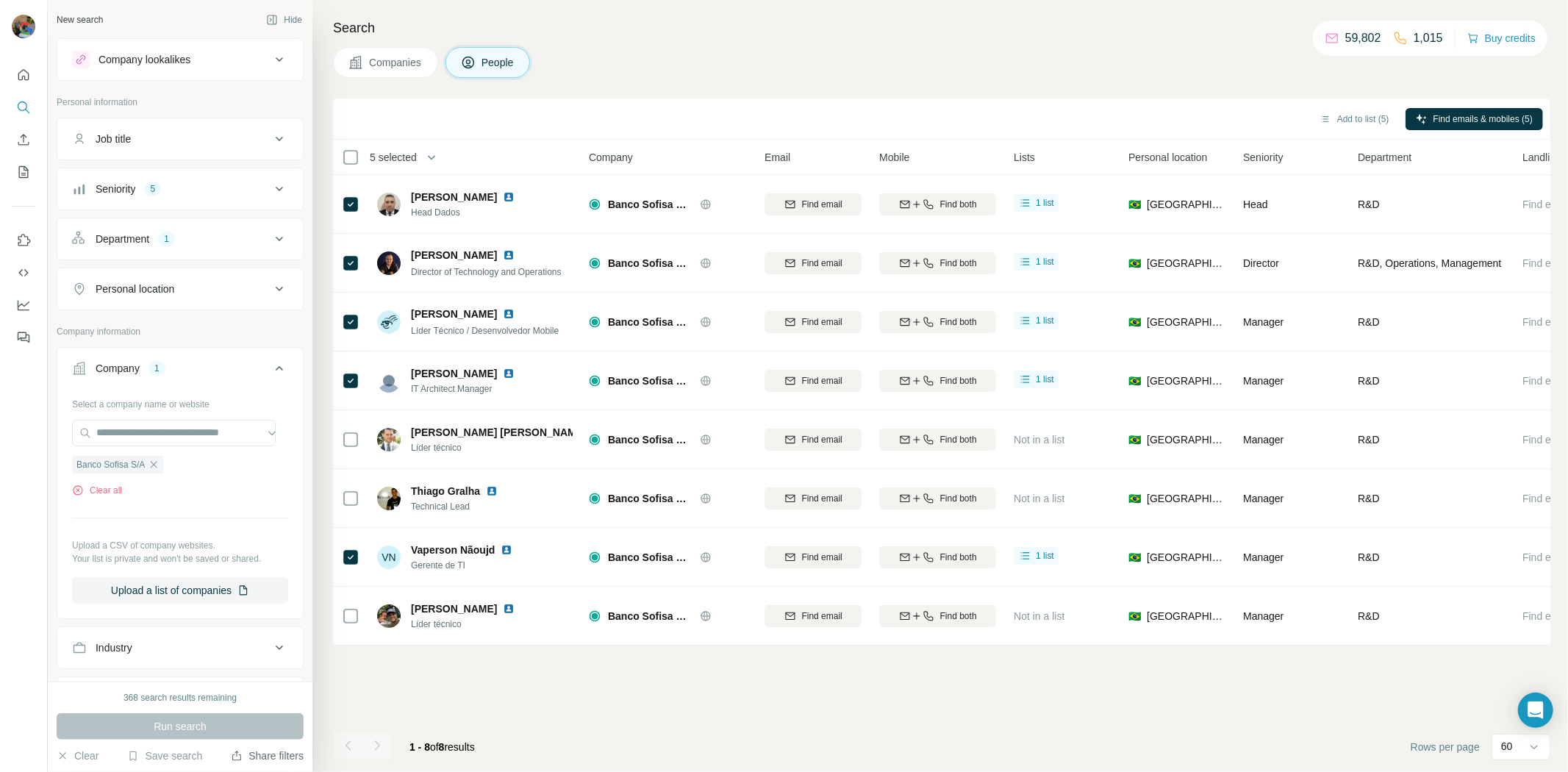
click at [1339, 133] on div "Add to list (5) Find emails & mobiles (5)" at bounding box center [942, 118] width 1217 height 41
click at [1343, 120] on button "Add to list (5)" at bounding box center [1355, 119] width 91 height 22
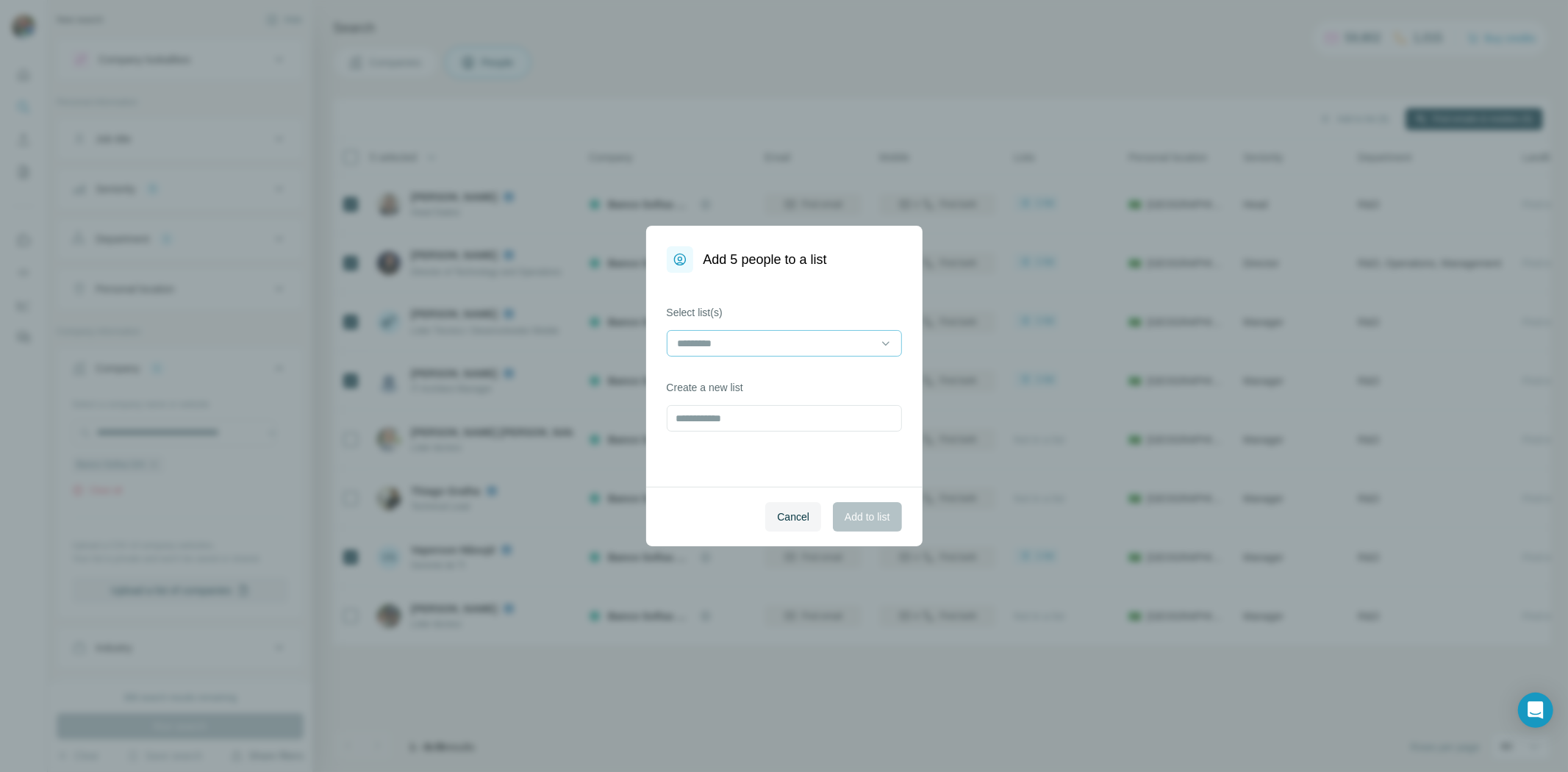
click at [735, 344] on input at bounding box center [776, 343] width 199 height 16
click at [772, 372] on p "2 Lista Andria C-level" at bounding box center [728, 376] width 97 height 15
click at [853, 510] on span "Add to list" at bounding box center [867, 517] width 45 height 15
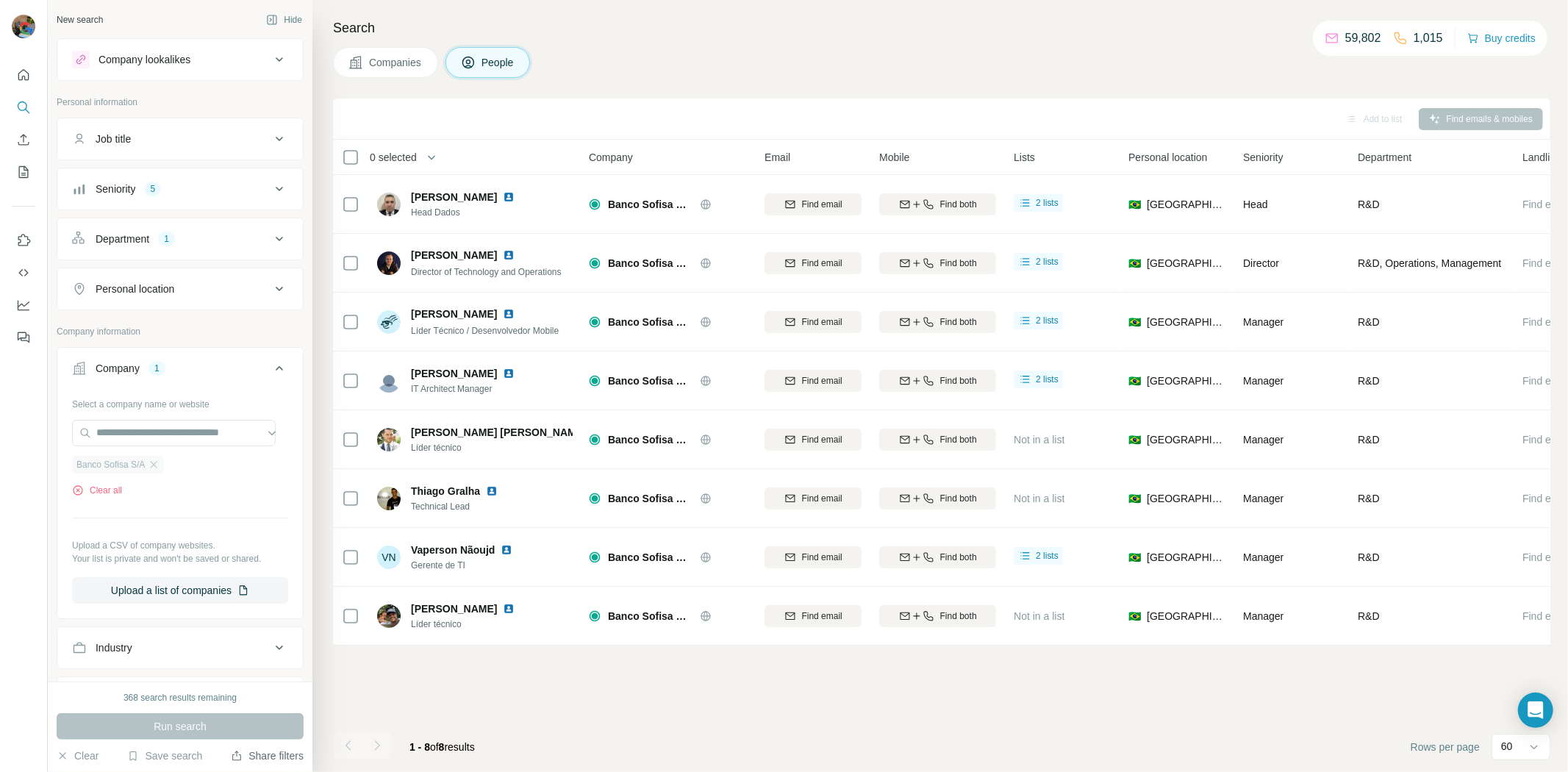
drag, startPoint x: 164, startPoint y: 466, endPoint x: 164, endPoint y: 458, distance: 8.0
click at [164, 466] on div "Banco Sofisa S/A" at bounding box center [117, 464] width 92 height 17
click at [169, 431] on input "text" at bounding box center [174, 432] width 203 height 26
click at [72, 412] on div "Select a company name or website Banco Sofisa S/A Clear all Upload a CSV of com…" at bounding box center [180, 497] width 216 height 212
drag, startPoint x: 160, startPoint y: 470, endPoint x: 22, endPoint y: 431, distance: 143.4
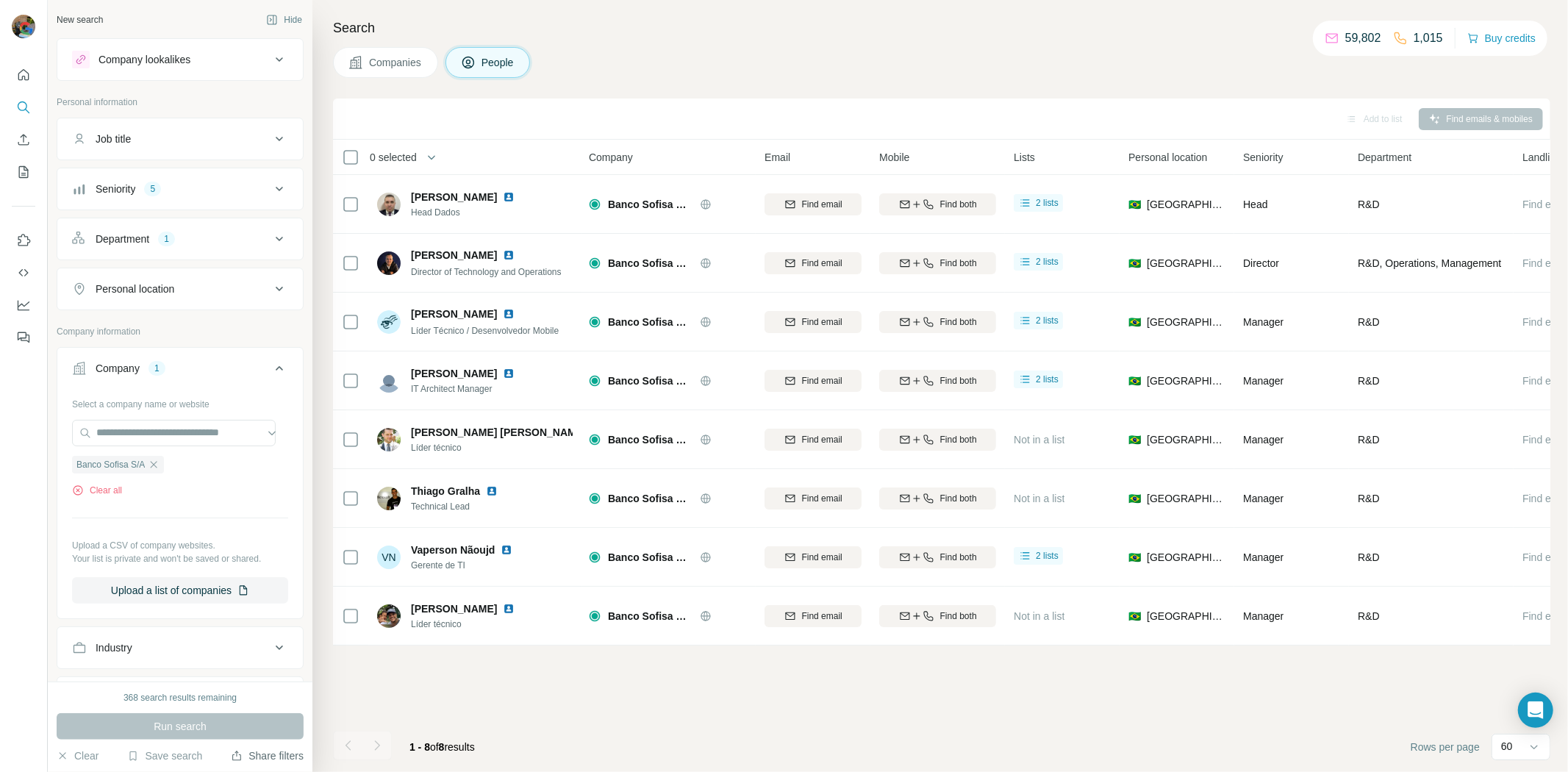
click at [160, 468] on icon "button" at bounding box center [154, 464] width 12 height 12
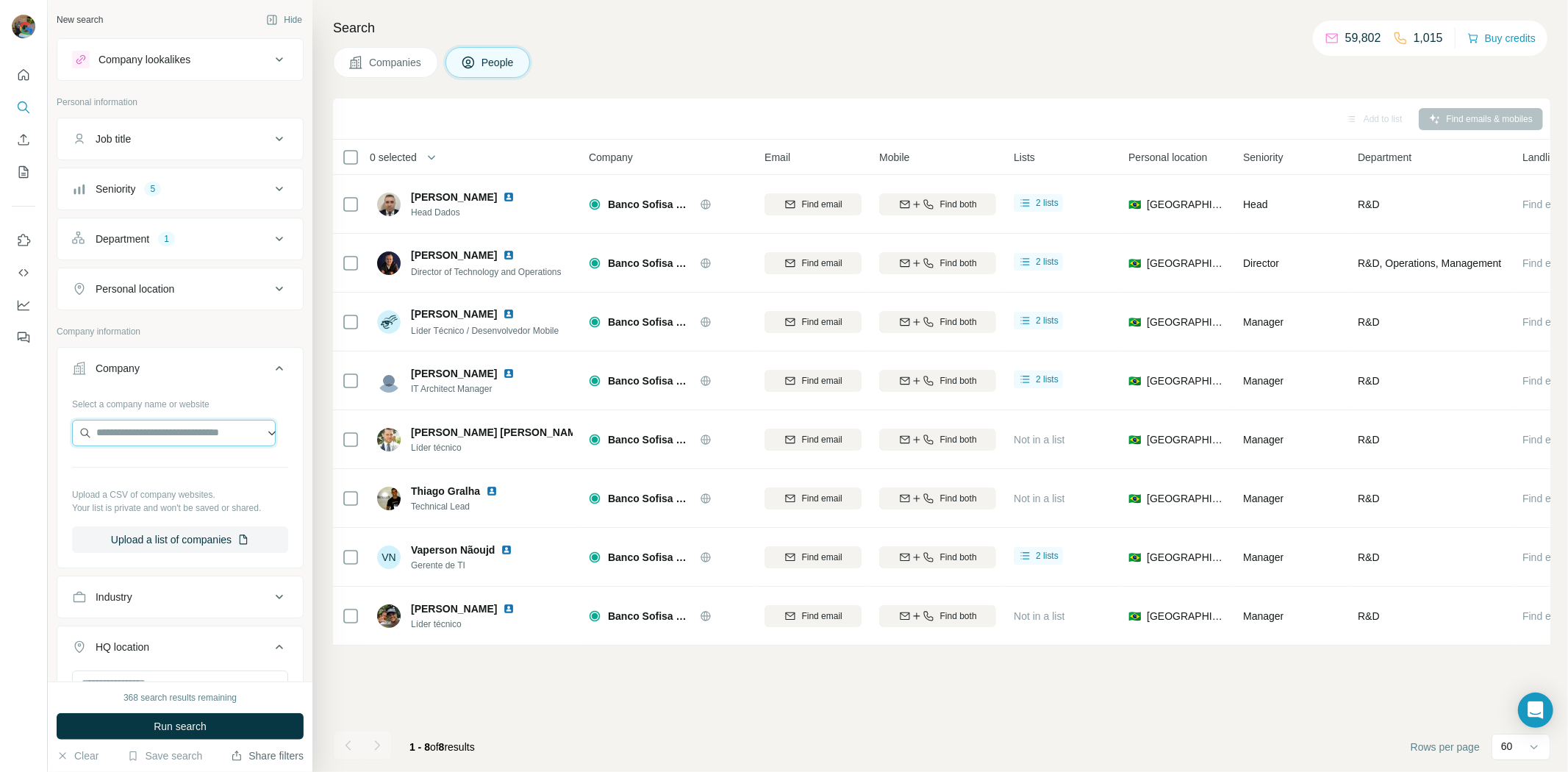
click at [208, 426] on input "text" at bounding box center [174, 432] width 203 height 26
paste input "**********"
type input "**********"
click at [197, 480] on div "[PERSON_NAME] S/A [DOMAIN_NAME]" at bounding box center [174, 473] width 196 height 40
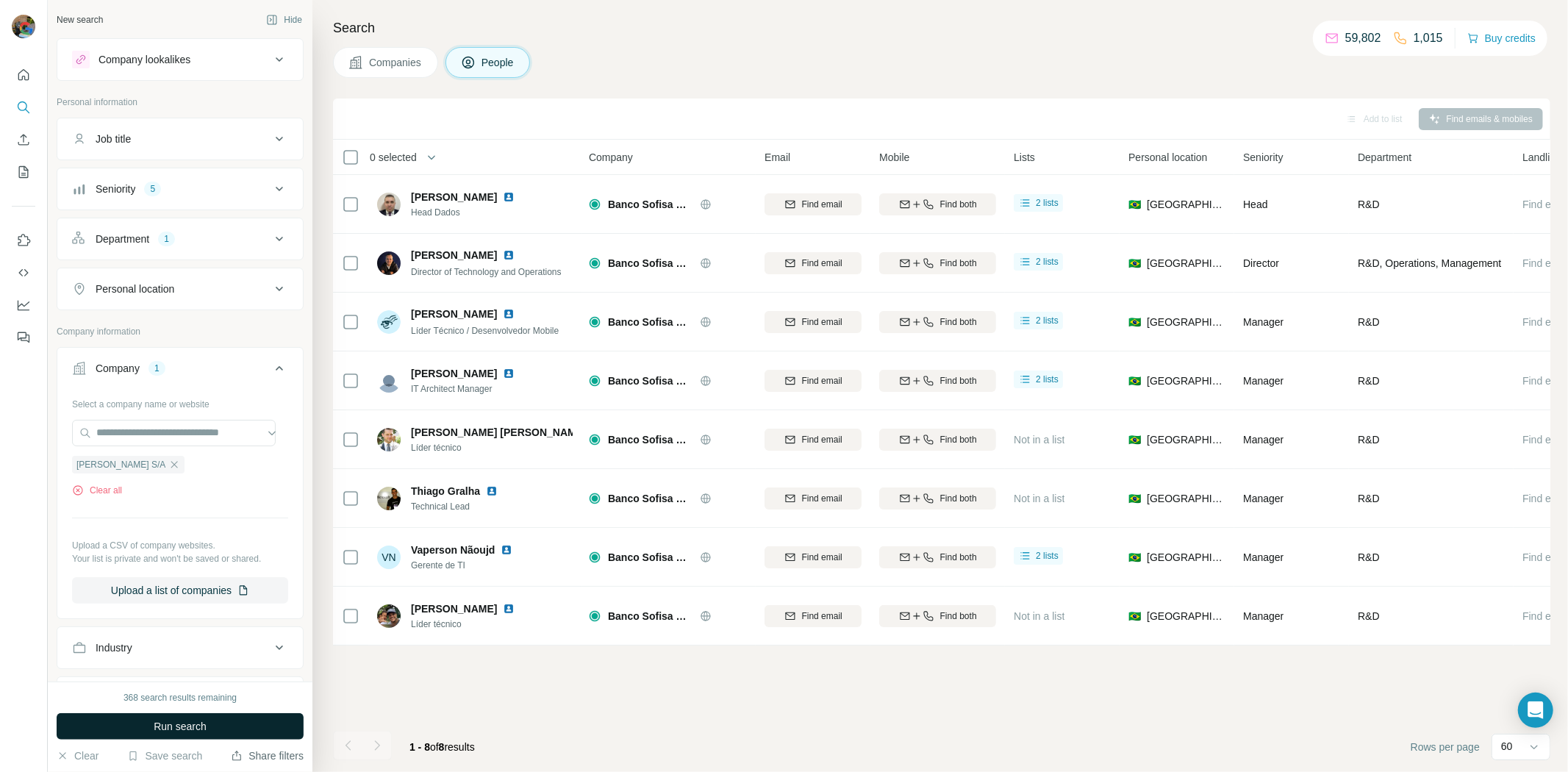
click at [211, 721] on button "Run search" at bounding box center [180, 726] width 247 height 26
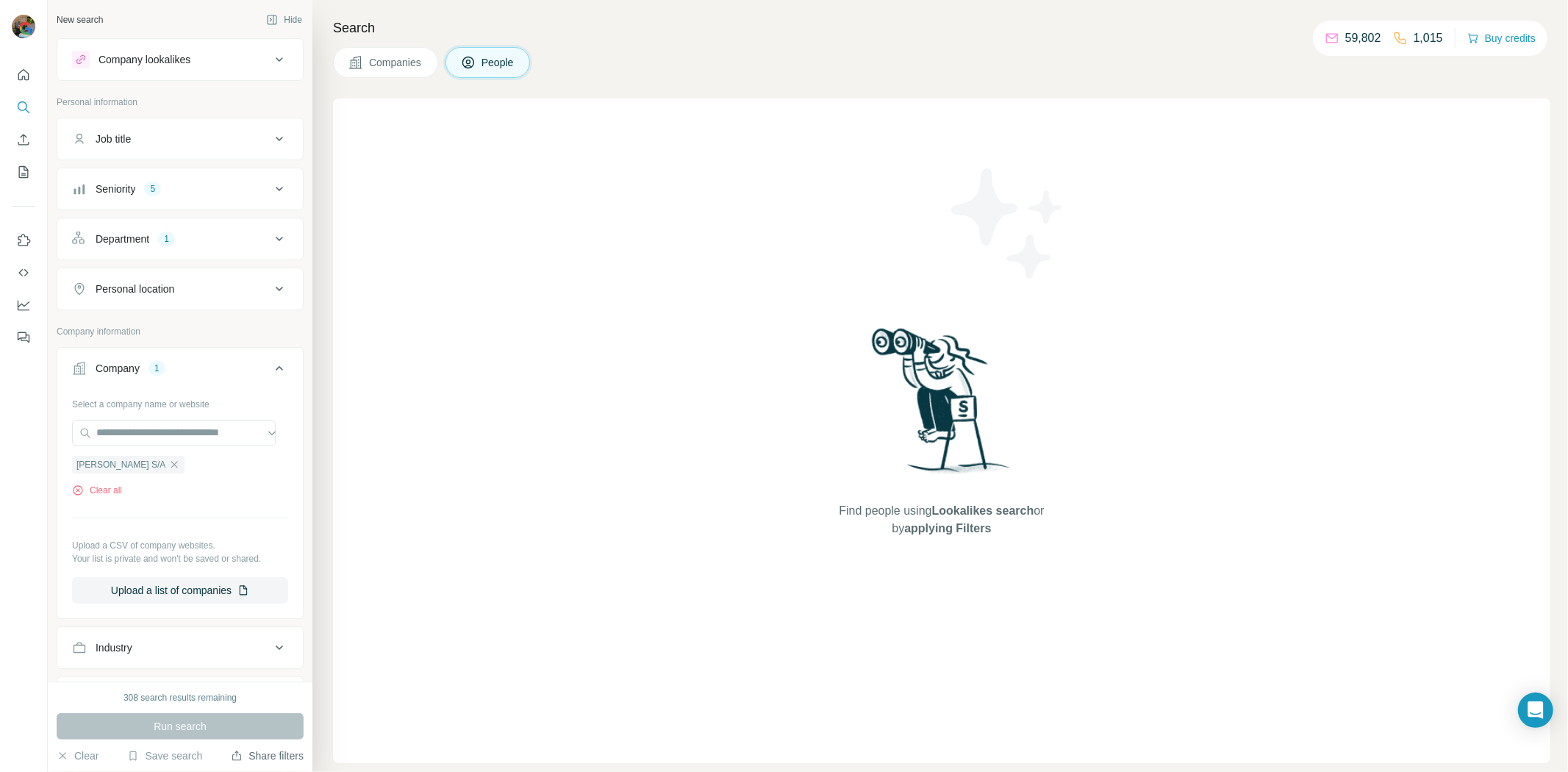
drag, startPoint x: 425, startPoint y: 56, endPoint x: 440, endPoint y: 72, distance: 21.9
click at [428, 57] on button "Companies" at bounding box center [386, 63] width 105 height 31
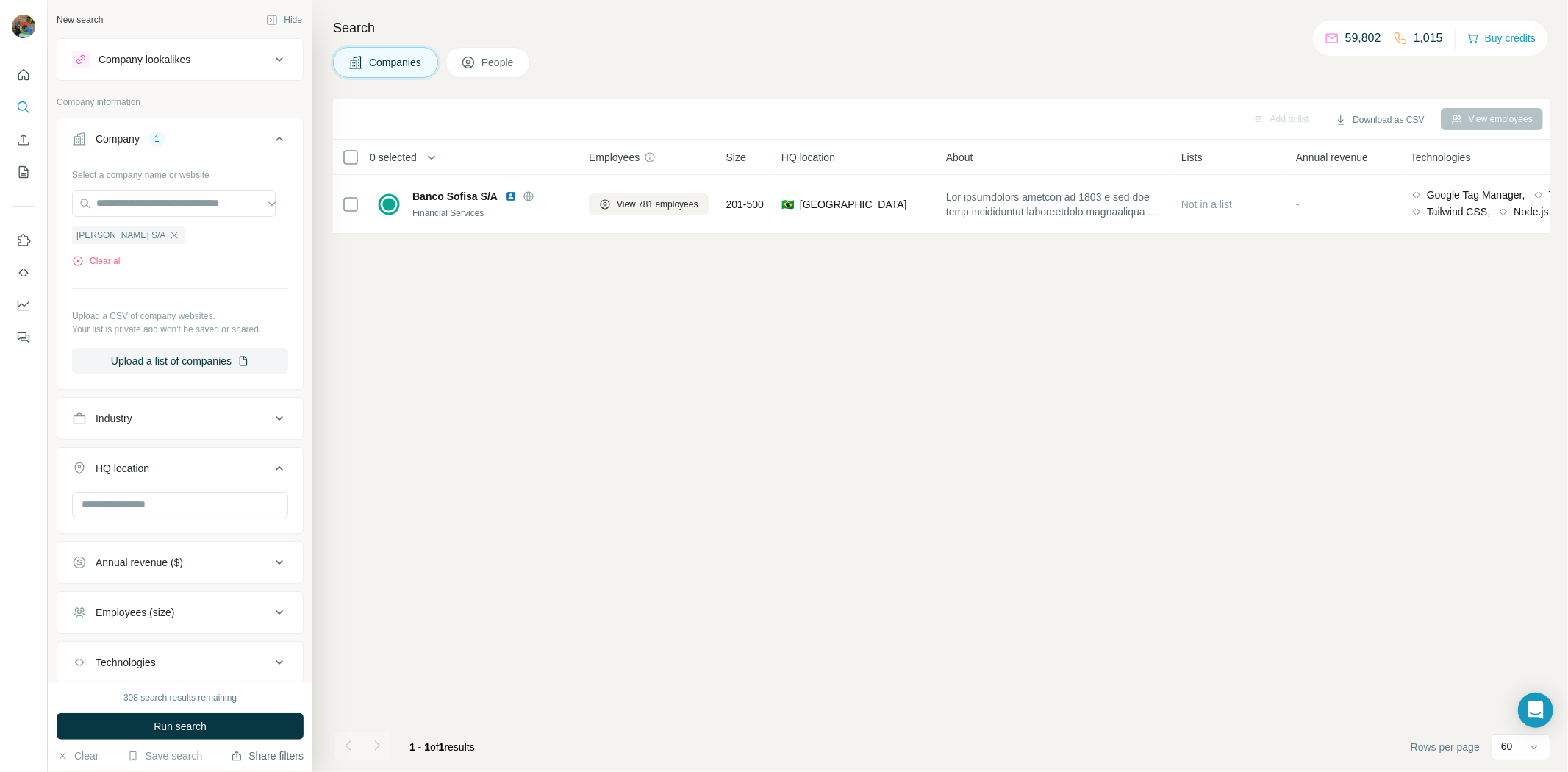
drag, startPoint x: 177, startPoint y: 603, endPoint x: 162, endPoint y: 603, distance: 15.0
click at [182, 598] on button "Employees (size)" at bounding box center [180, 612] width 245 height 35
click at [196, 725] on span "Run search" at bounding box center [180, 726] width 53 height 15
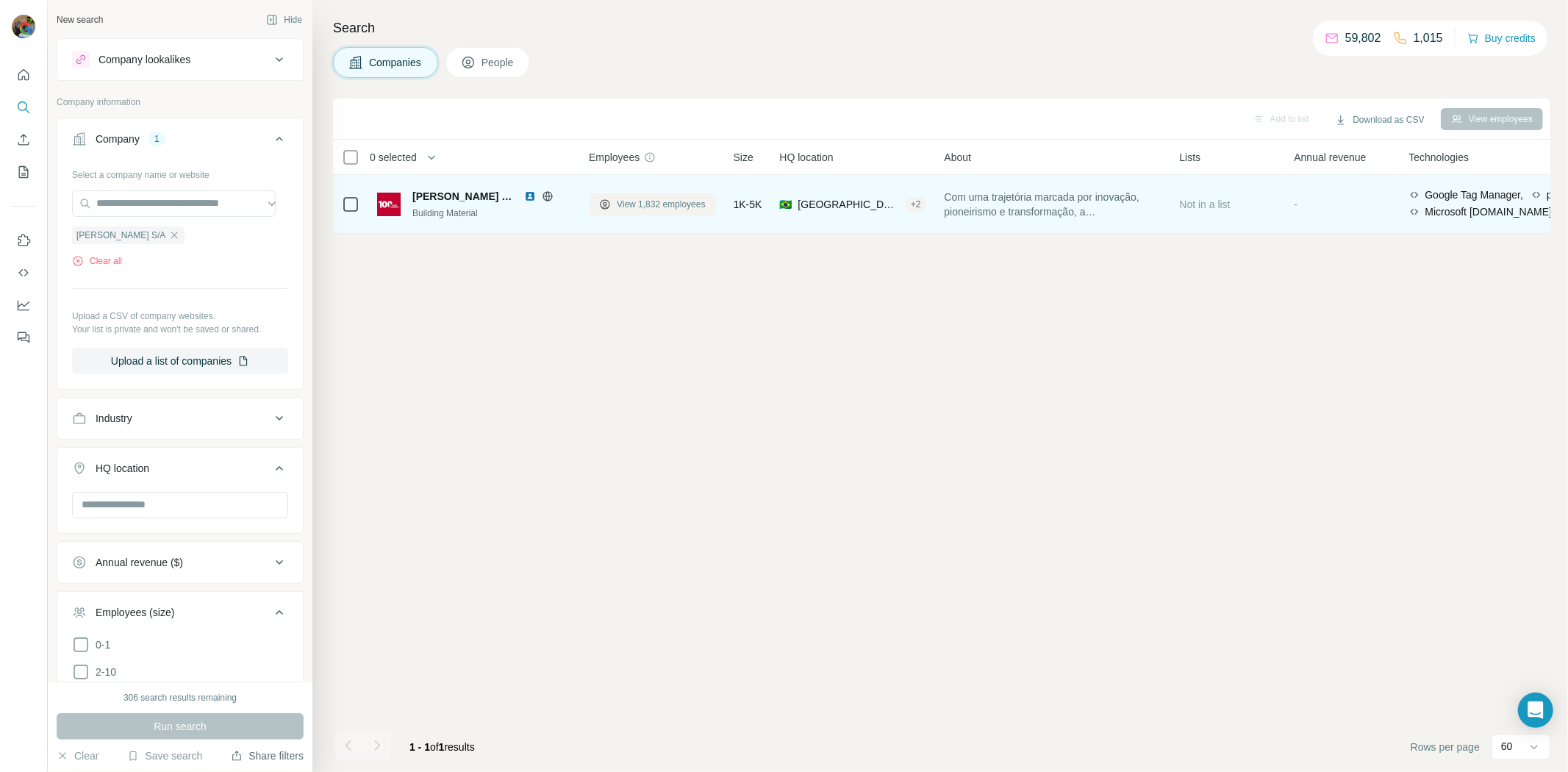
click at [670, 203] on span "View 1,832 employees" at bounding box center [661, 204] width 89 height 14
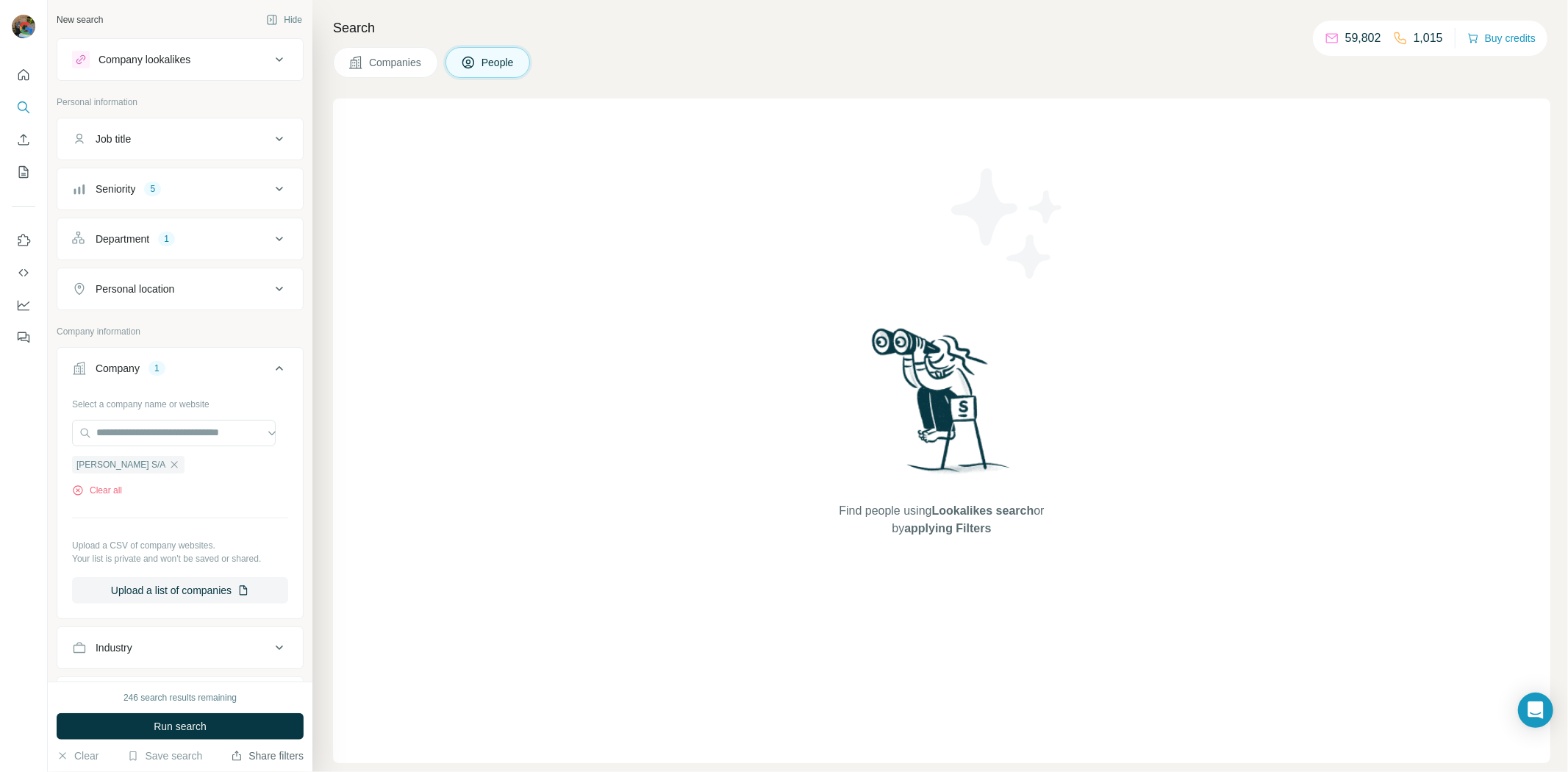
click at [209, 242] on div "Department 1" at bounding box center [171, 239] width 199 height 15
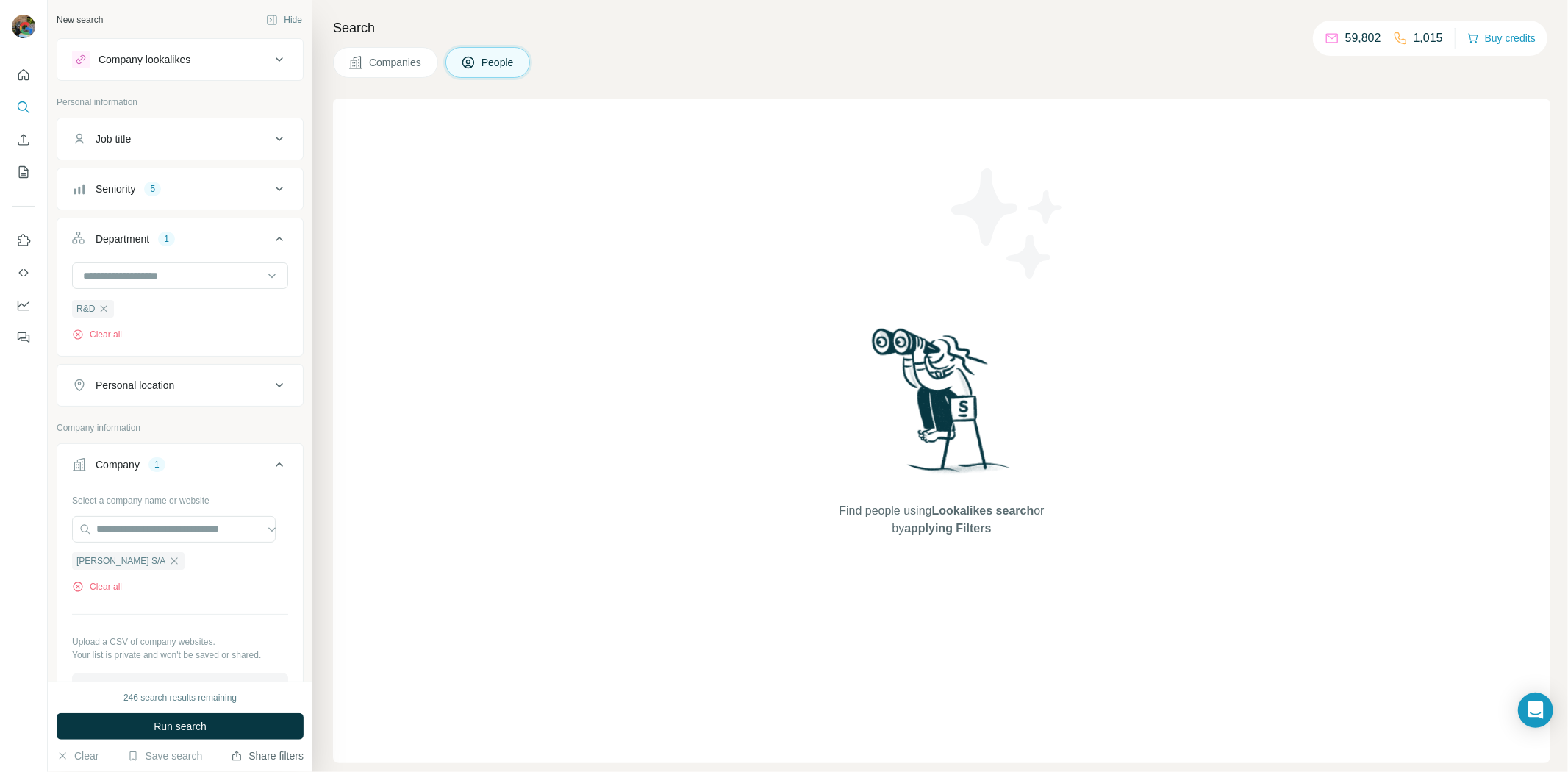
click at [114, 312] on ul "R&D" at bounding box center [180, 308] width 216 height 18
click at [107, 311] on icon "button" at bounding box center [104, 308] width 12 height 12
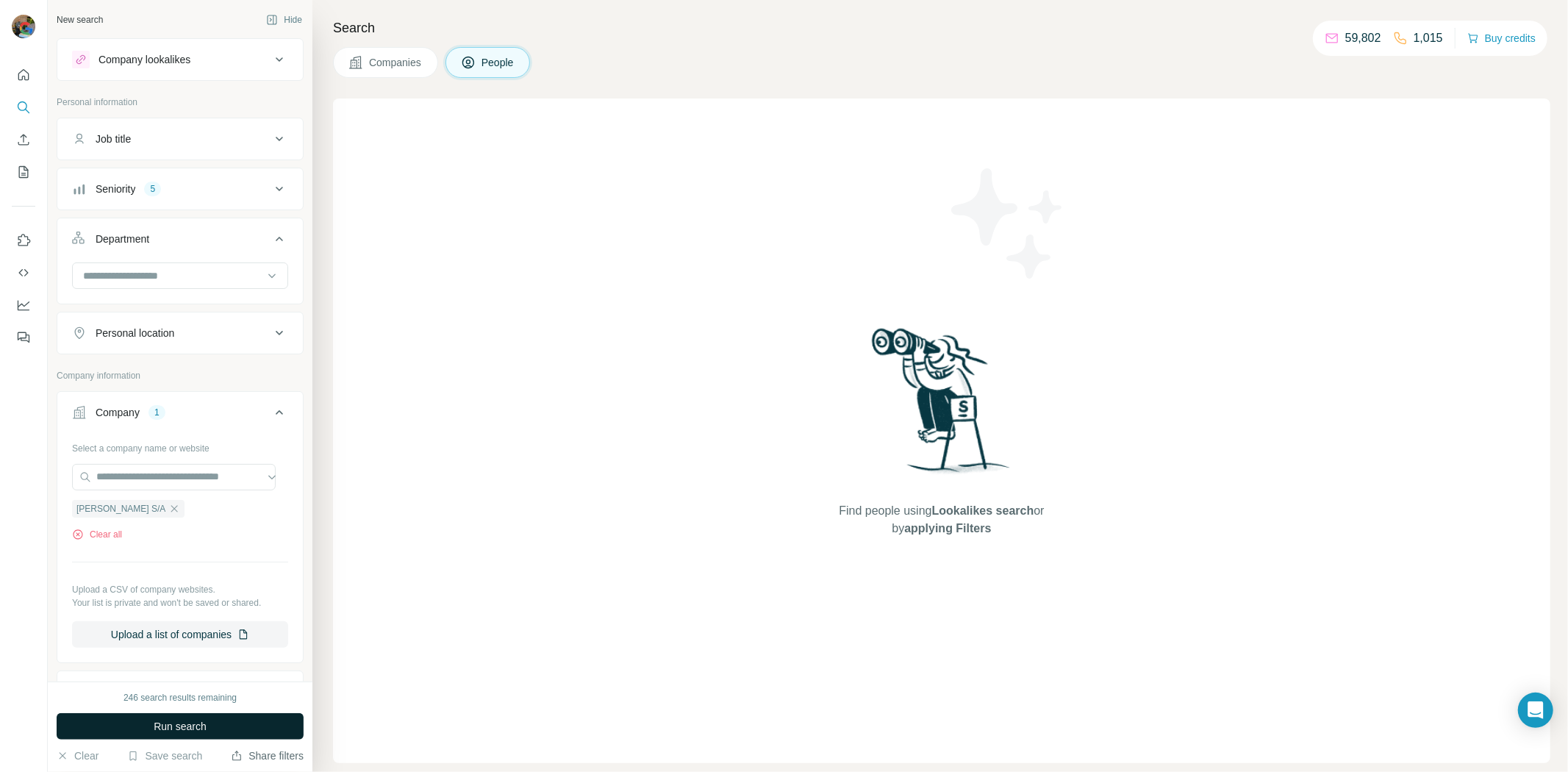
click at [142, 718] on button "Run search" at bounding box center [180, 726] width 247 height 26
click at [176, 190] on div "Seniority 5" at bounding box center [171, 189] width 199 height 15
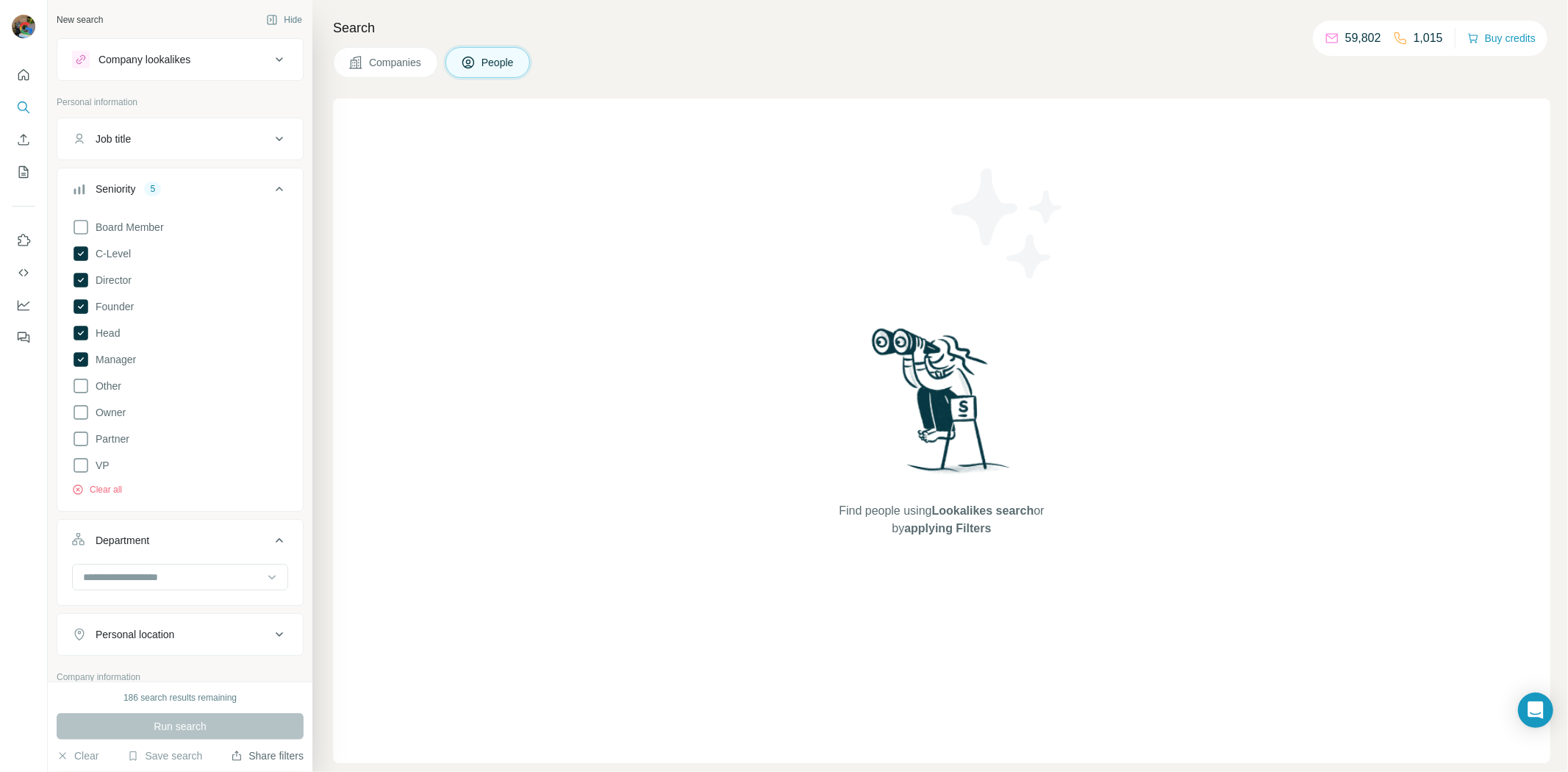
click at [118, 500] on div "Board Member C-Level Director Founder Head Manager Other Owner Partner VP Clear…" at bounding box center [180, 360] width 245 height 295
click at [117, 499] on div "Board Member C-Level Director Founder Head Manager Other Owner Partner VP Clear…" at bounding box center [180, 360] width 245 height 295
click at [115, 492] on button "Clear all" at bounding box center [96, 490] width 50 height 14
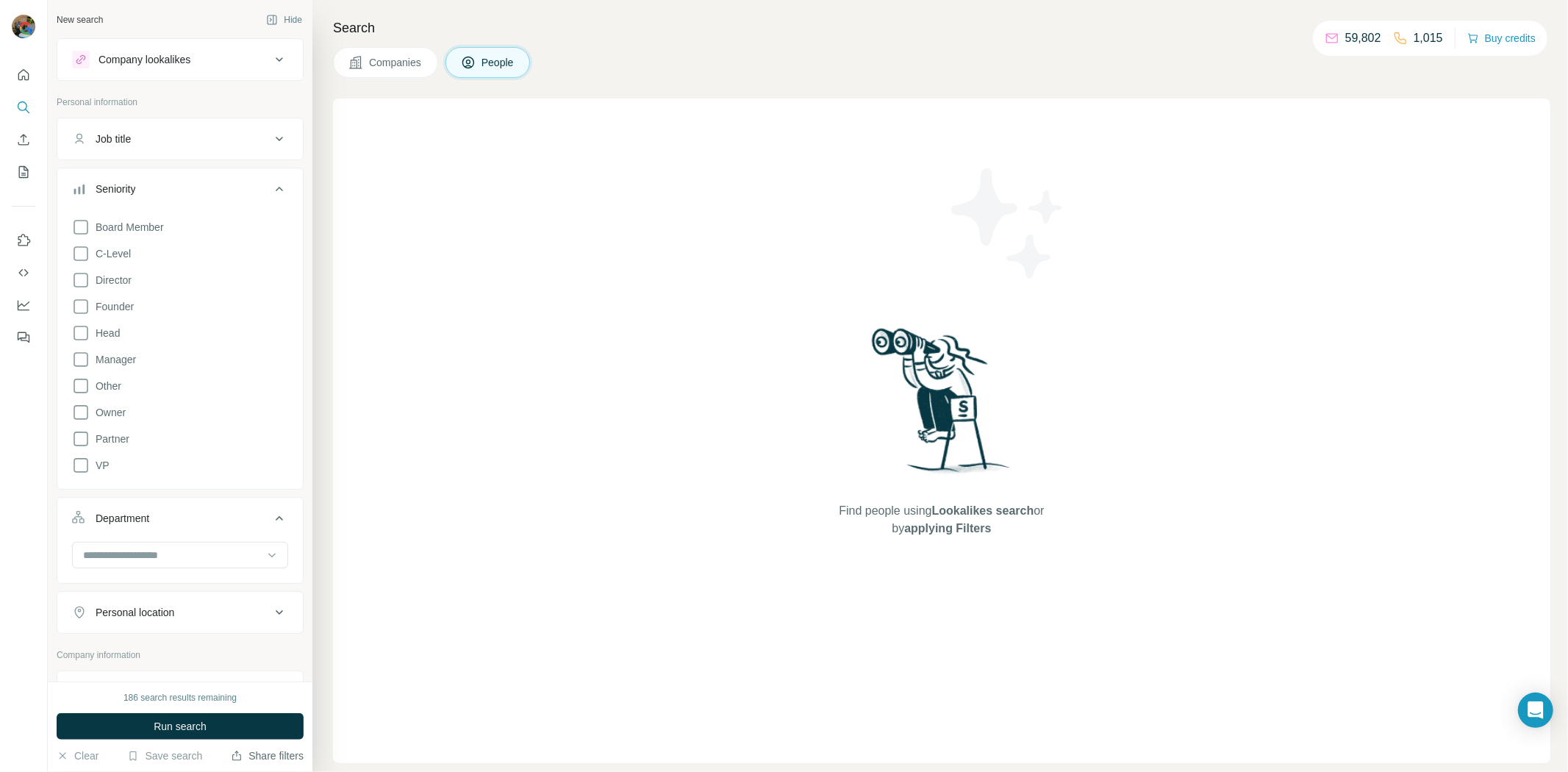
drag, startPoint x: 187, startPoint y: 724, endPoint x: 206, endPoint y: 699, distance: 31.4
click at [187, 723] on span "Run search" at bounding box center [180, 726] width 53 height 15
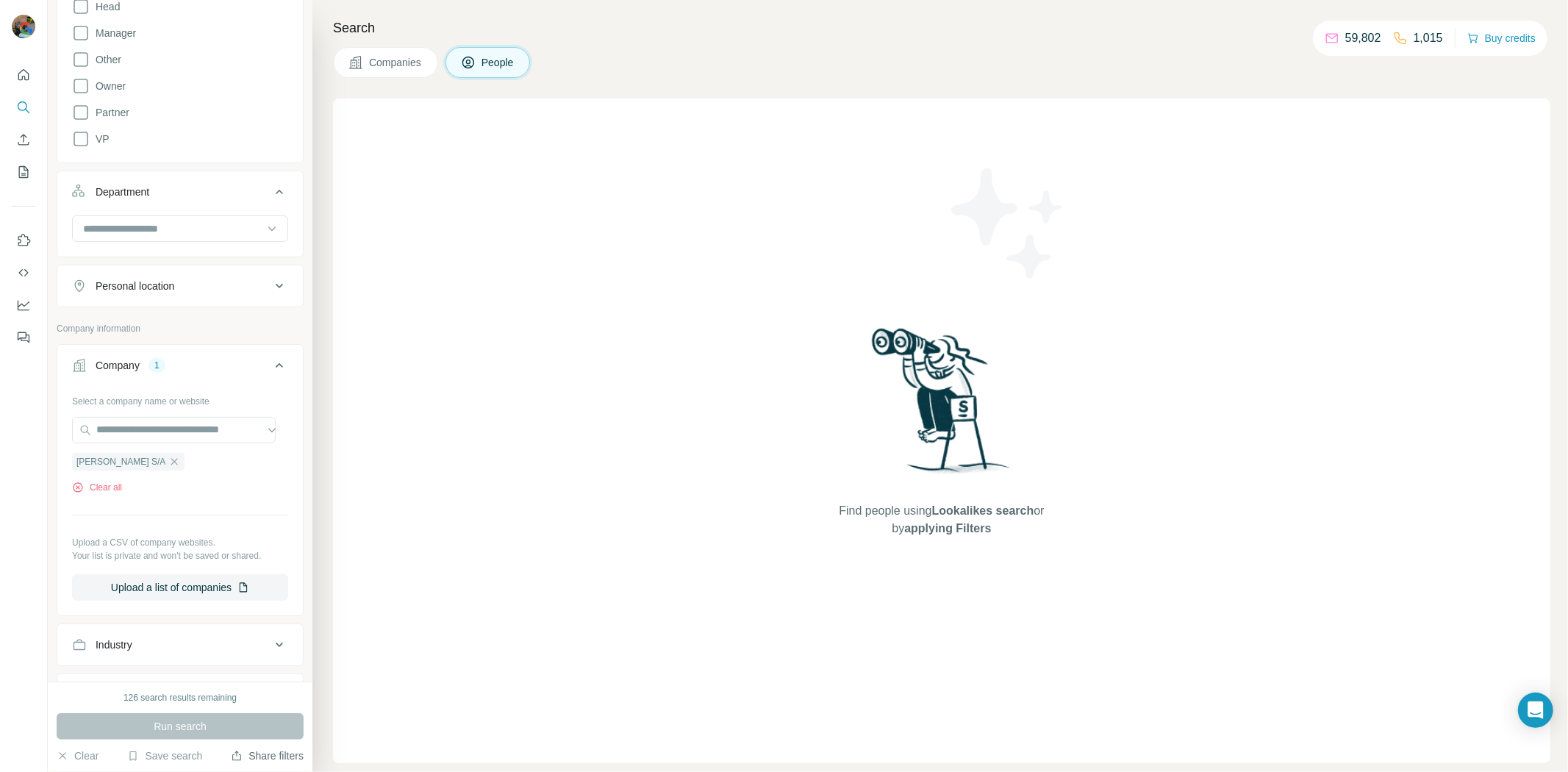
scroll to position [571, 0]
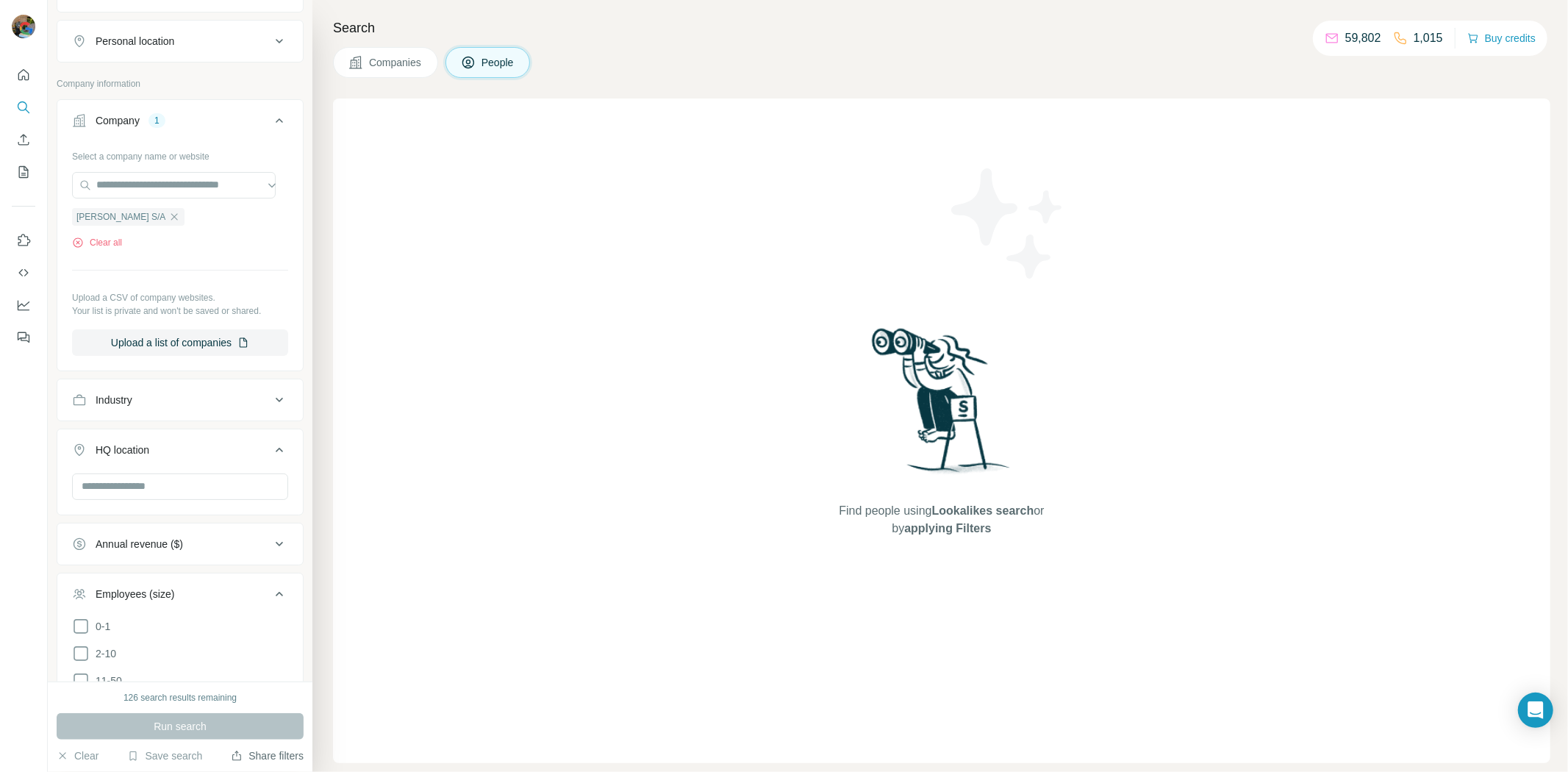
click at [390, 76] on button "Companies" at bounding box center [386, 63] width 105 height 31
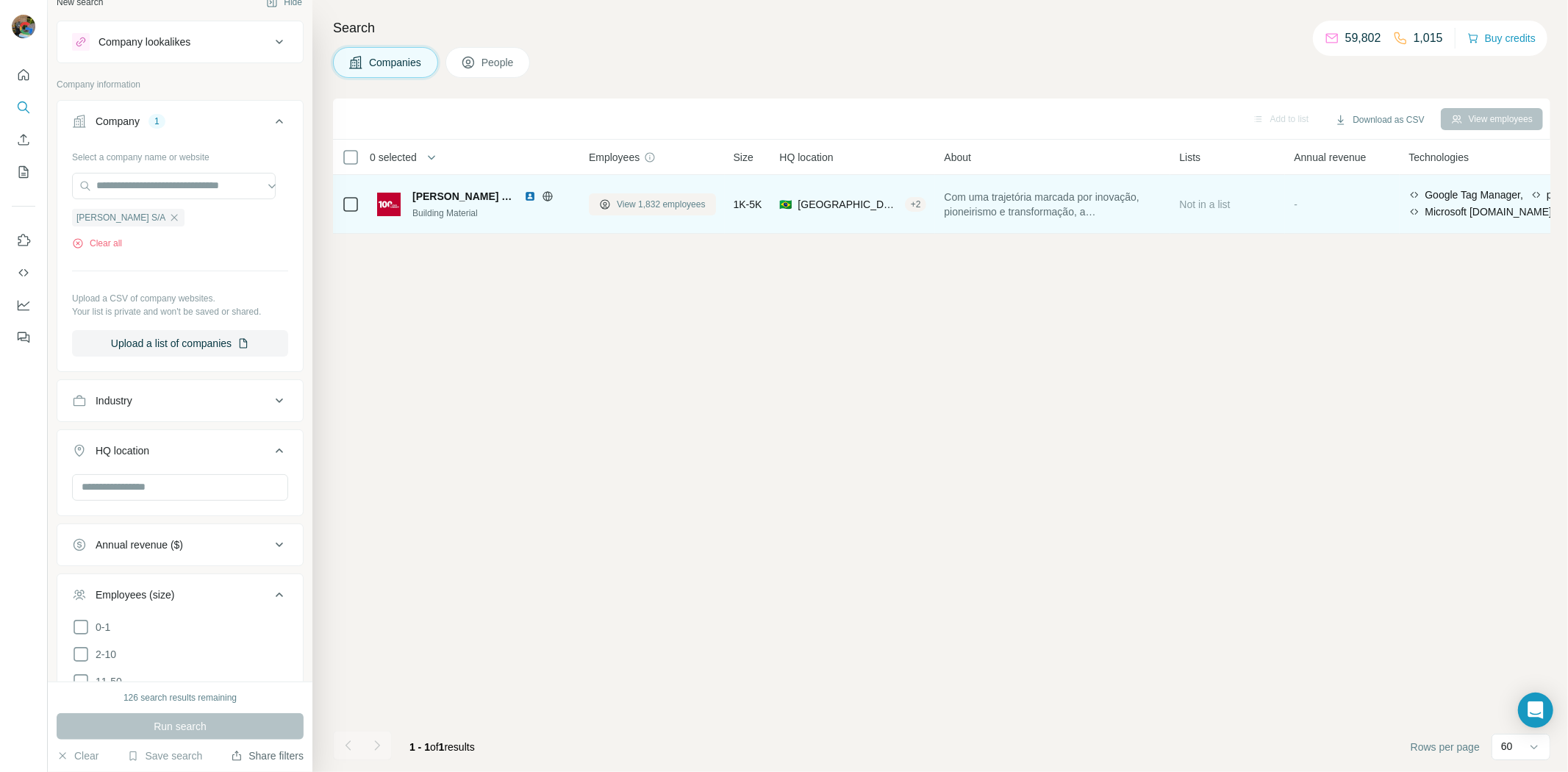
click at [658, 199] on span "View 1,832 employees" at bounding box center [661, 204] width 89 height 14
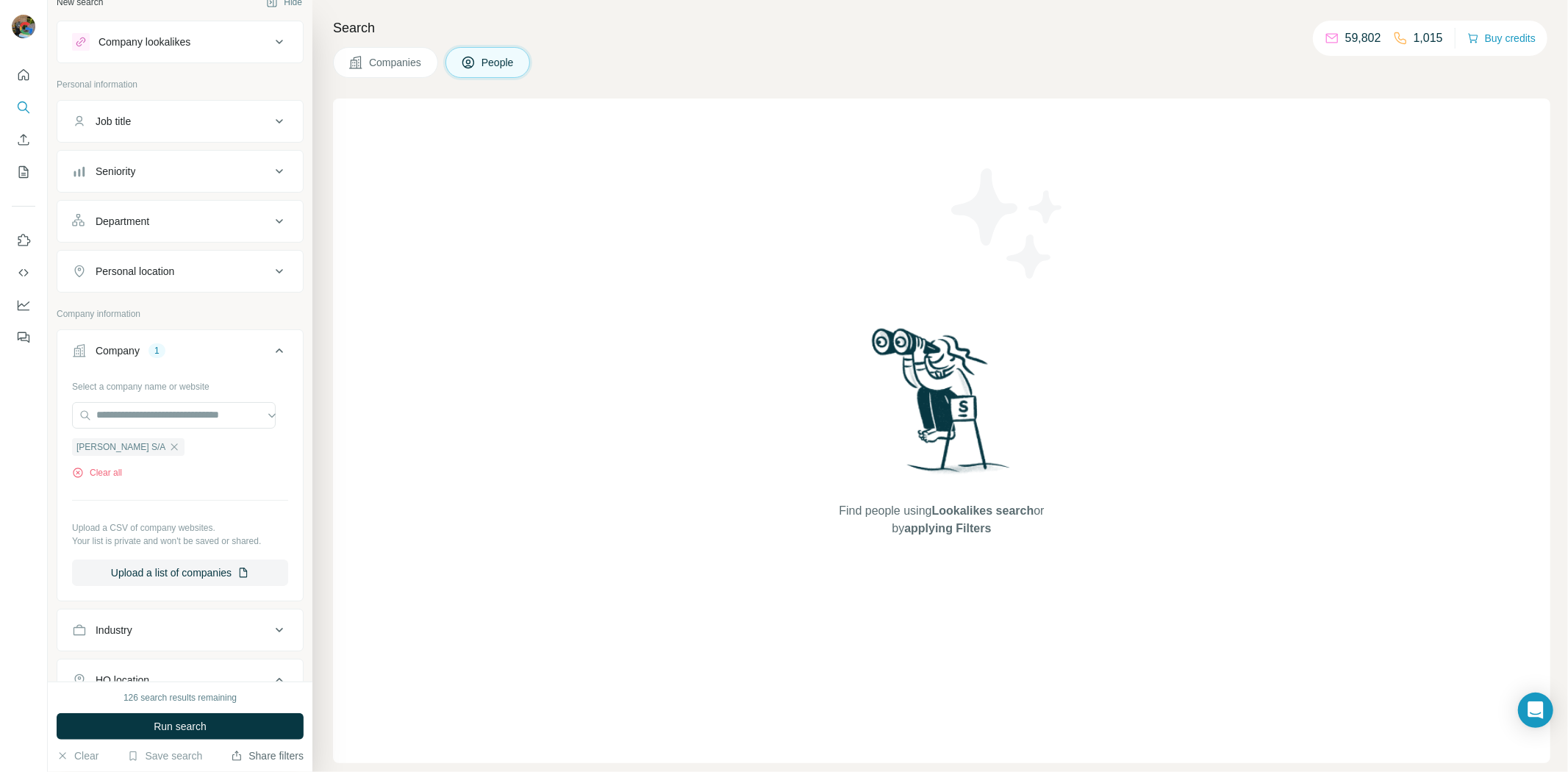
scroll to position [248, 0]
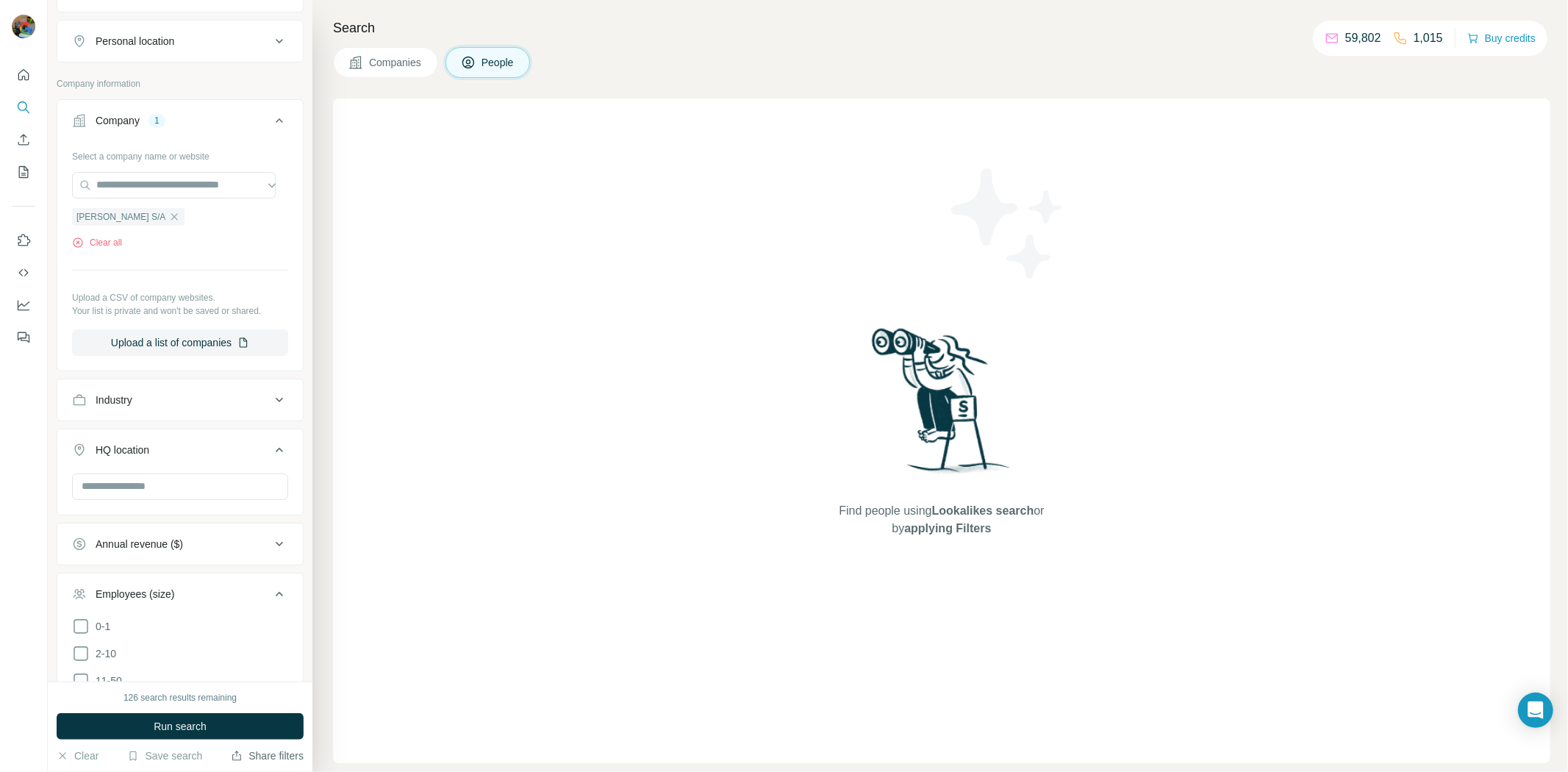
drag, startPoint x: 439, startPoint y: 70, endPoint x: 398, endPoint y: 70, distance: 41.0
click at [436, 70] on button "Companies" at bounding box center [386, 63] width 105 height 31
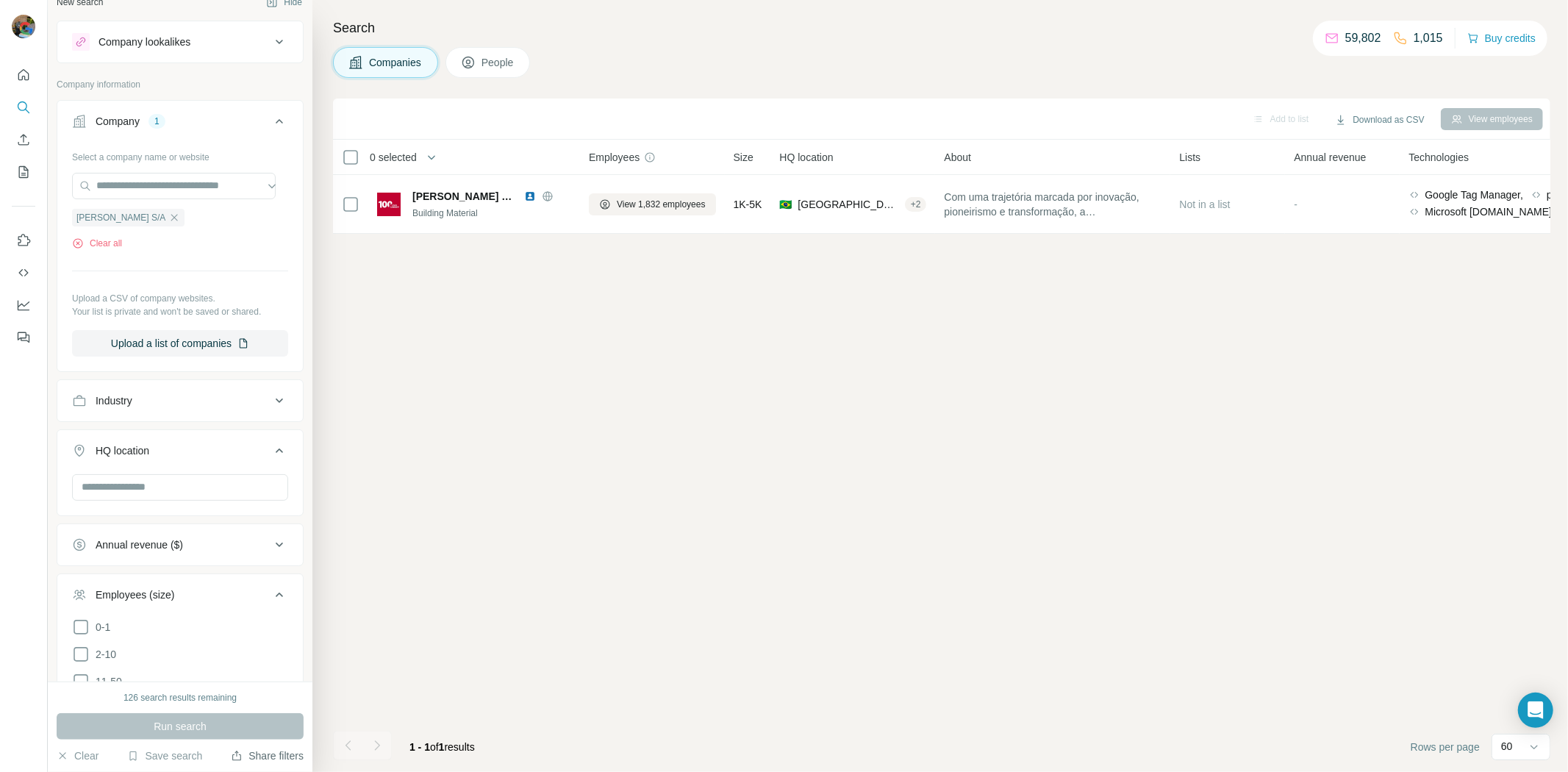
click at [397, 70] on button "Companies" at bounding box center [386, 63] width 105 height 31
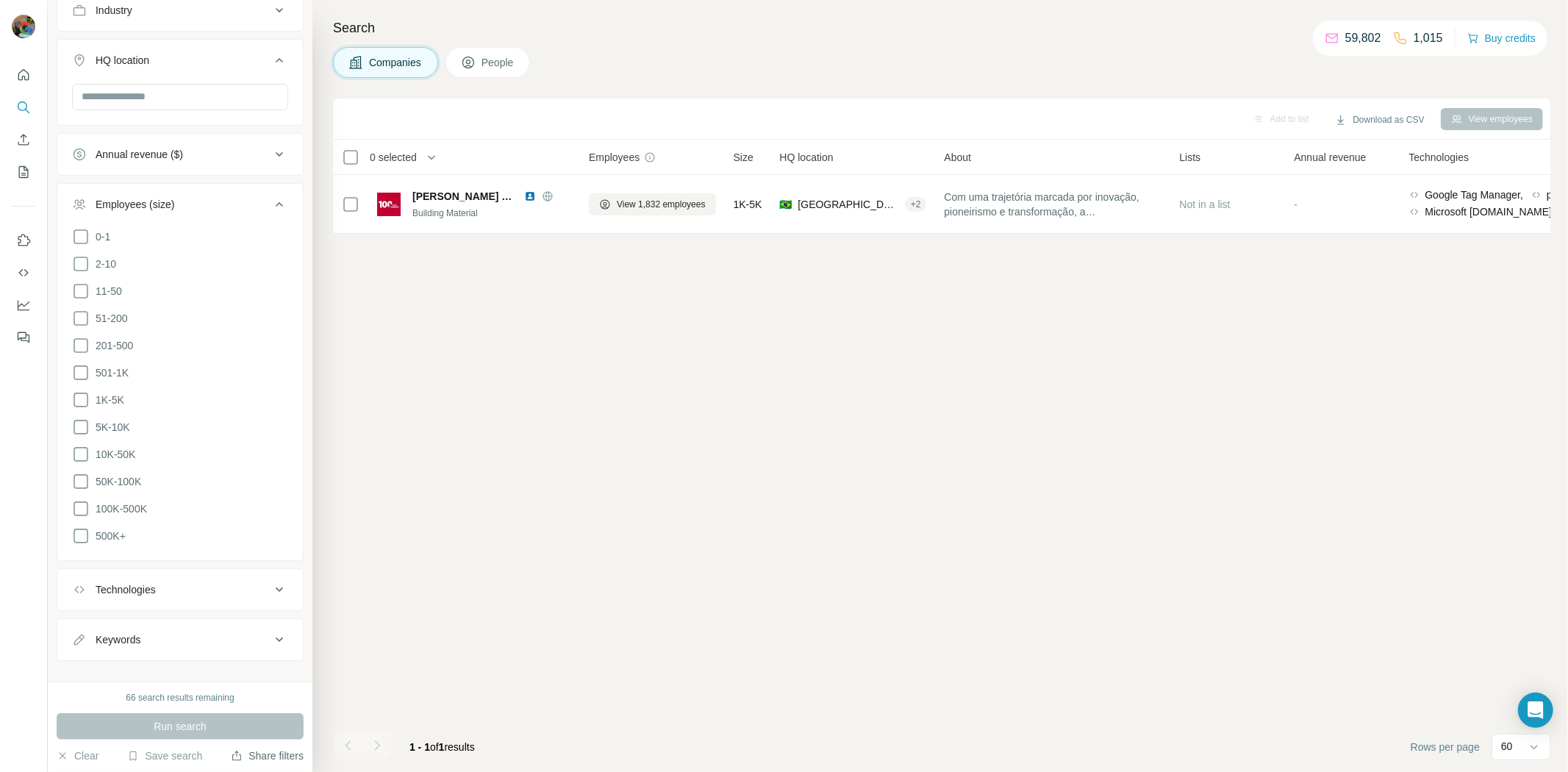
scroll to position [430, 0]
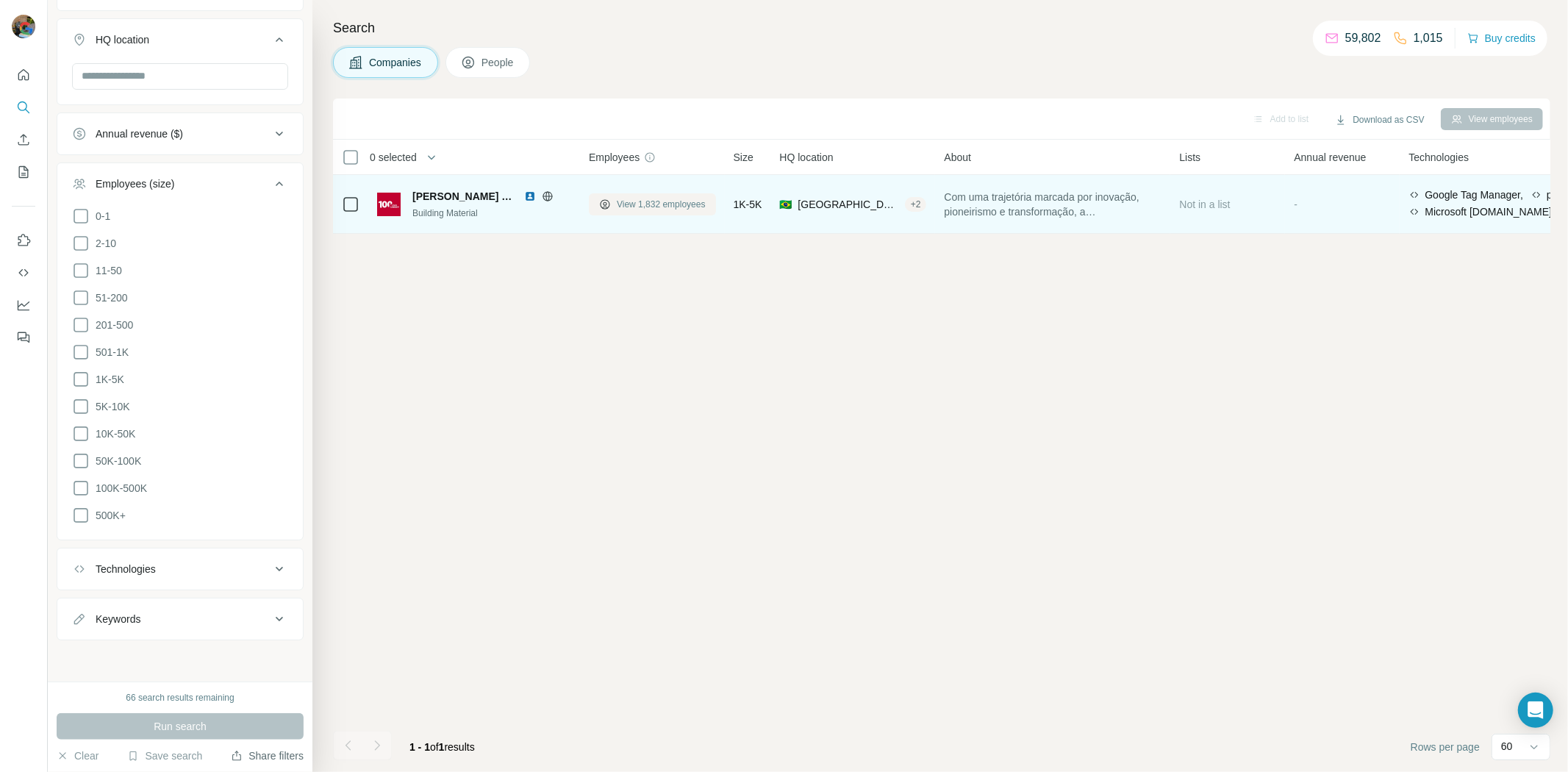
click at [650, 202] on span "View 1,832 employees" at bounding box center [661, 204] width 89 height 14
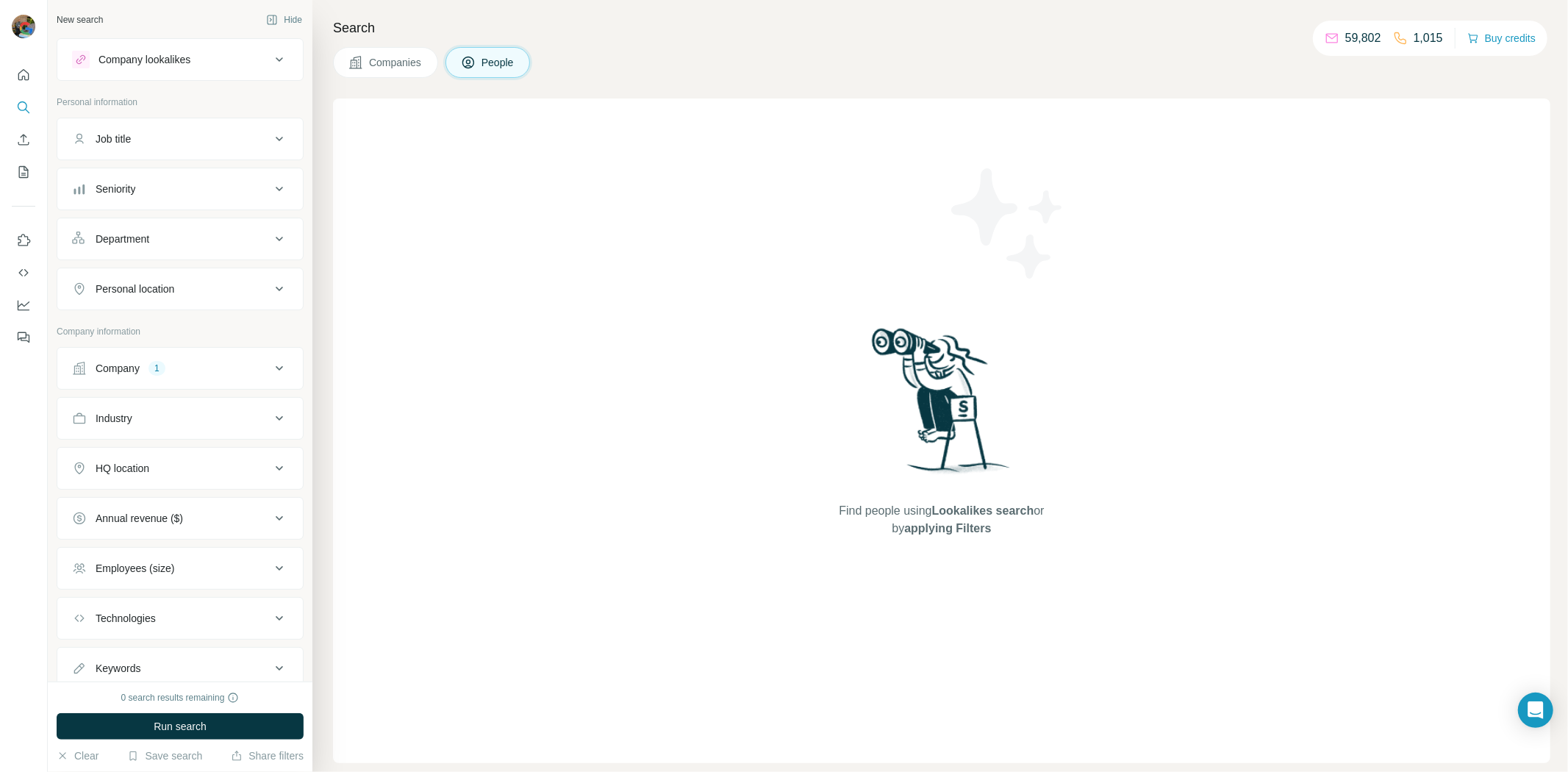
click at [412, 76] on button "Companies" at bounding box center [386, 63] width 105 height 31
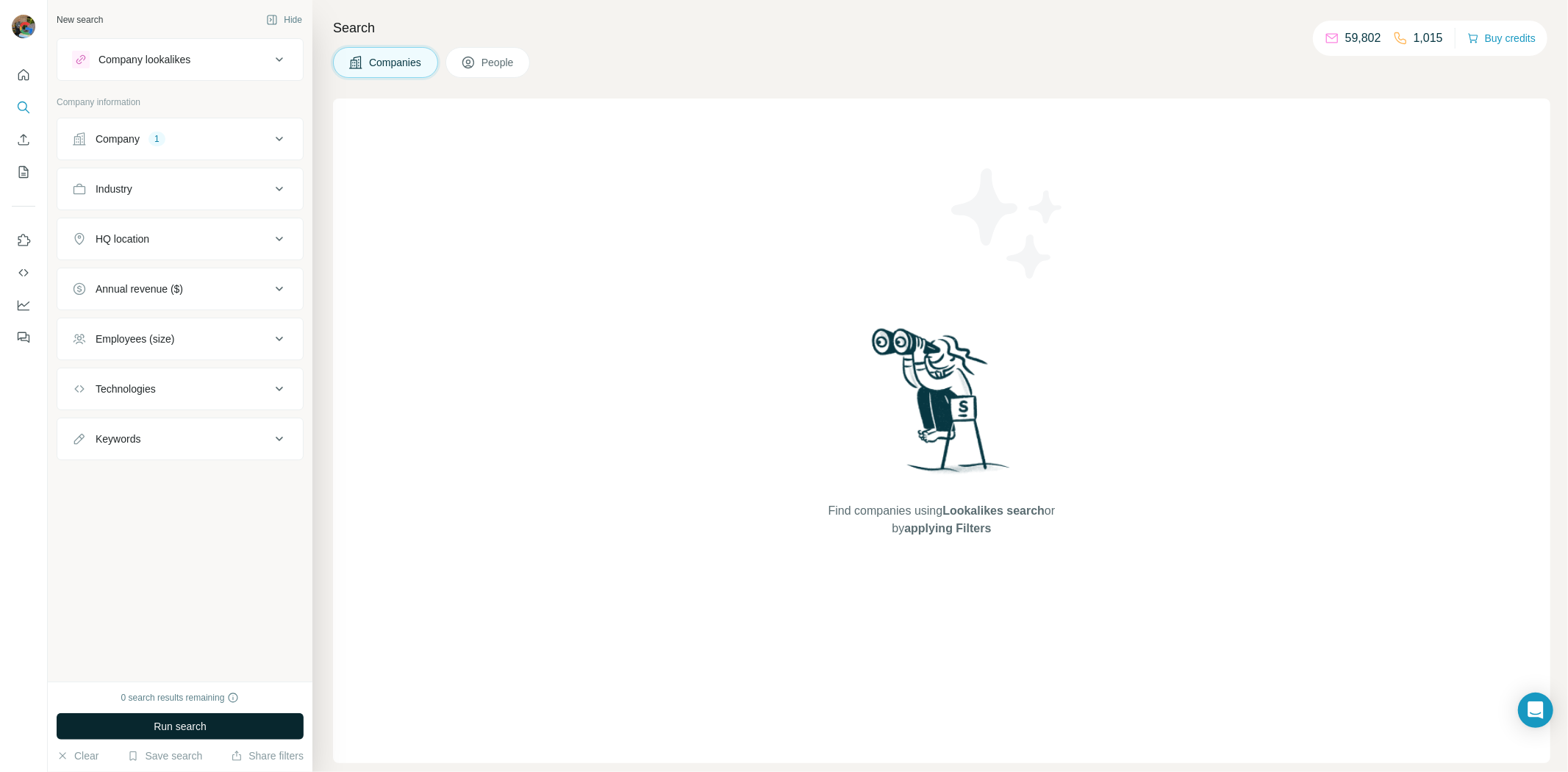
click at [217, 715] on button "Run search" at bounding box center [180, 726] width 247 height 26
click at [194, 735] on button "Run search" at bounding box center [180, 726] width 247 height 26
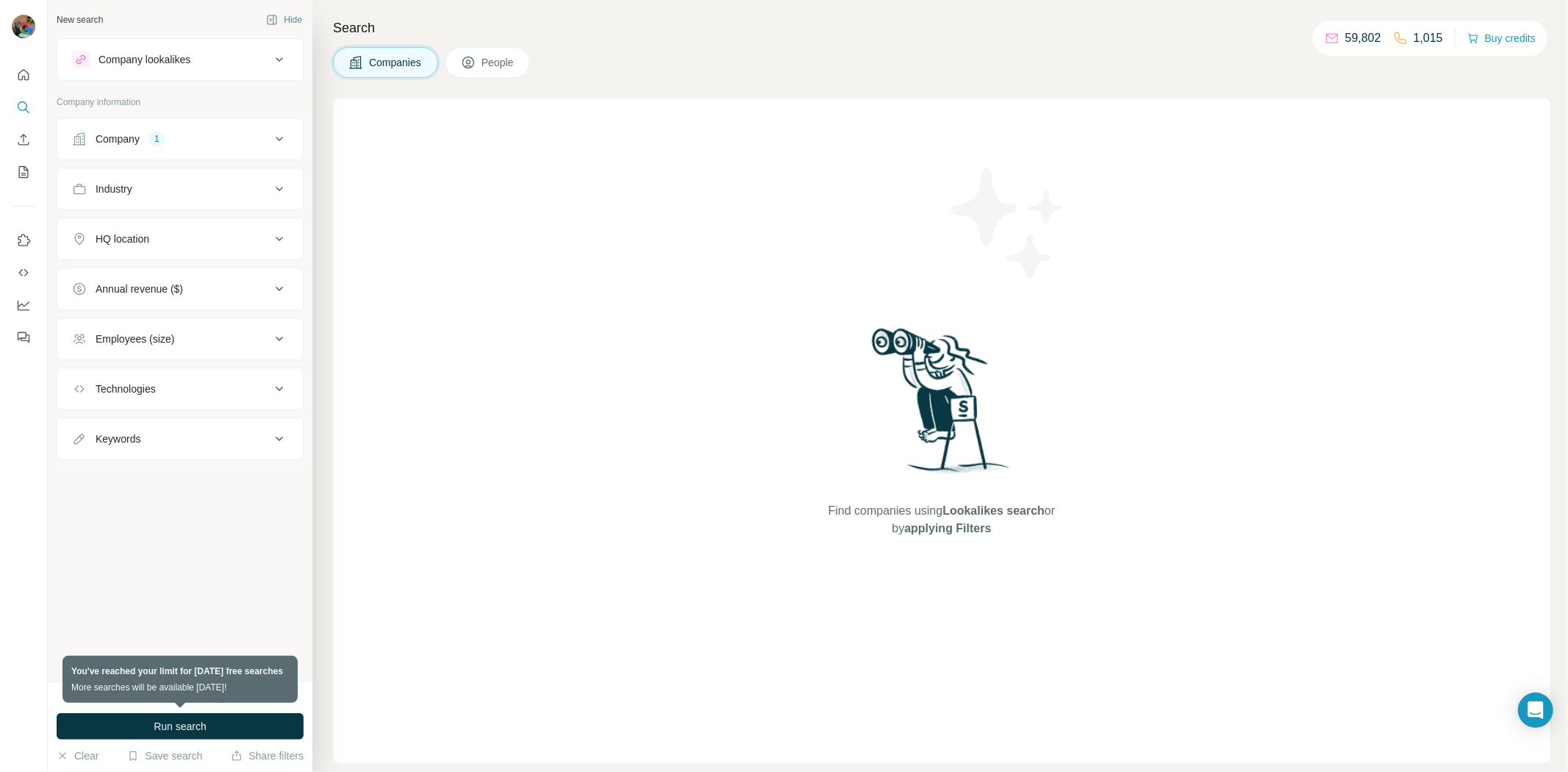
click at [203, 137] on div "Company 1" at bounding box center [171, 139] width 199 height 15
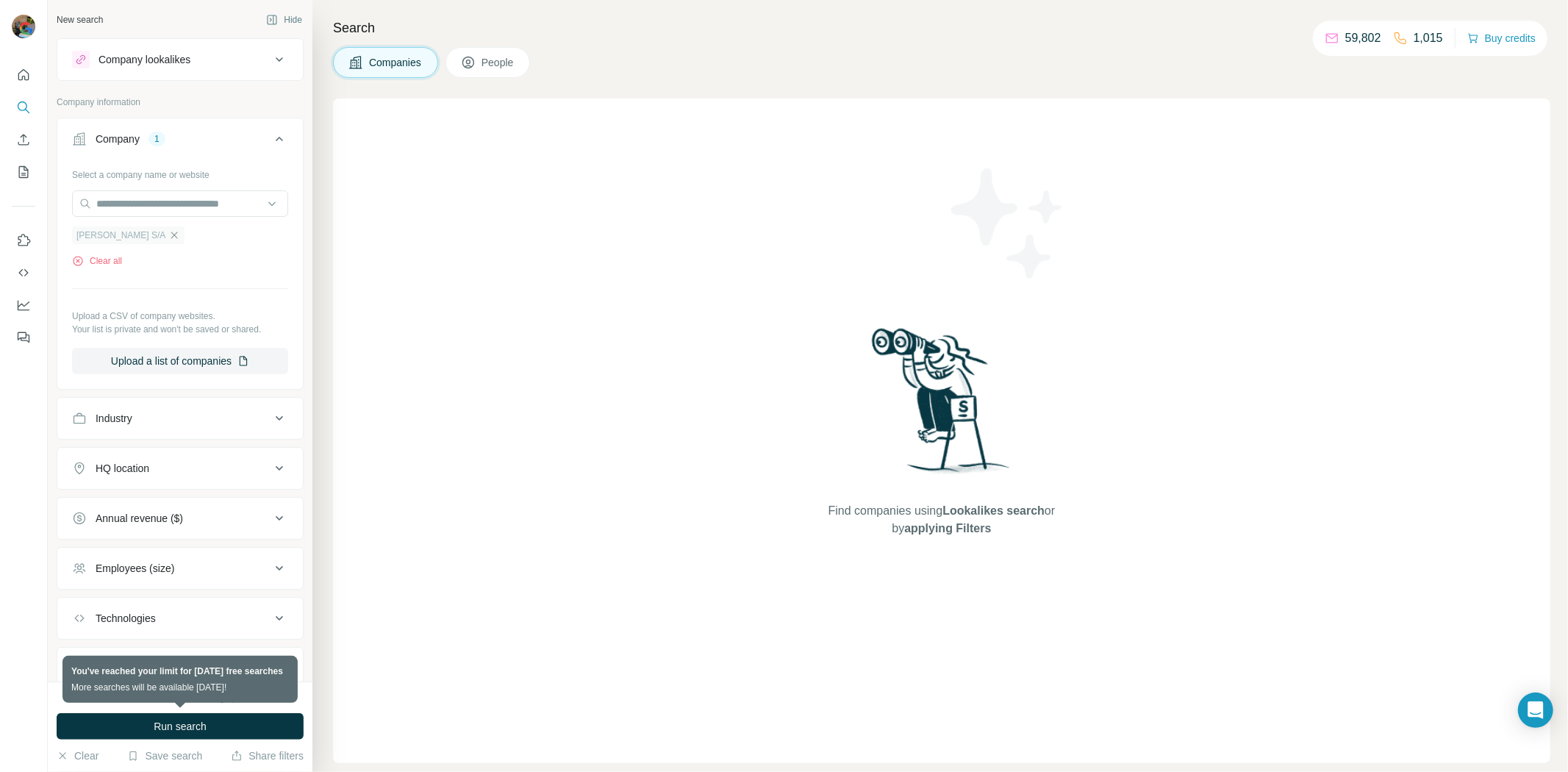
click at [168, 237] on icon "button" at bounding box center [174, 235] width 12 height 12
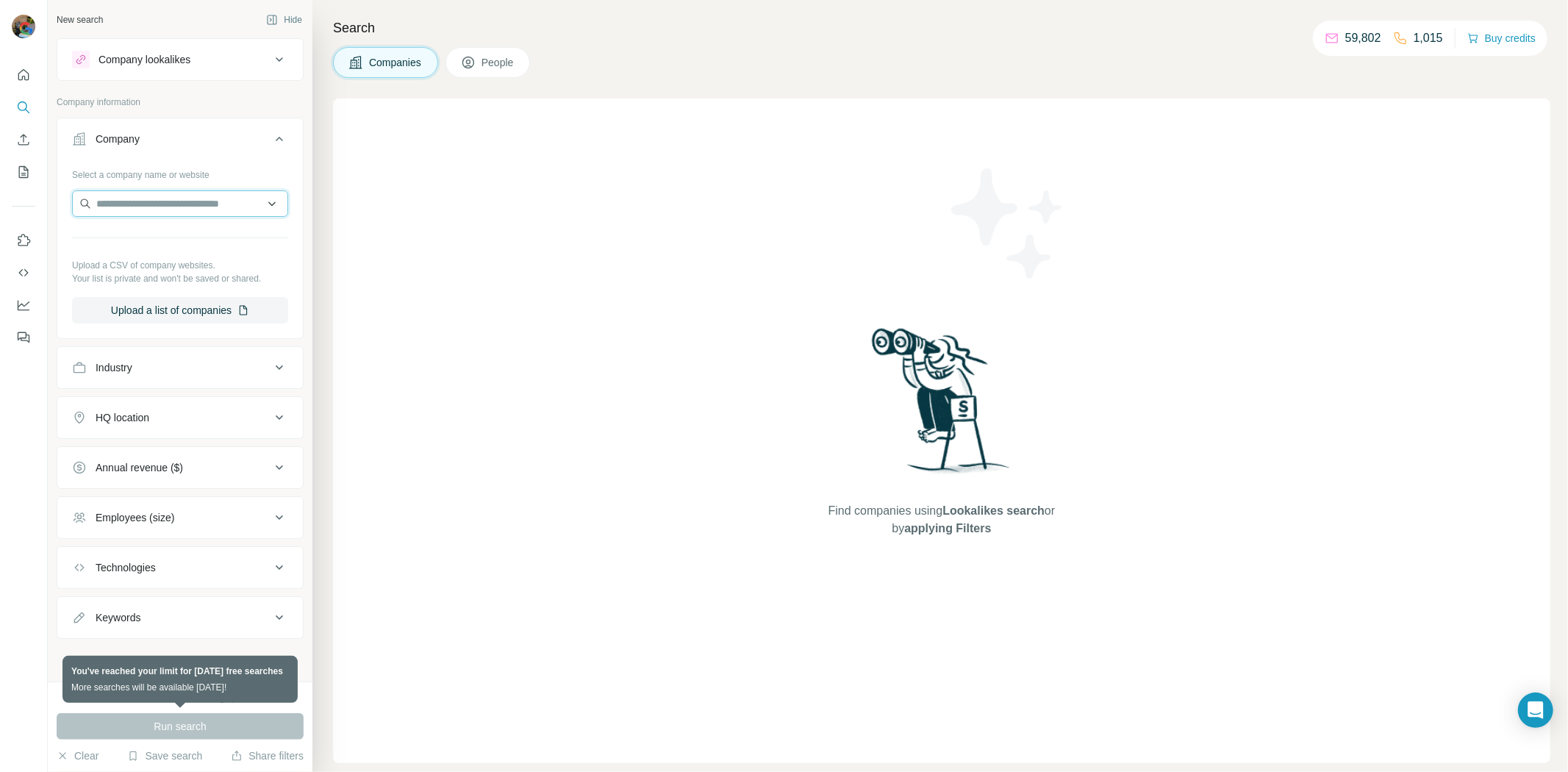
click at [150, 207] on input "text" at bounding box center [180, 203] width 216 height 26
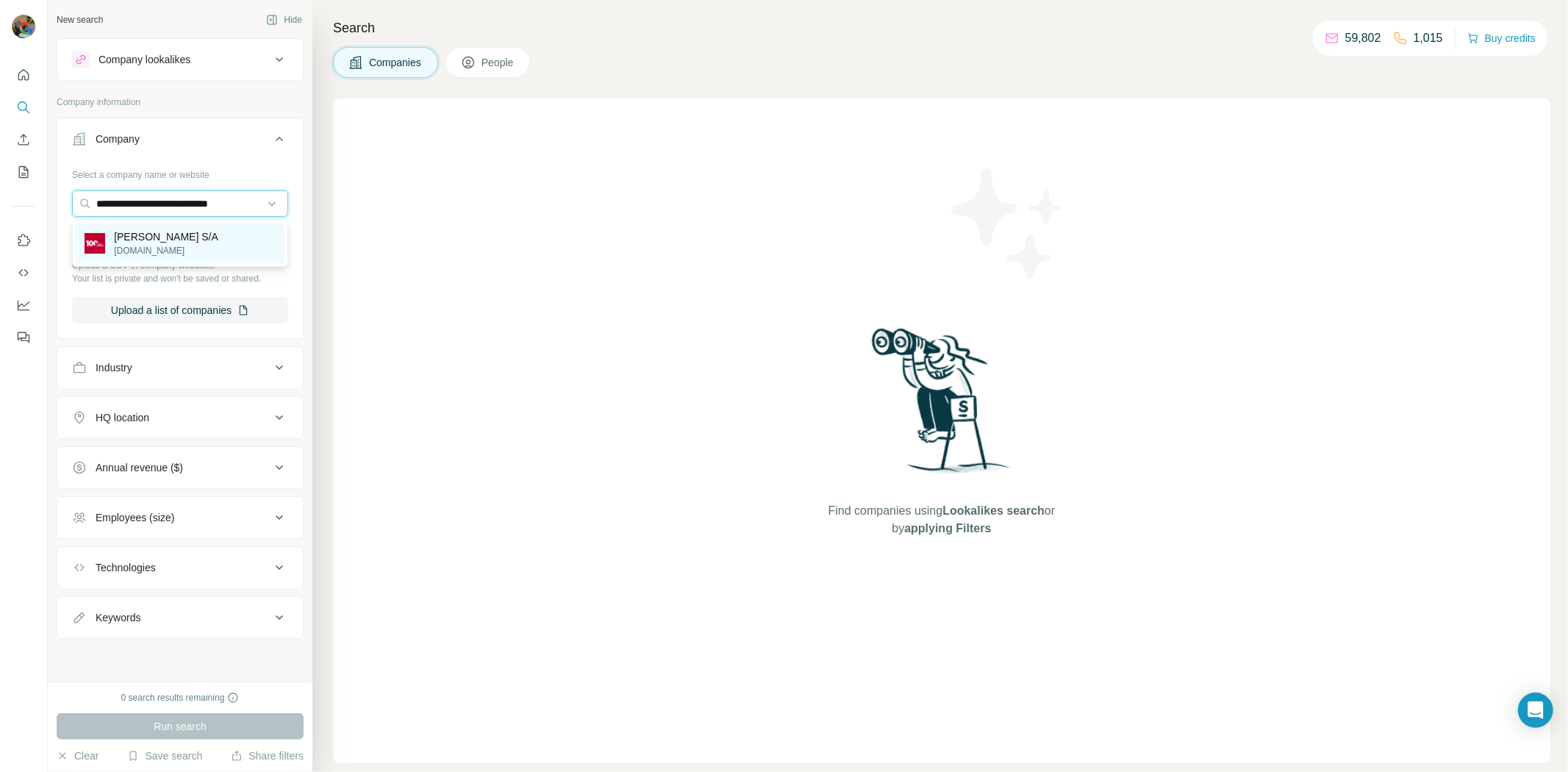
type input "**********"
click at [175, 246] on p "[DOMAIN_NAME]" at bounding box center [165, 251] width 104 height 14
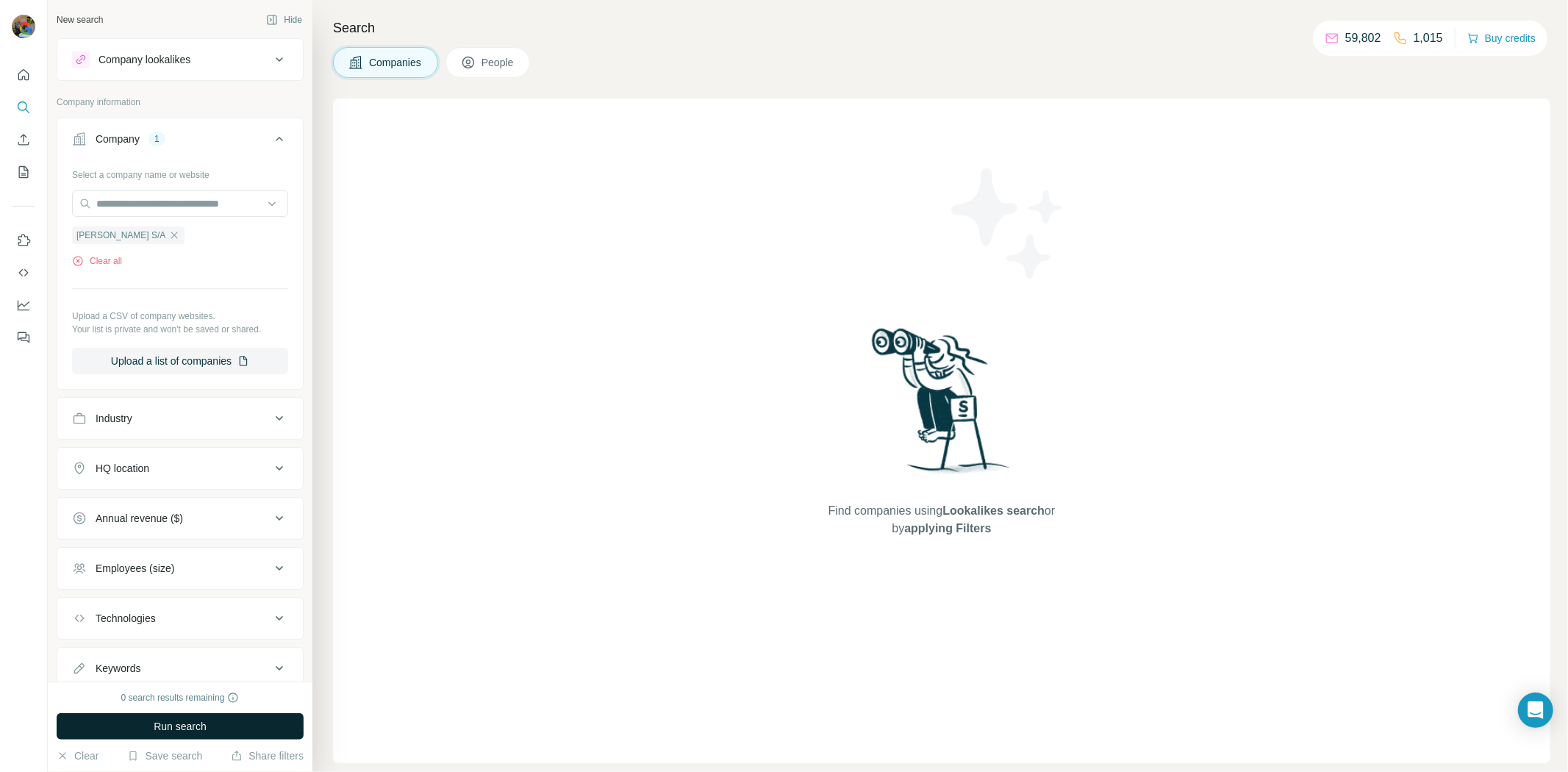
click at [196, 737] on button "Run search" at bounding box center [180, 726] width 247 height 26
click at [204, 731] on span "Run search" at bounding box center [180, 726] width 53 height 15
click at [208, 727] on button "Run search" at bounding box center [180, 726] width 247 height 26
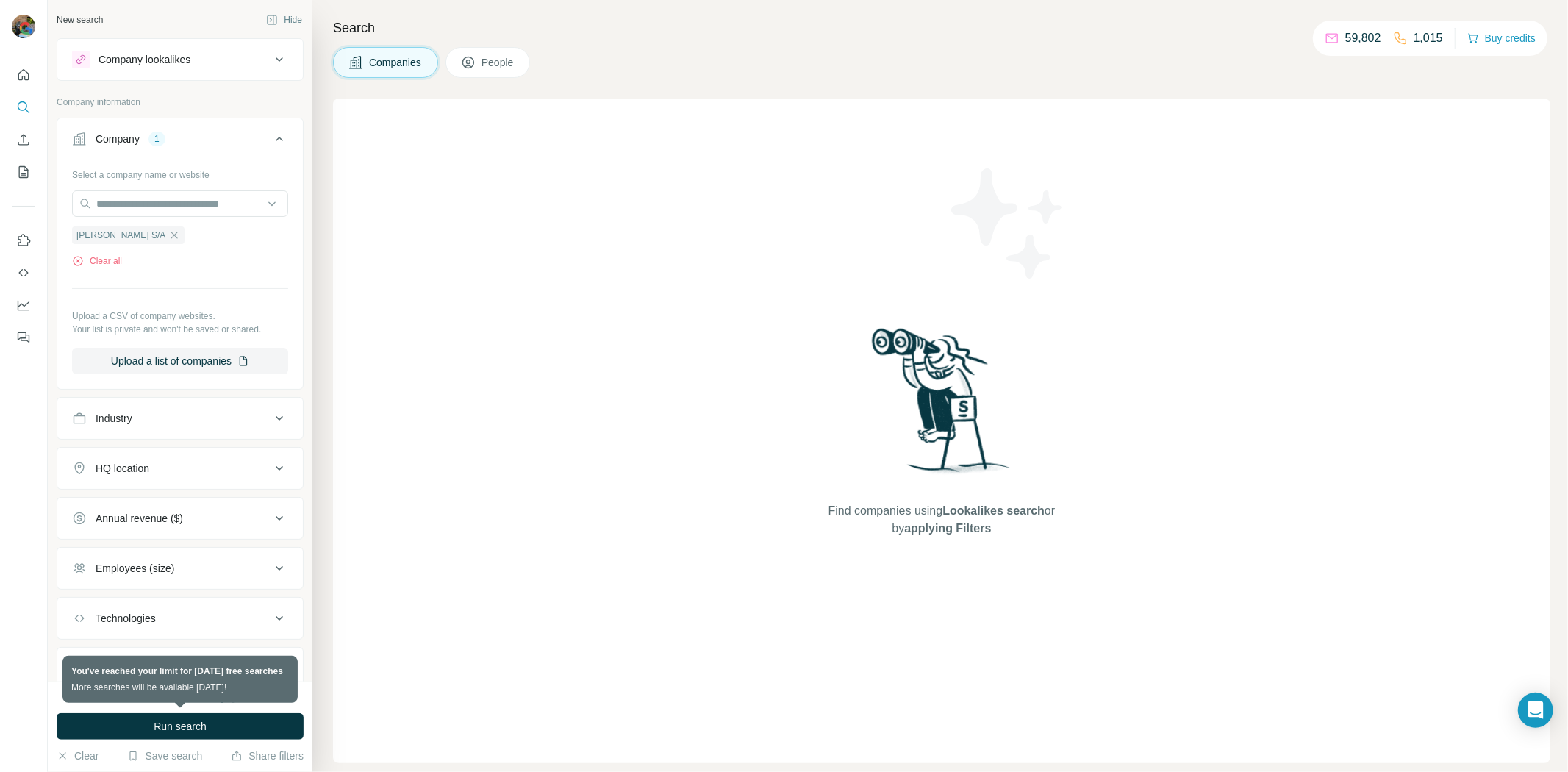
click at [511, 52] on button "People" at bounding box center [488, 63] width 85 height 31
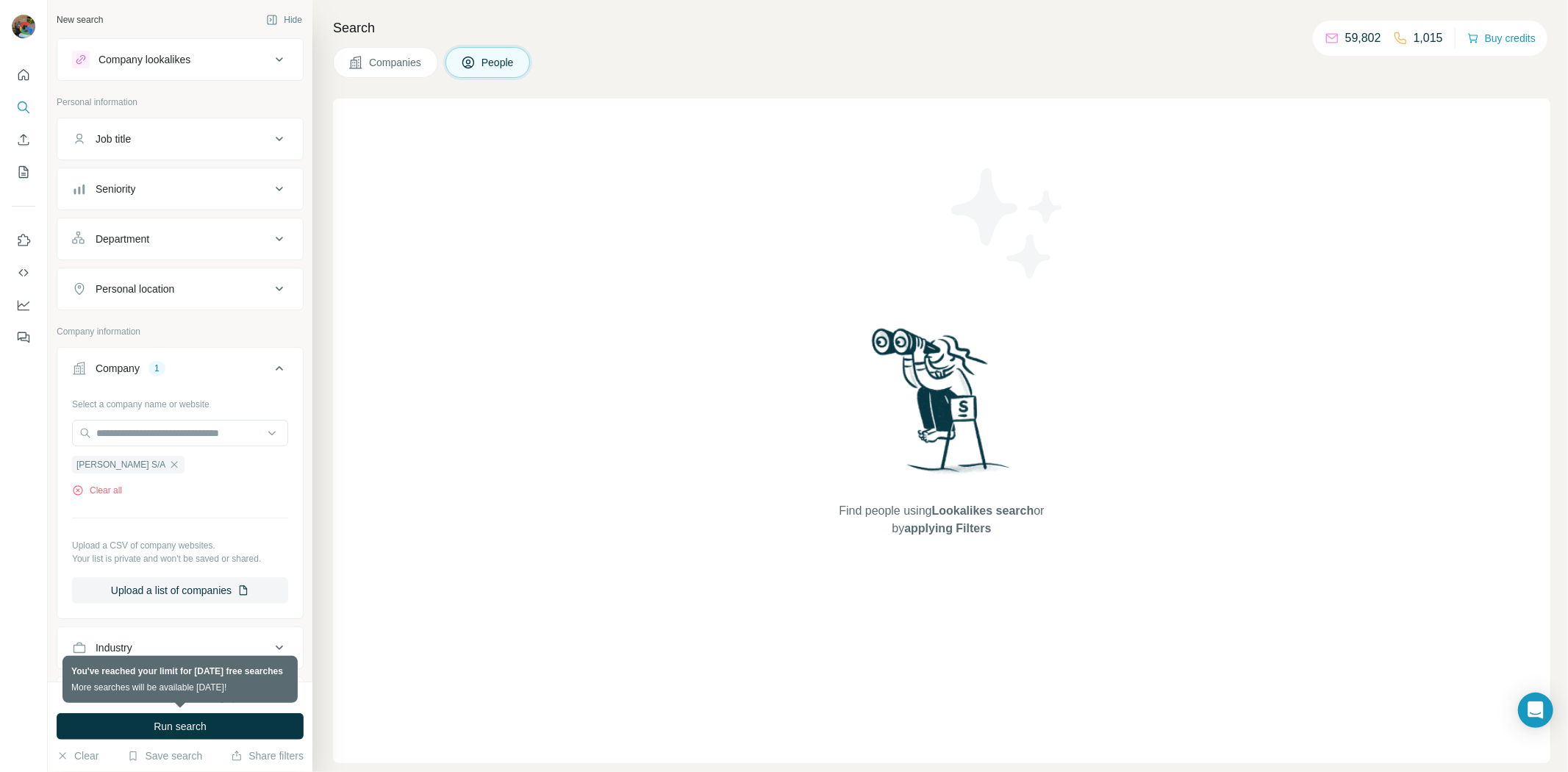
click at [186, 187] on div "Seniority" at bounding box center [171, 189] width 199 height 15
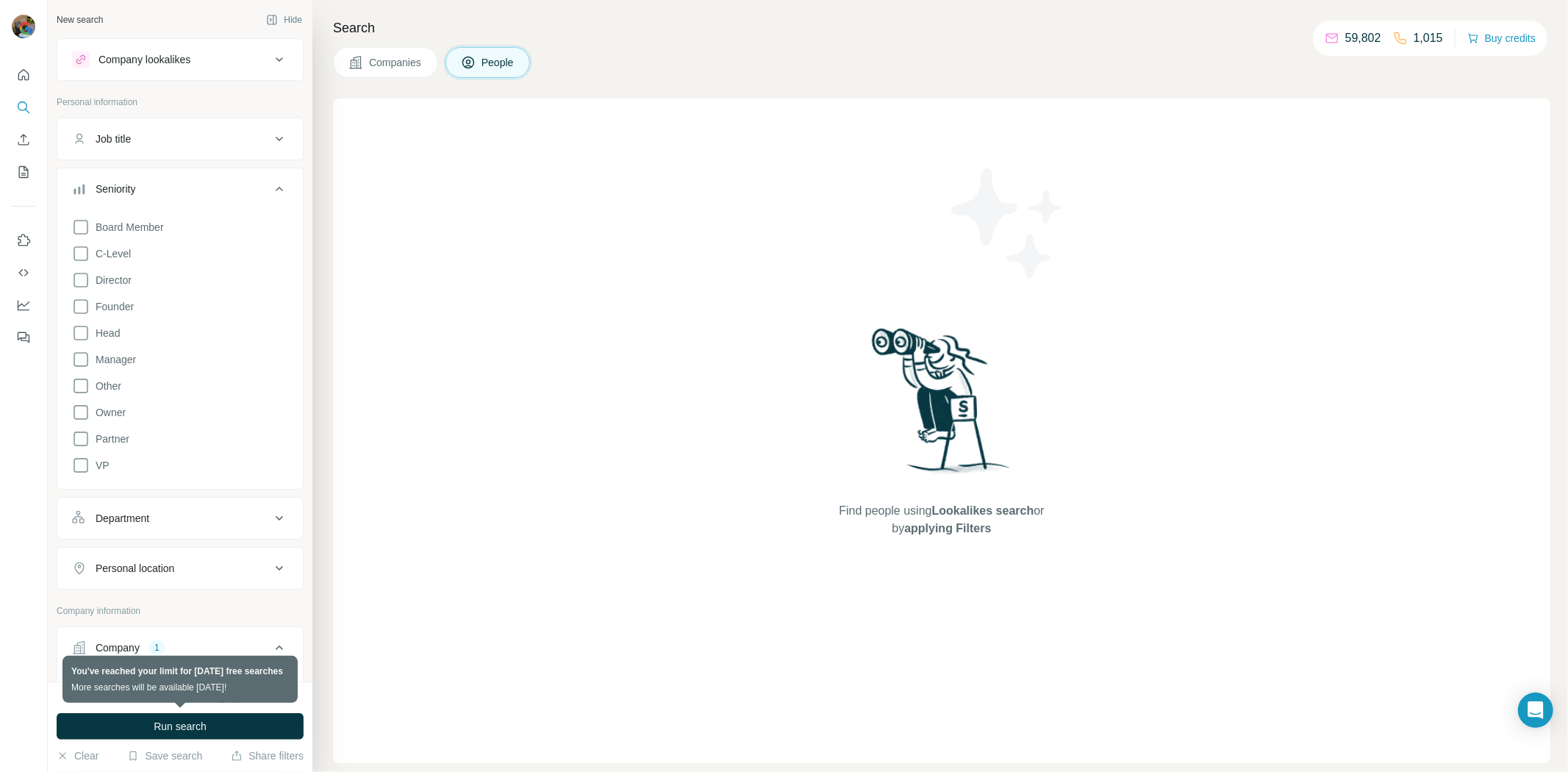
click at [187, 267] on div "Board Member C-Level Director Founder Head Manager Other Owner Partner VP" at bounding box center [180, 343] width 216 height 262
click at [224, 177] on button "Seniority" at bounding box center [180, 192] width 245 height 41
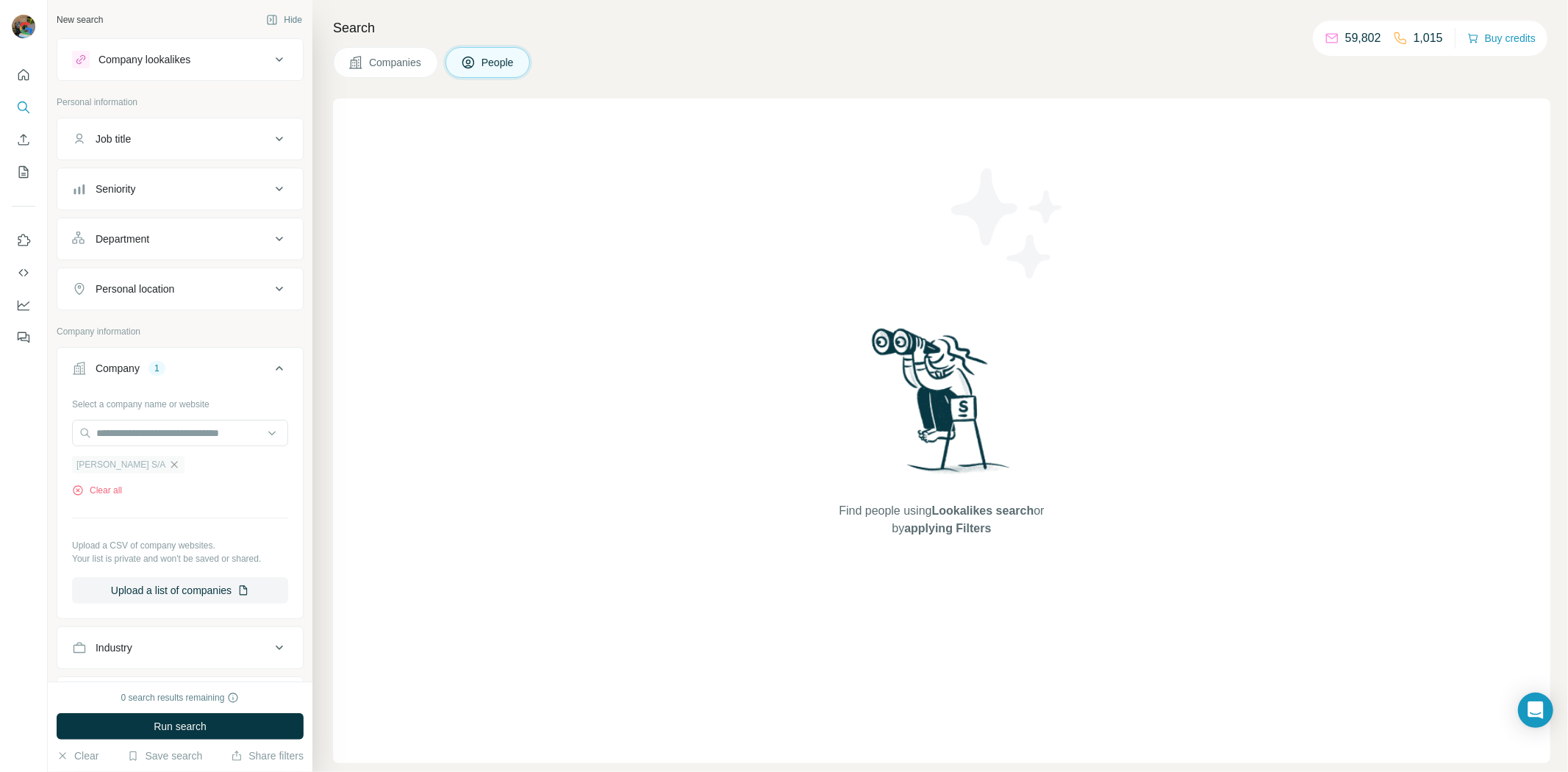
click at [172, 468] on icon "button" at bounding box center [174, 463] width 6 height 6
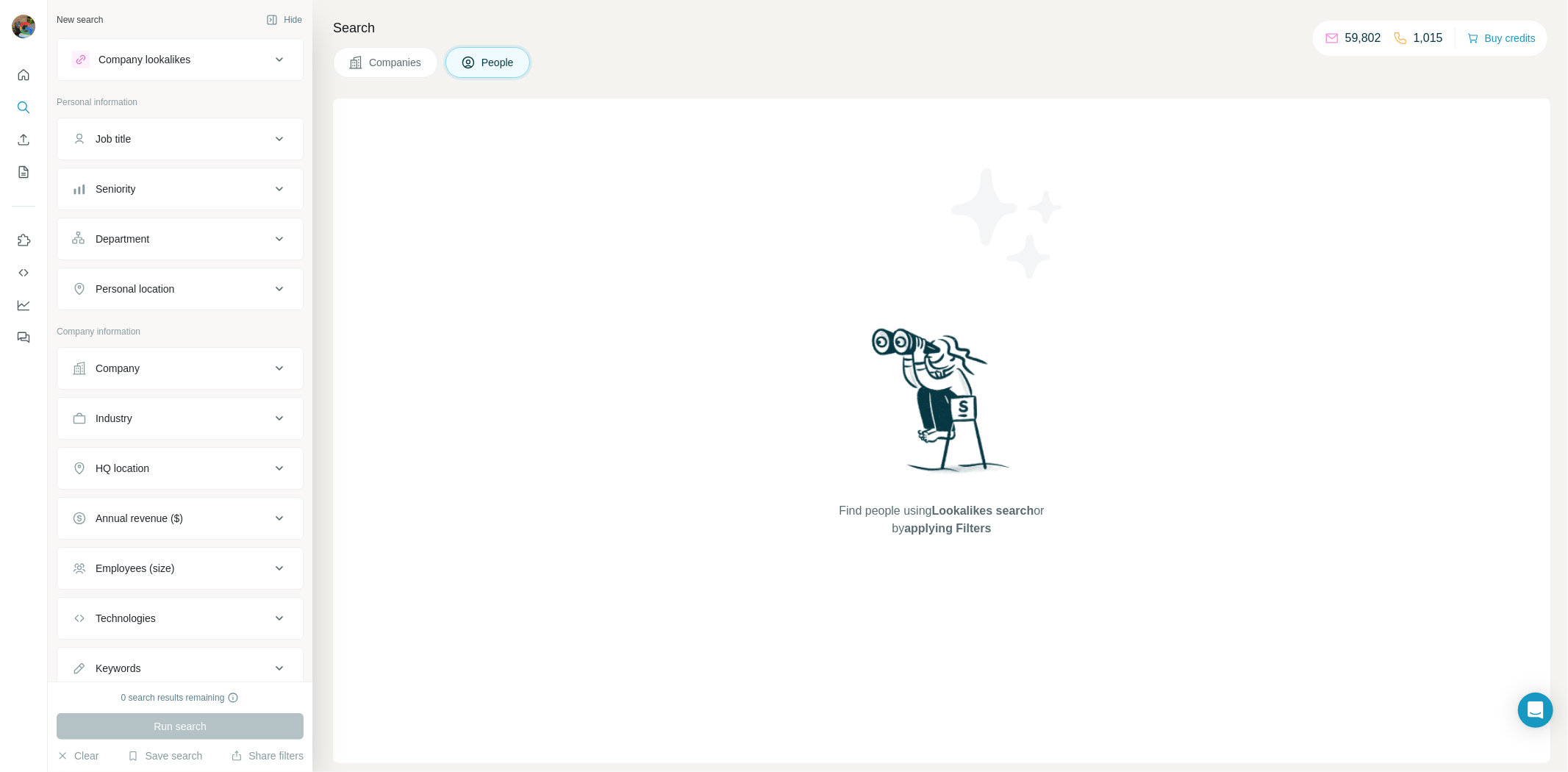
click at [228, 368] on div "Company" at bounding box center [171, 368] width 199 height 15
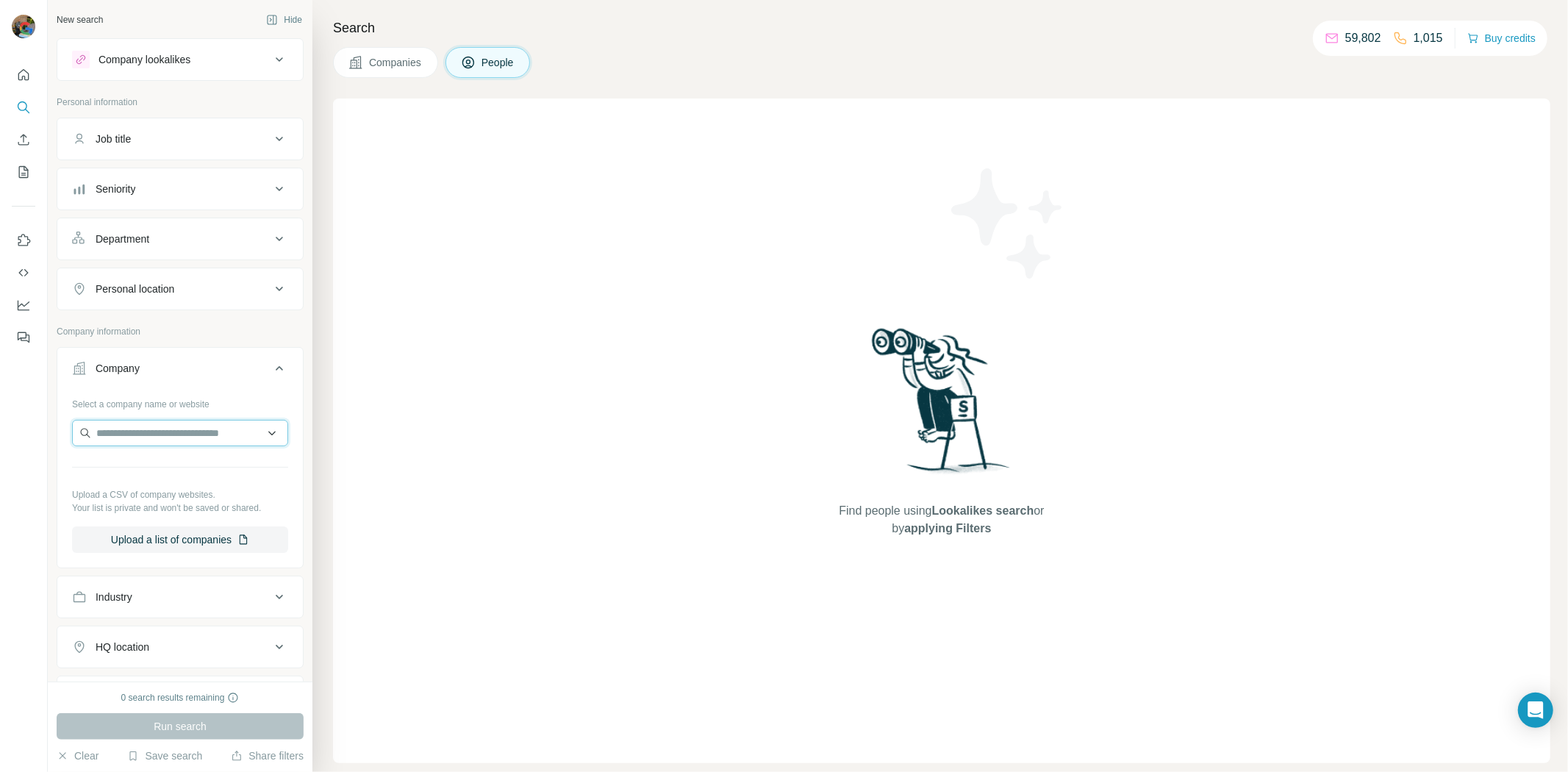
click at [210, 439] on input "text" at bounding box center [180, 432] width 216 height 26
paste input "**********"
type input "**********"
click at [175, 460] on p "Lorenzetti S/A" at bounding box center [165, 467] width 104 height 15
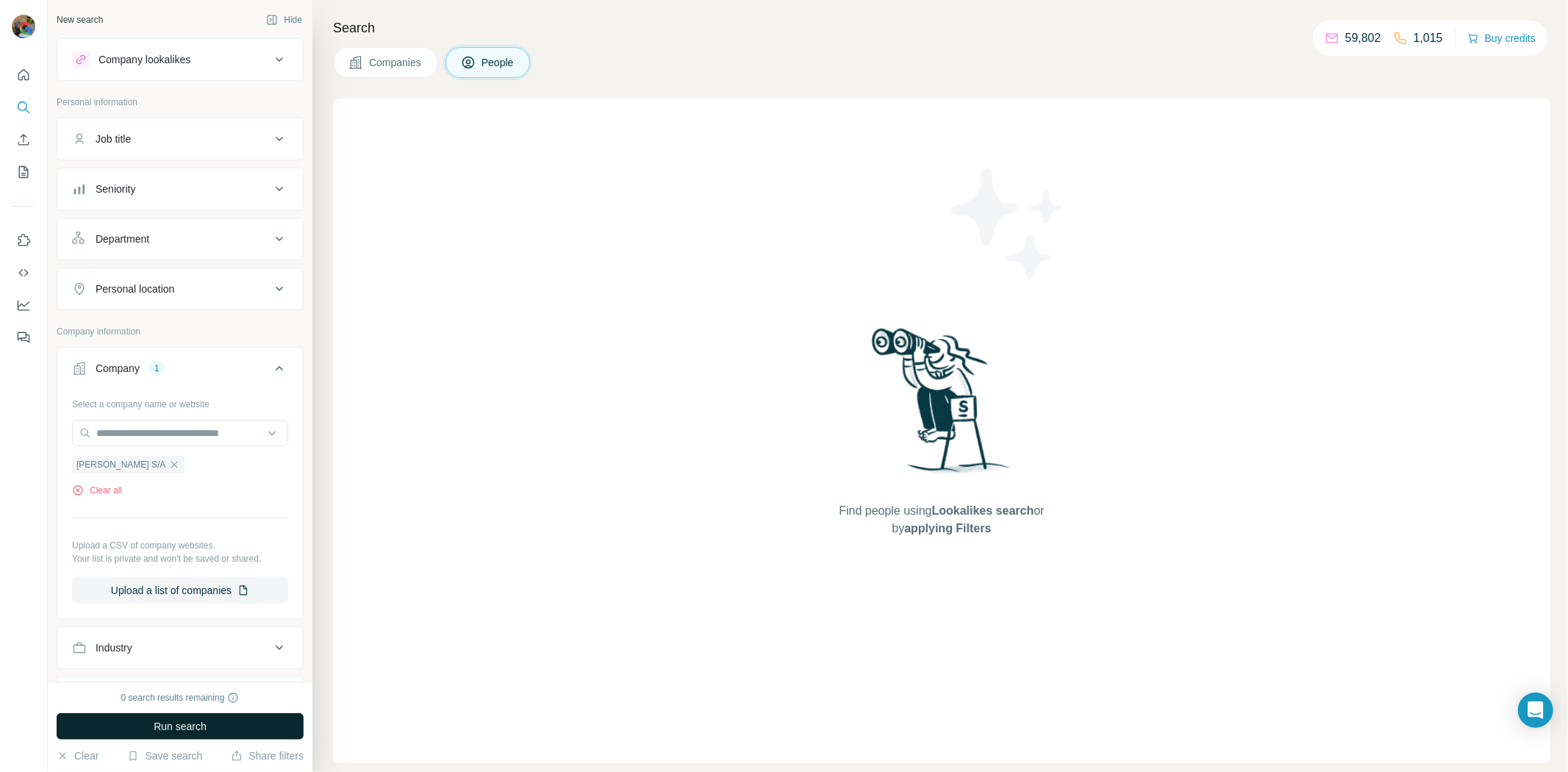
click at [149, 727] on button "Run search" at bounding box center [180, 726] width 247 height 26
click at [164, 718] on span "Run search" at bounding box center [180, 726] width 53 height 15
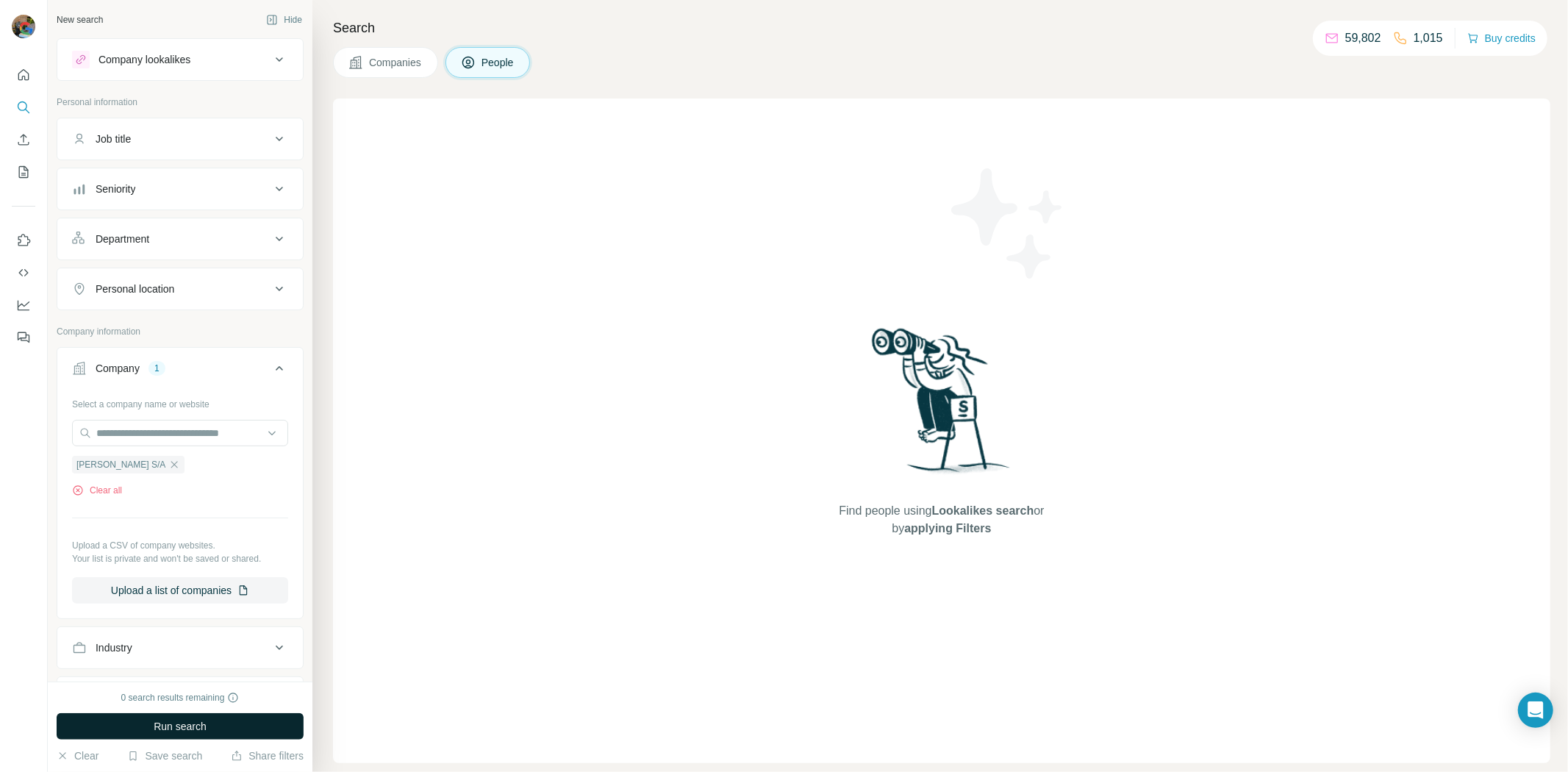
click at [181, 718] on button "Run search" at bounding box center [180, 726] width 247 height 26
click at [177, 718] on button "Run search" at bounding box center [180, 726] width 247 height 26
click at [175, 720] on span "Run search" at bounding box center [180, 726] width 53 height 15
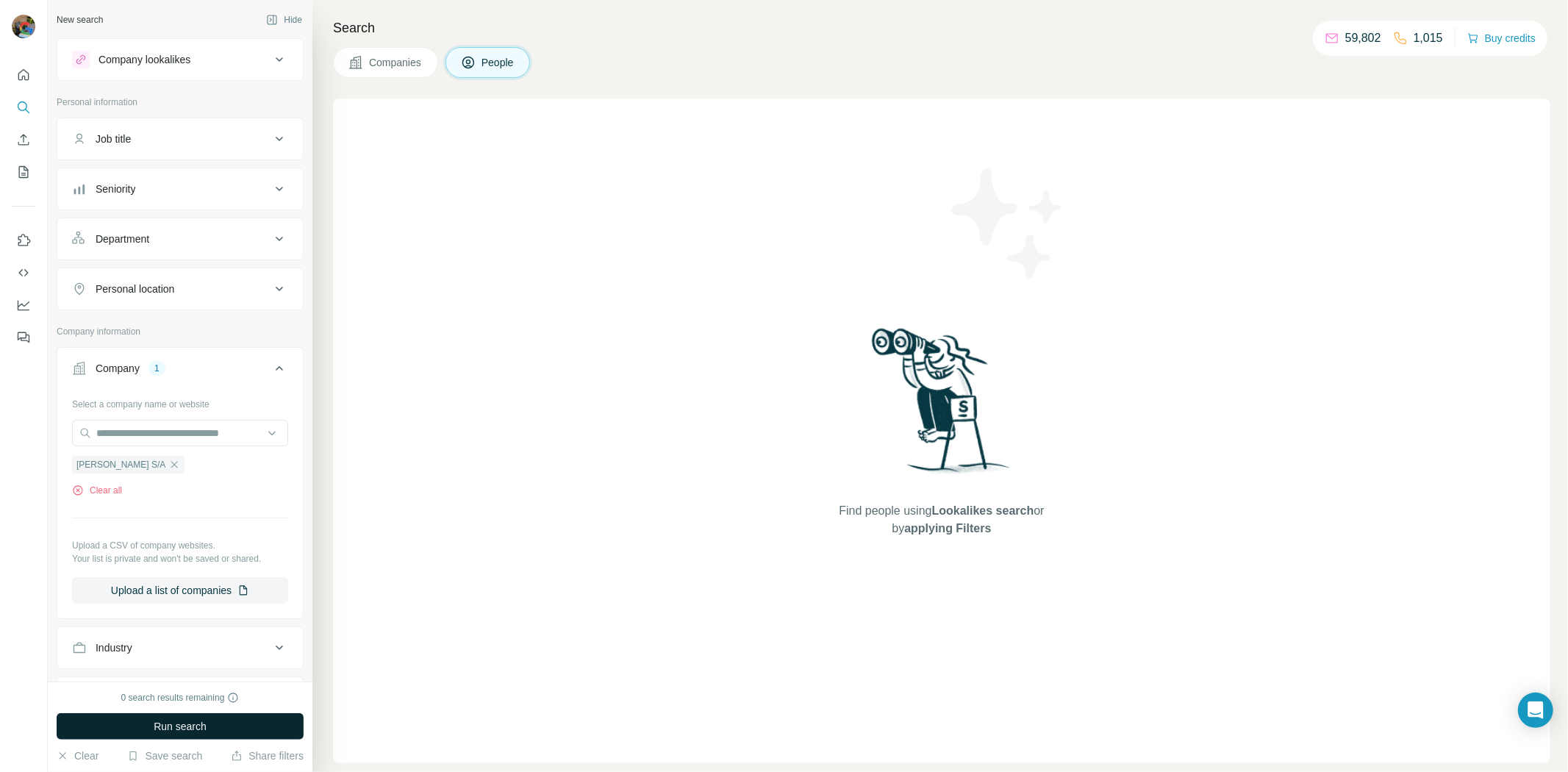
click at [175, 720] on span "Run search" at bounding box center [180, 726] width 53 height 15
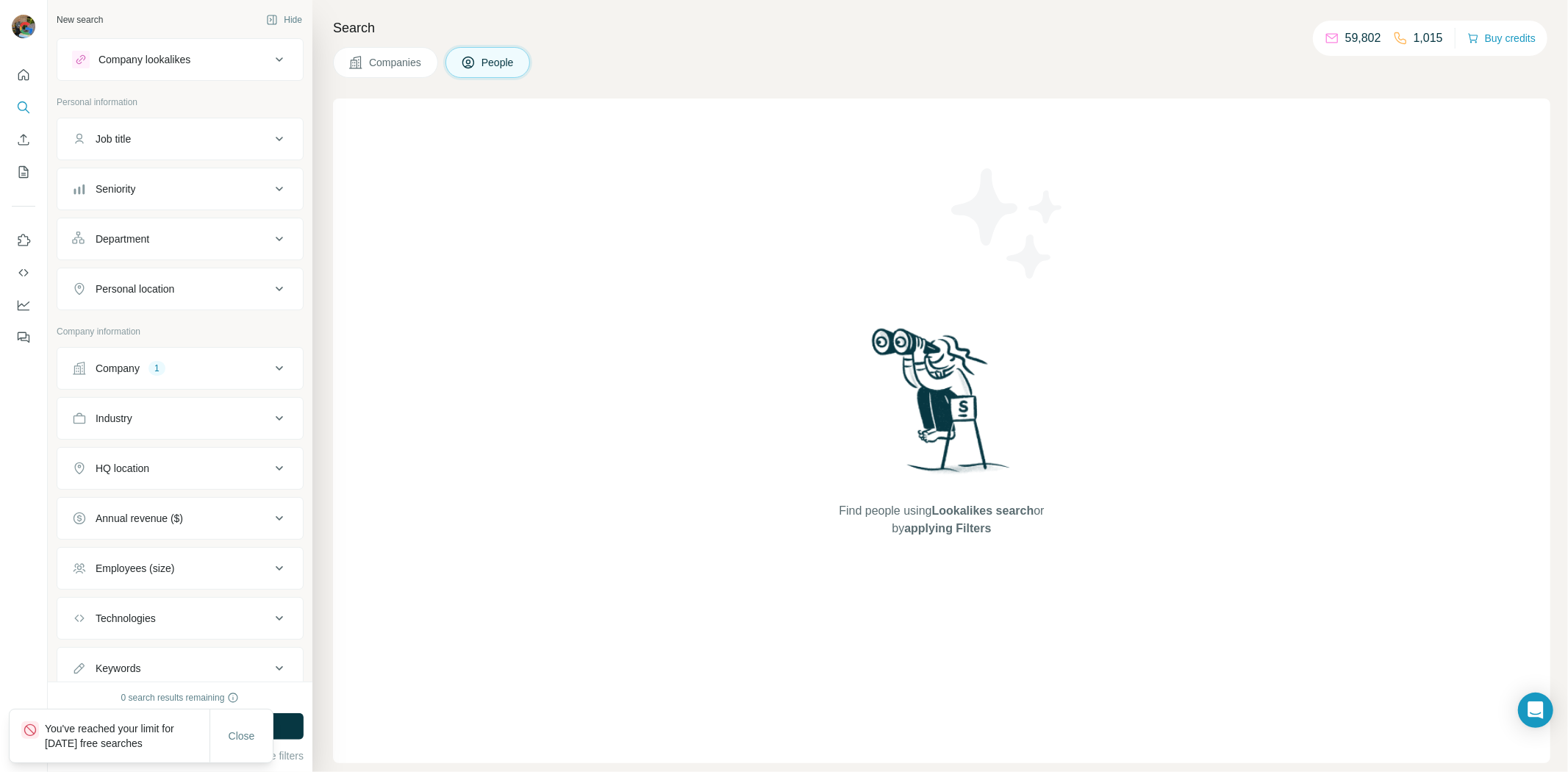
drag, startPoint x: 162, startPoint y: 745, endPoint x: 12, endPoint y: 724, distance: 151.5
click at [12, 724] on div "You've reached your limit for [DATE] free searches" at bounding box center [110, 736] width 200 height 53
drag, startPoint x: 94, startPoint y: 737, endPoint x: 727, endPoint y: 612, distance: 645.2
click at [727, 612] on div "Find people using Lookalikes search or by applying Filters" at bounding box center [942, 431] width 1217 height 665
click at [253, 714] on button "Run search" at bounding box center [180, 726] width 247 height 26
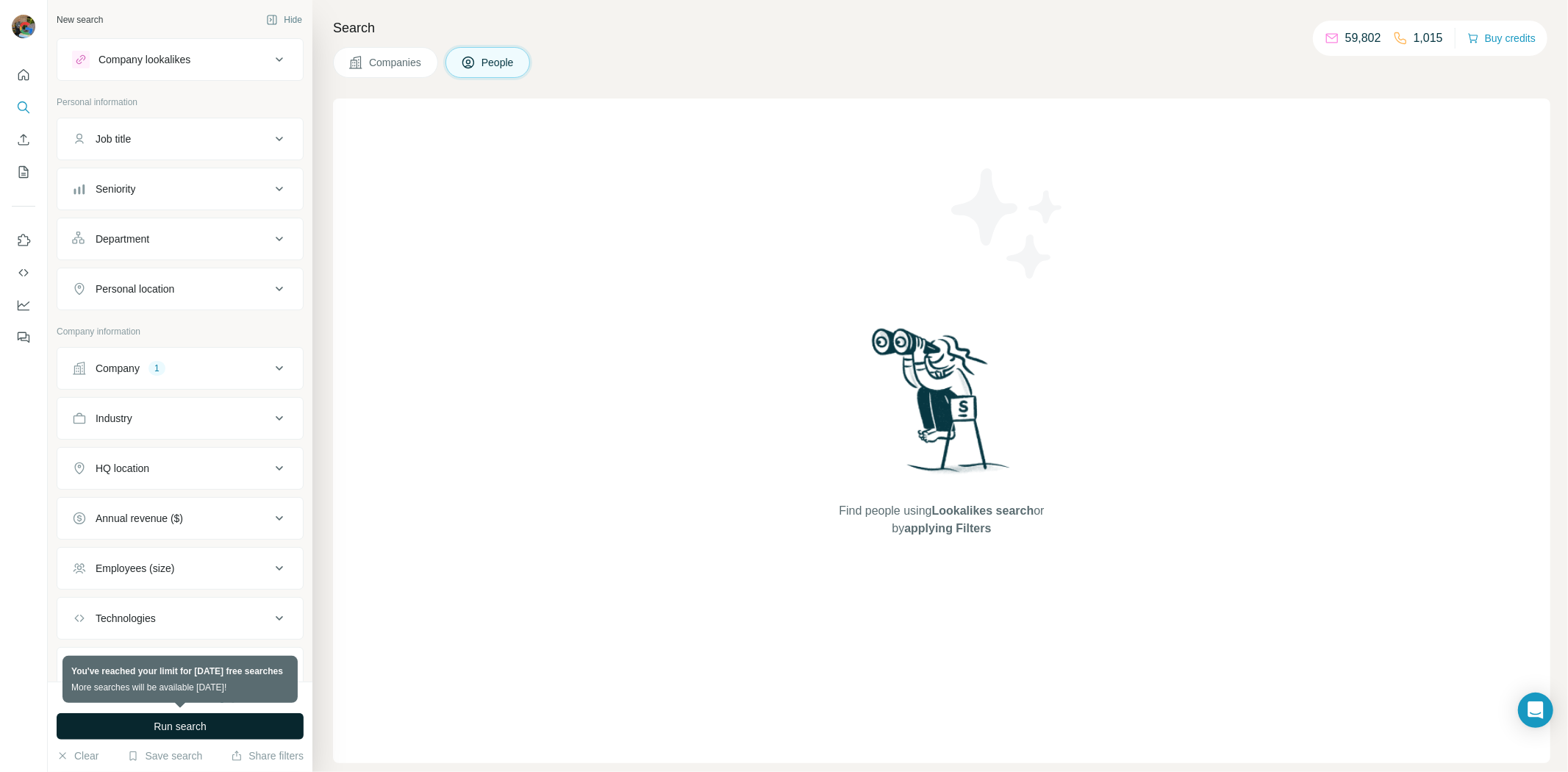
click at [214, 717] on button "Run search" at bounding box center [180, 726] width 247 height 26
click at [212, 716] on button "Run search" at bounding box center [180, 726] width 247 height 26
drag, startPoint x: 212, startPoint y: 716, endPoint x: 247, endPoint y: 659, distance: 66.9
click at [212, 714] on button "Run search" at bounding box center [180, 726] width 247 height 26
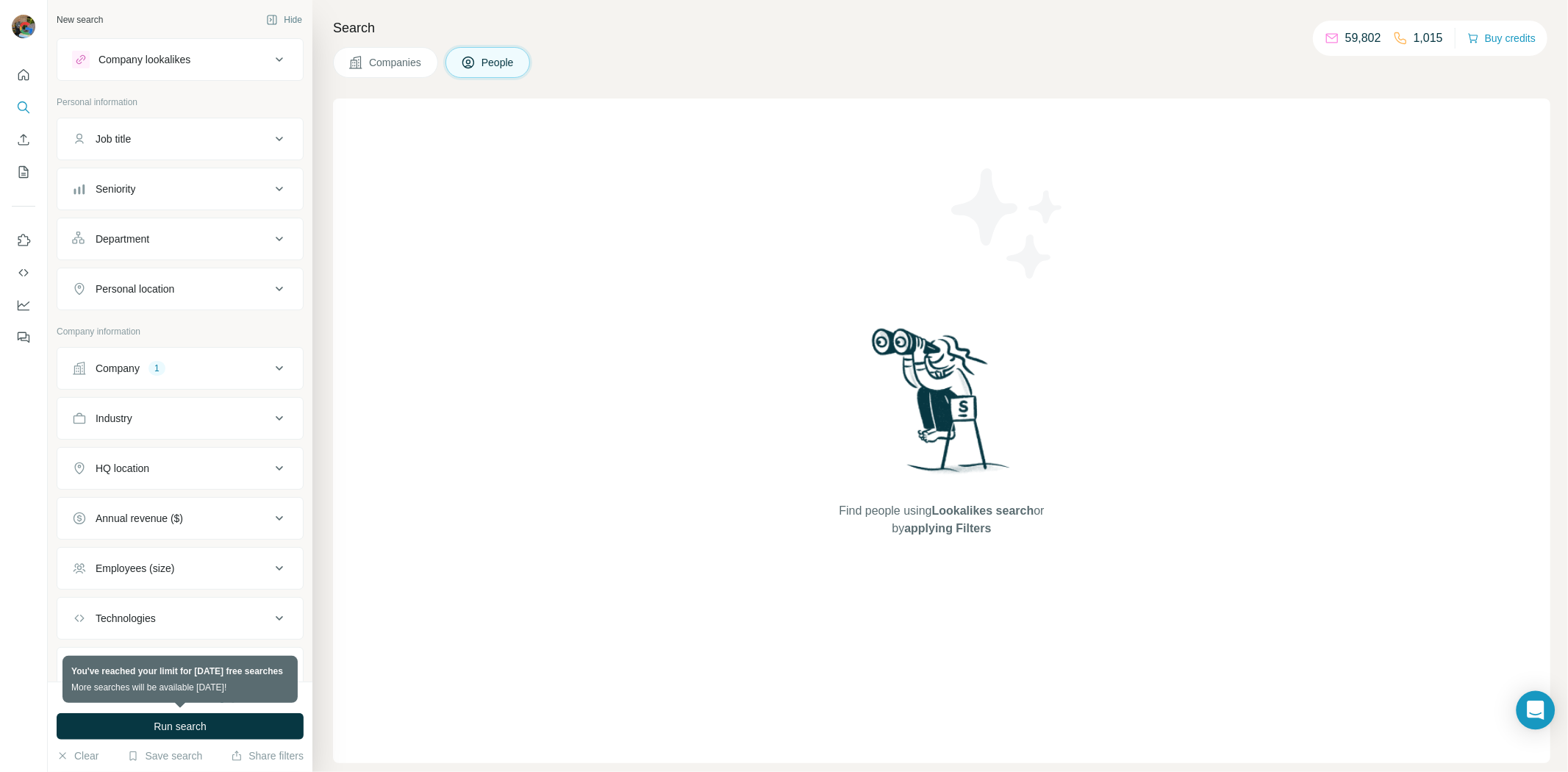
click at [1533, 711] on icon "Open Intercom Messenger" at bounding box center [1535, 709] width 17 height 19
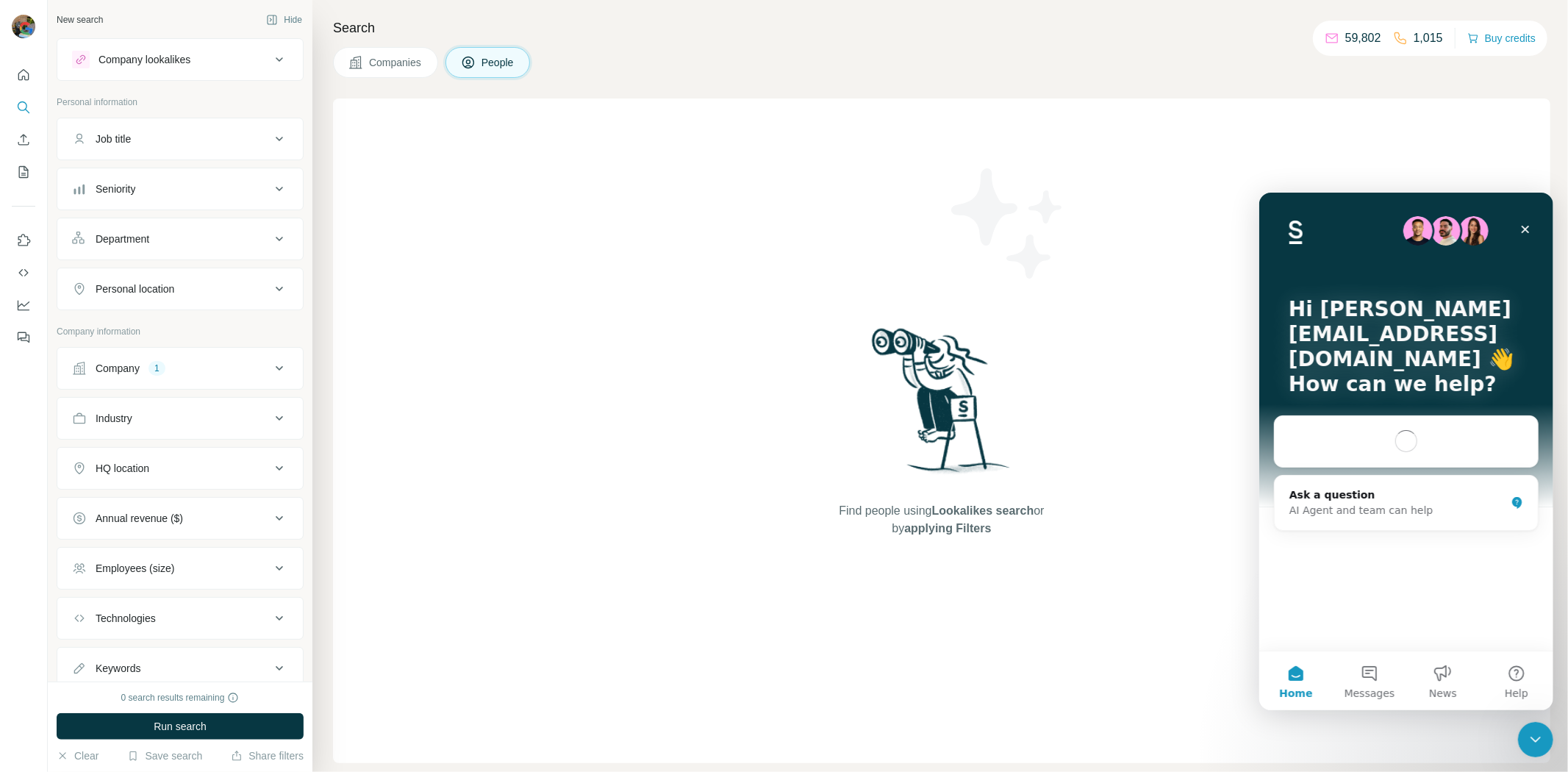
click at [924, 522] on span "applying Filters" at bounding box center [947, 529] width 86 height 13
drag, startPoint x: 1041, startPoint y: 528, endPoint x: 803, endPoint y: 505, distance: 239.1
click at [803, 505] on div "Find people using Lookalikes search or by applying Filters" at bounding box center [942, 431] width 1217 height 665
click at [825, 528] on span "Find people using Lookalikes search or by applying Filters" at bounding box center [941, 520] width 235 height 35
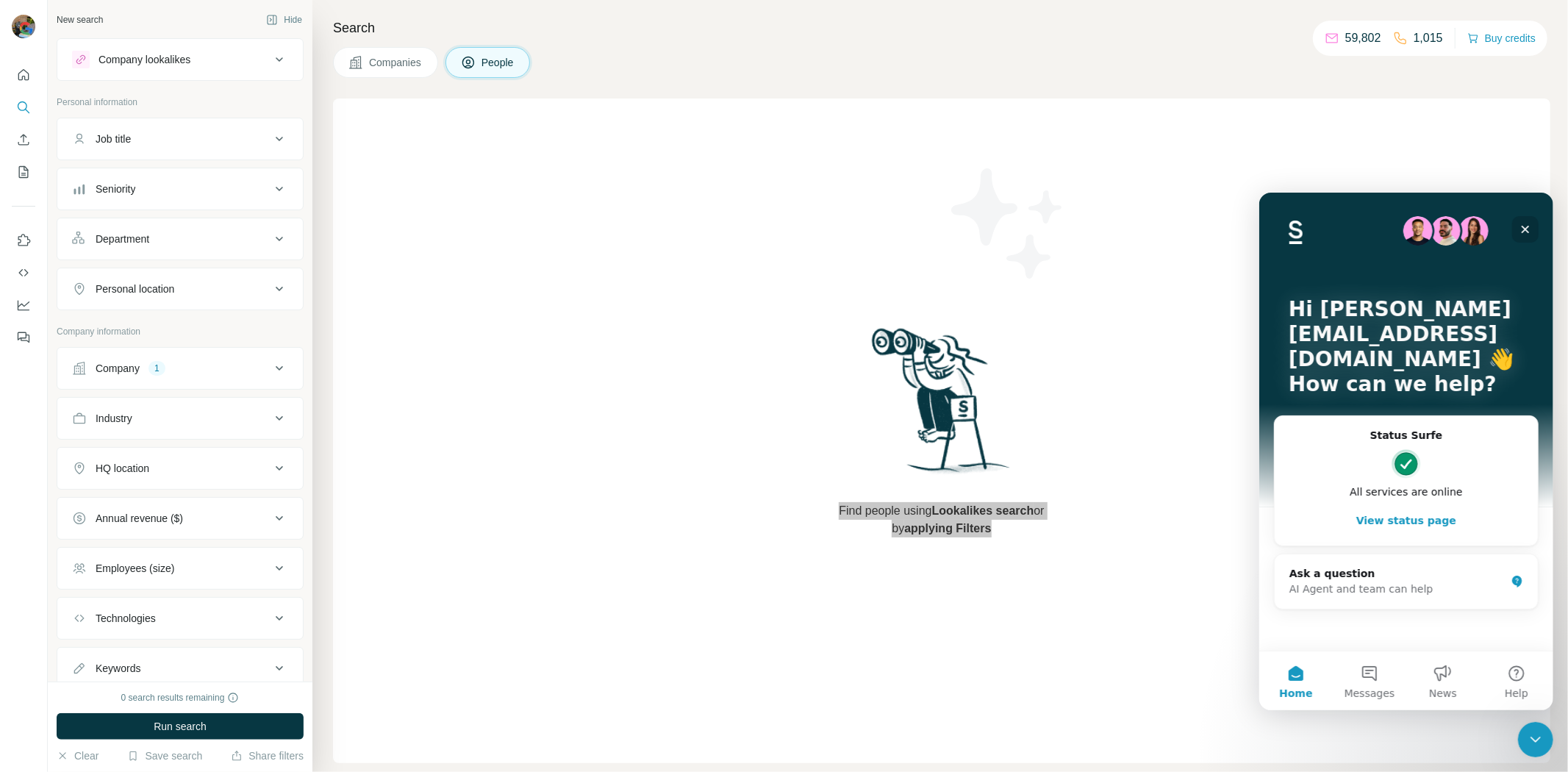
click at [1528, 223] on icon "Close" at bounding box center [1524, 228] width 12 height 12
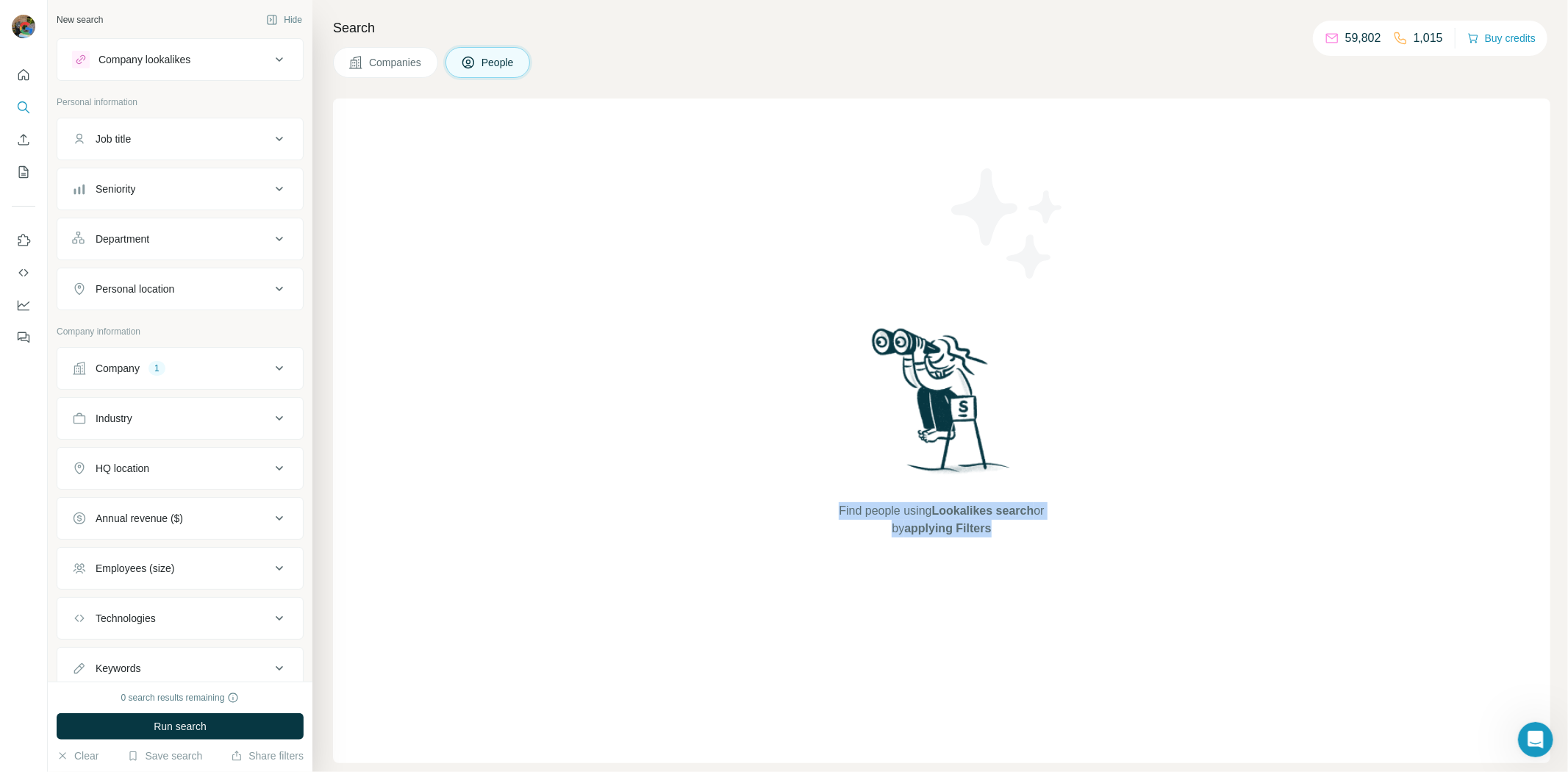
click at [1115, 445] on div "Find people using Lookalikes search or by applying Filters" at bounding box center [942, 431] width 1217 height 665
drag, startPoint x: 831, startPoint y: 509, endPoint x: 1054, endPoint y: 561, distance: 229.0
click at [1055, 561] on div "Find people using Lookalikes search or by applying Filters" at bounding box center [941, 431] width 264 height 665
click at [384, 79] on div "Search Companies People Find people using Lookalikes search or by applying Filt…" at bounding box center [940, 386] width 1255 height 772
click at [383, 64] on span "Companies" at bounding box center [395, 63] width 54 height 15
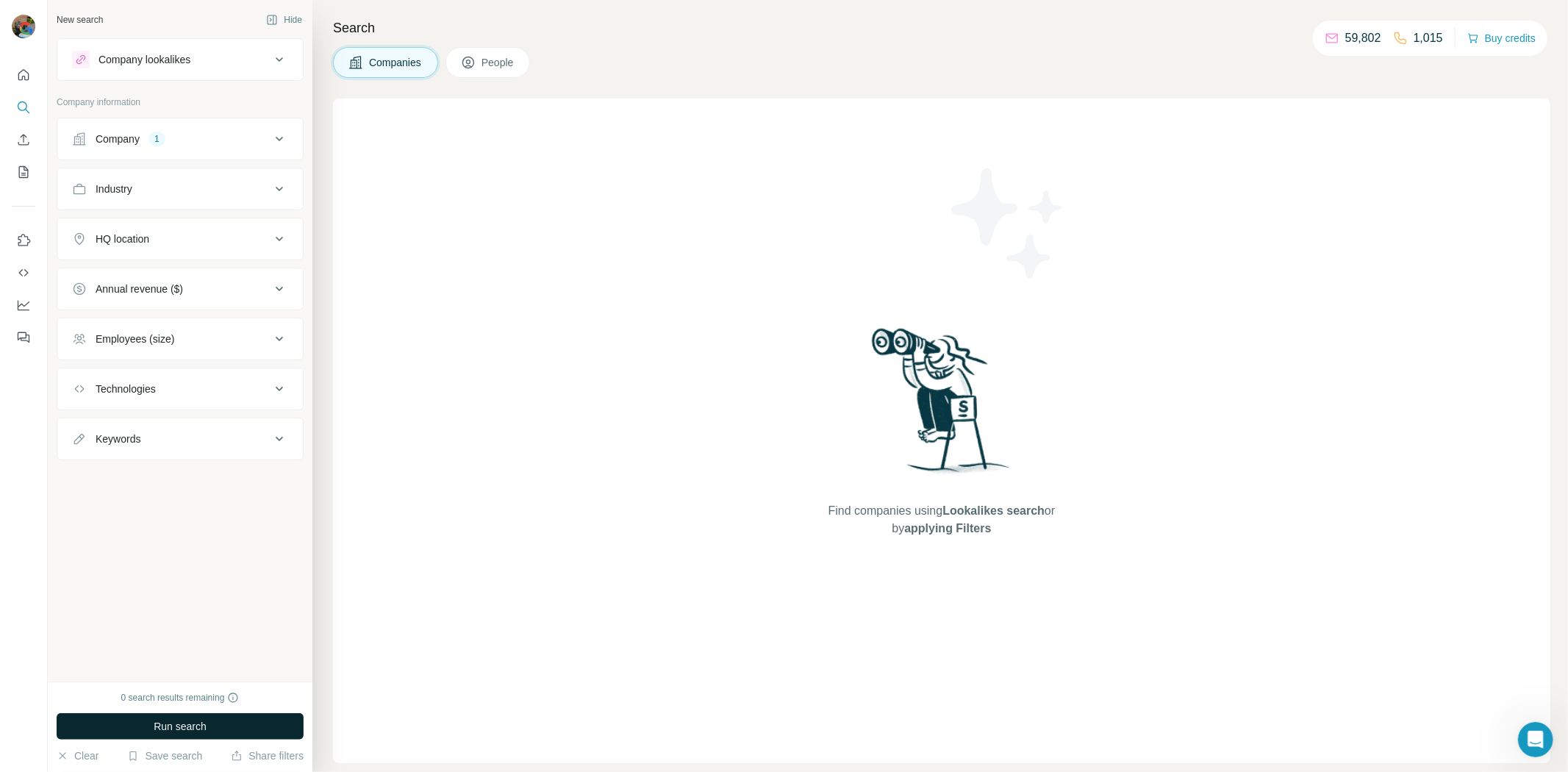
click at [232, 715] on button "Run search" at bounding box center [180, 726] width 247 height 26
drag, startPoint x: 25, startPoint y: 163, endPoint x: 46, endPoint y: 160, distance: 21.2
click at [25, 164] on icon "My lists" at bounding box center [24, 172] width 15 height 15
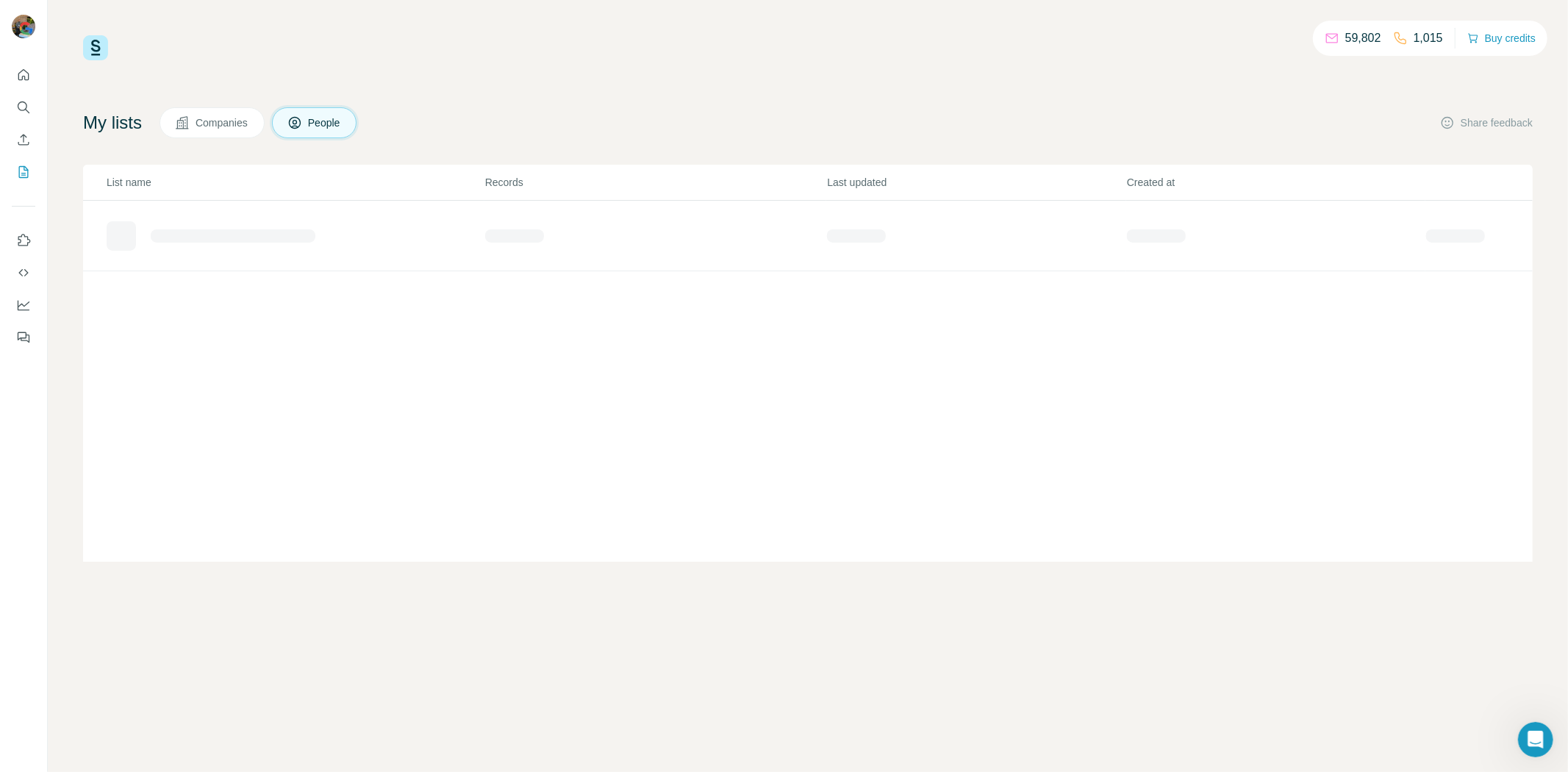
click at [333, 133] on button "People" at bounding box center [314, 123] width 85 height 31
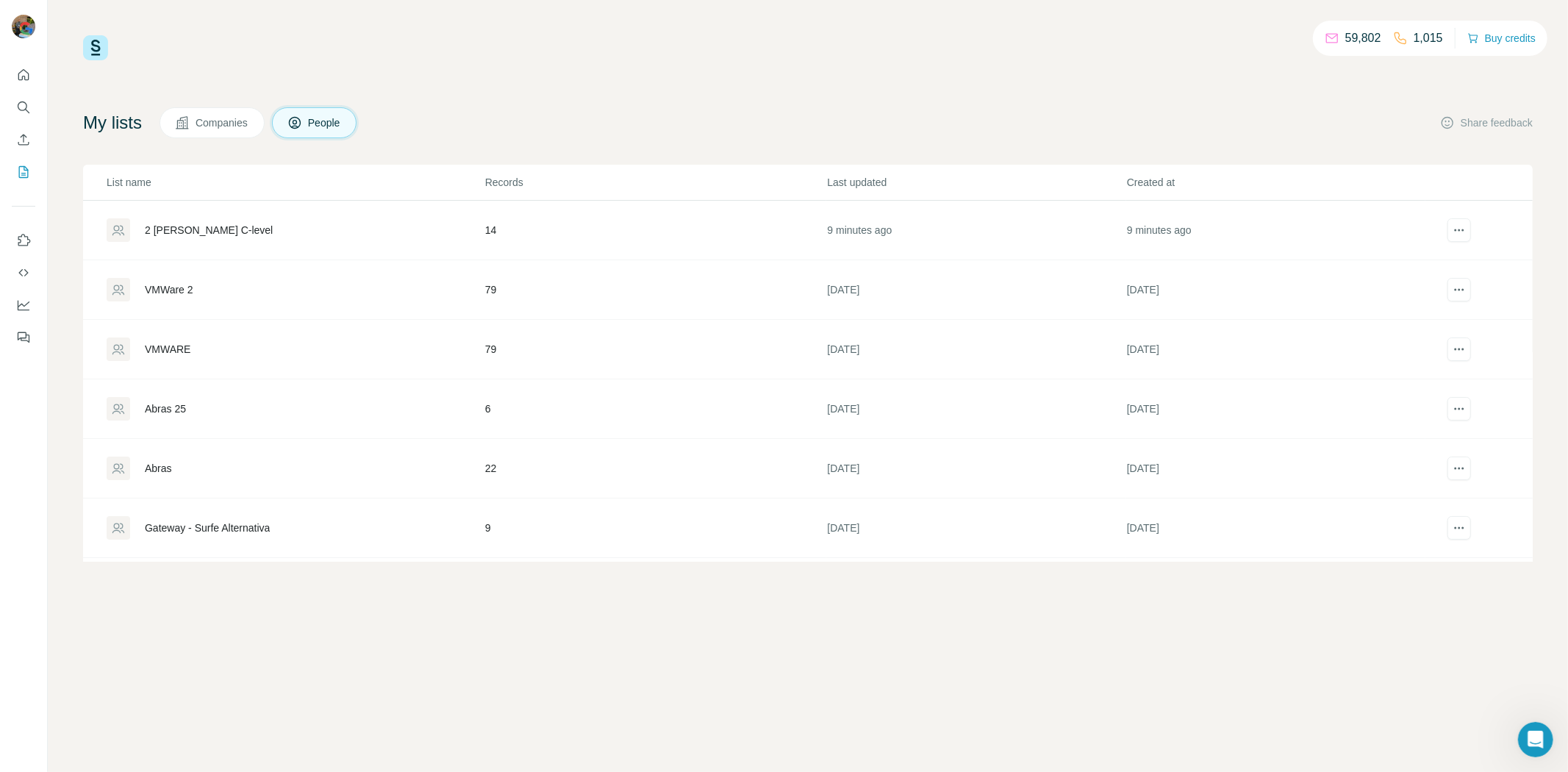
click at [221, 238] on div "2 Lista Andria C-level" at bounding box center [294, 230] width 377 height 24
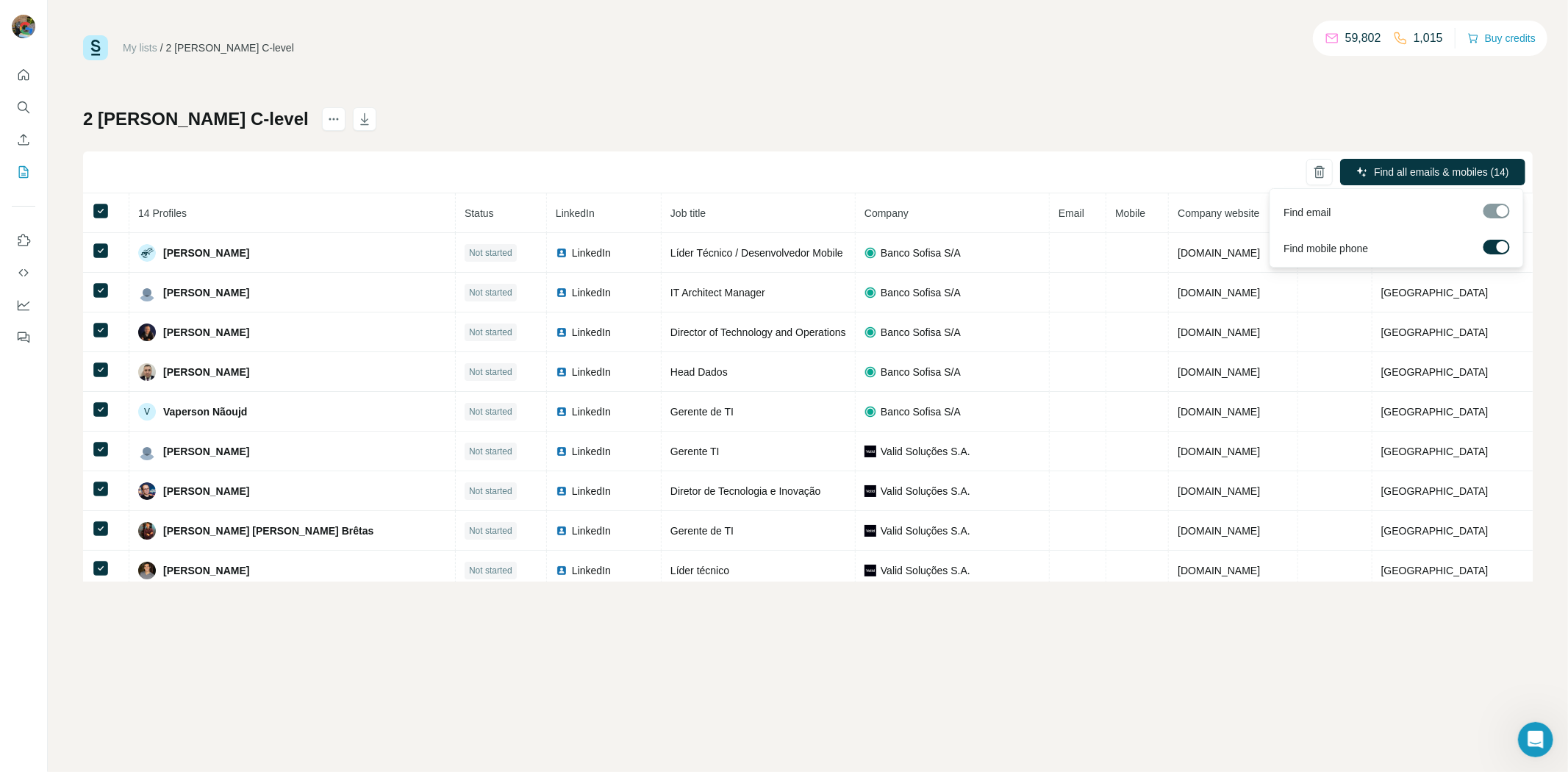
click at [1436, 173] on span "Find all emails & mobiles (14)" at bounding box center [1442, 172] width 135 height 15
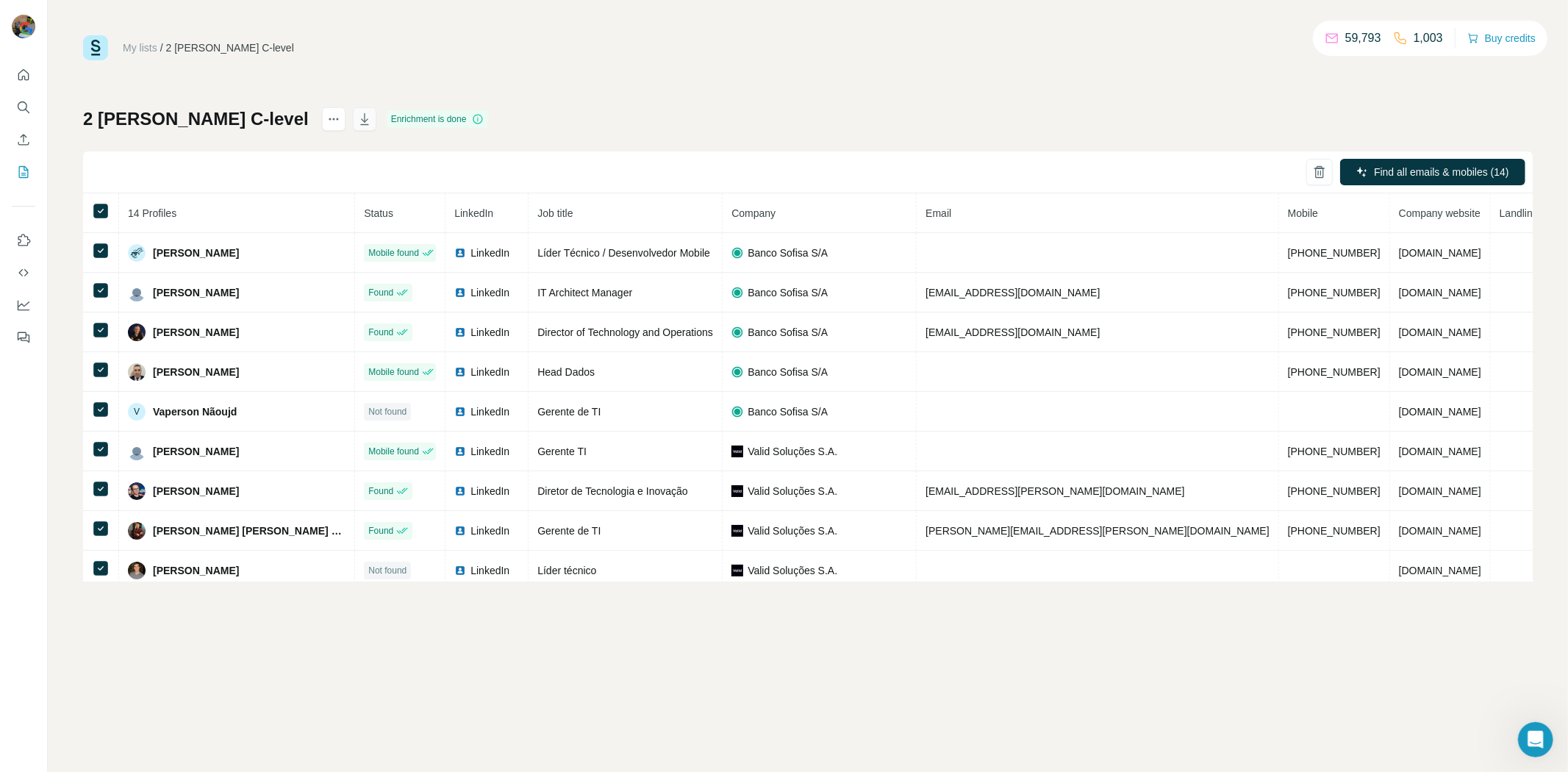
click at [357, 112] on icon "button" at bounding box center [364, 119] width 15 height 15
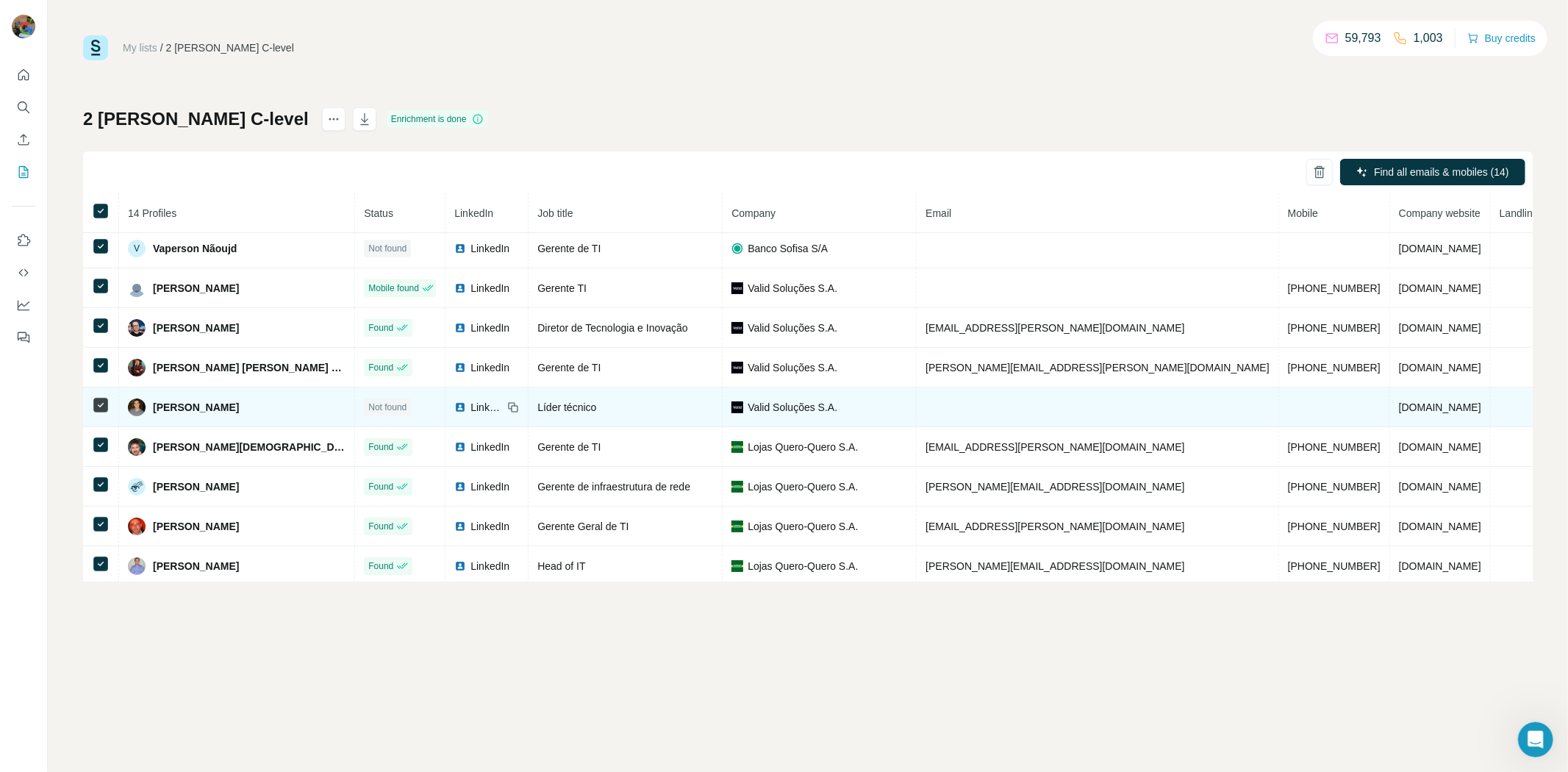
scroll to position [214, 0]
